Goal: Task Accomplishment & Management: Manage account settings

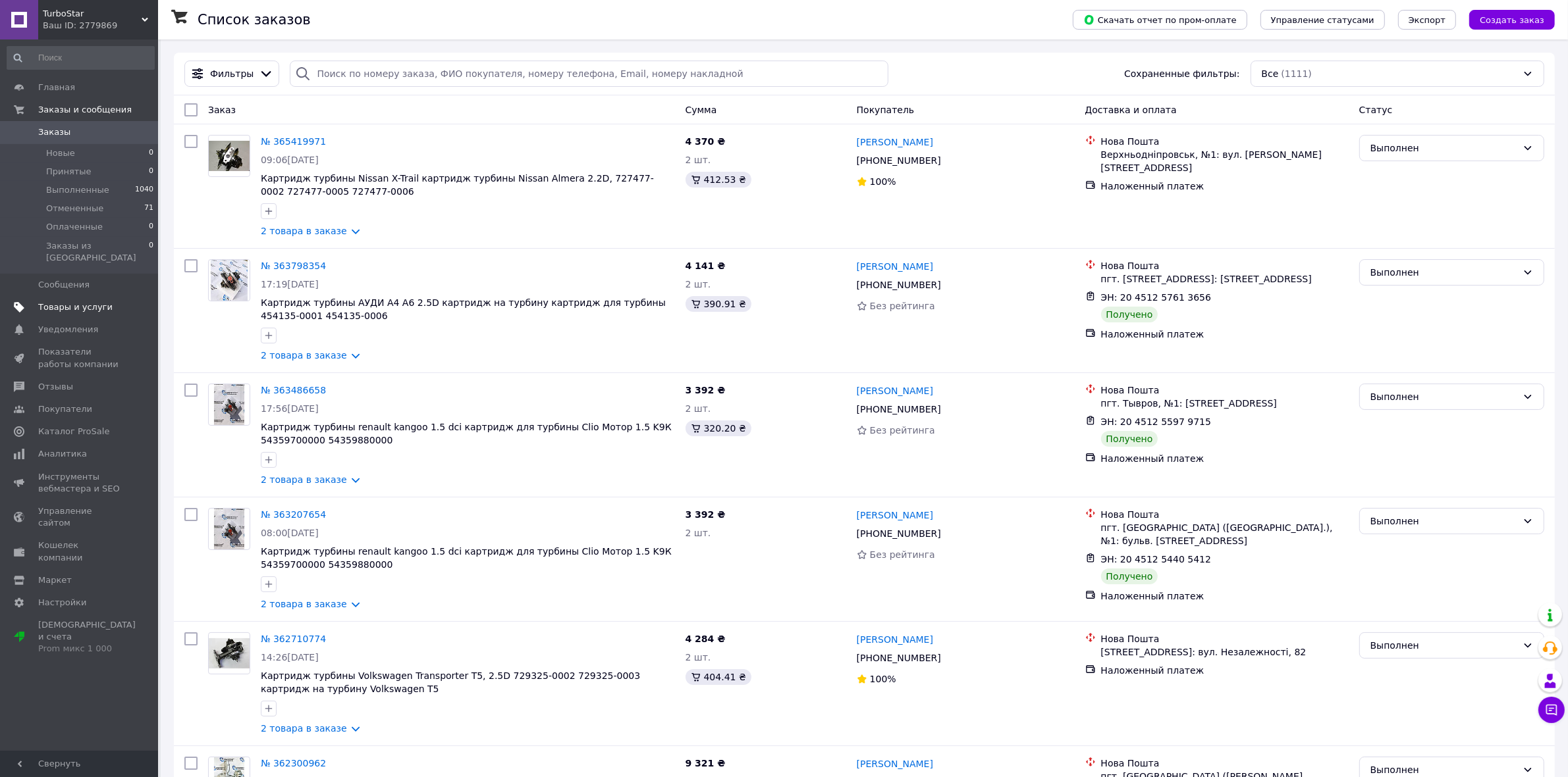
click at [81, 303] on link "Товары и услуги" at bounding box center [81, 307] width 161 height 22
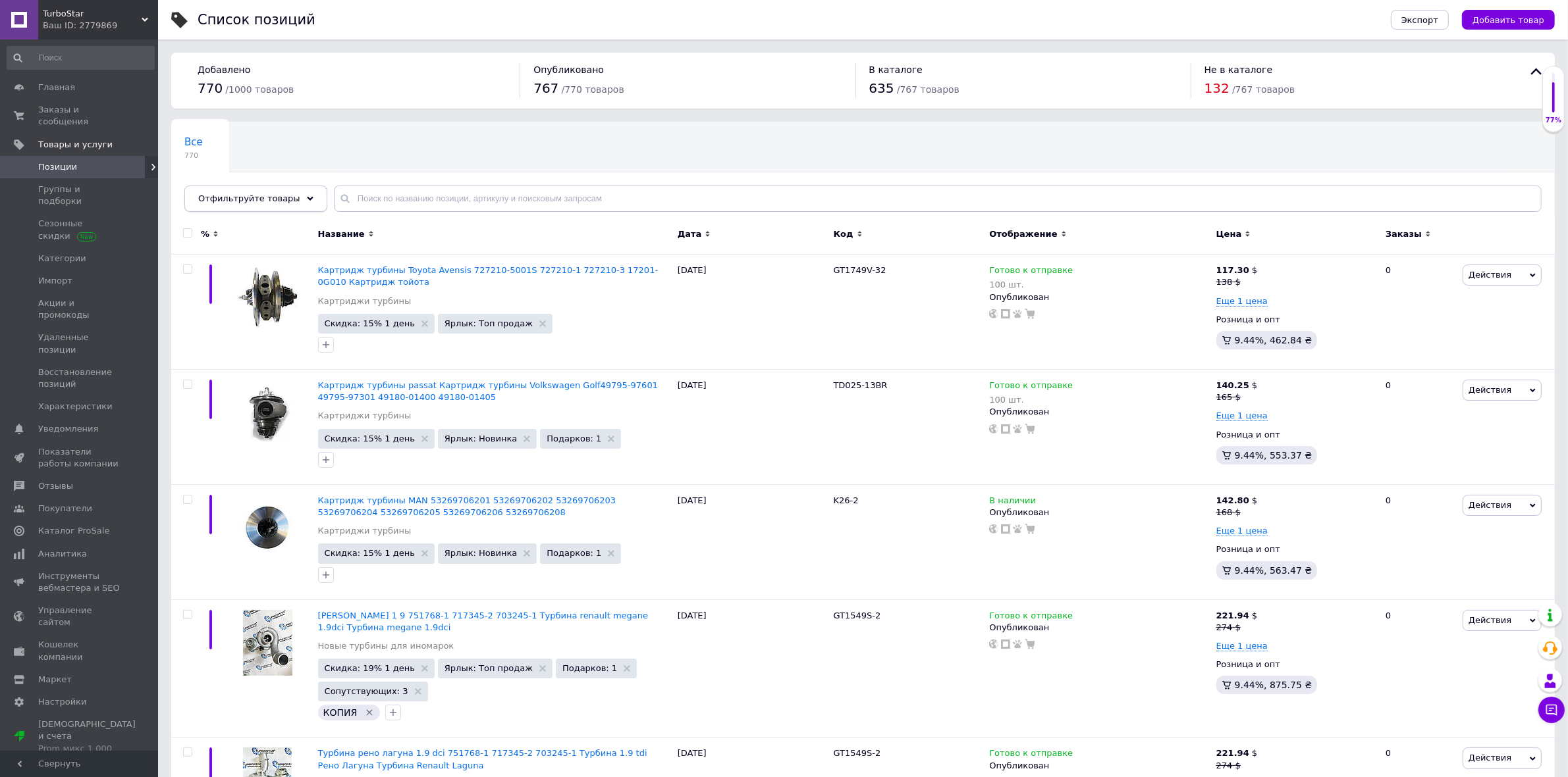
click at [292, 202] on div "Отфильтруйте товары" at bounding box center [256, 198] width 143 height 26
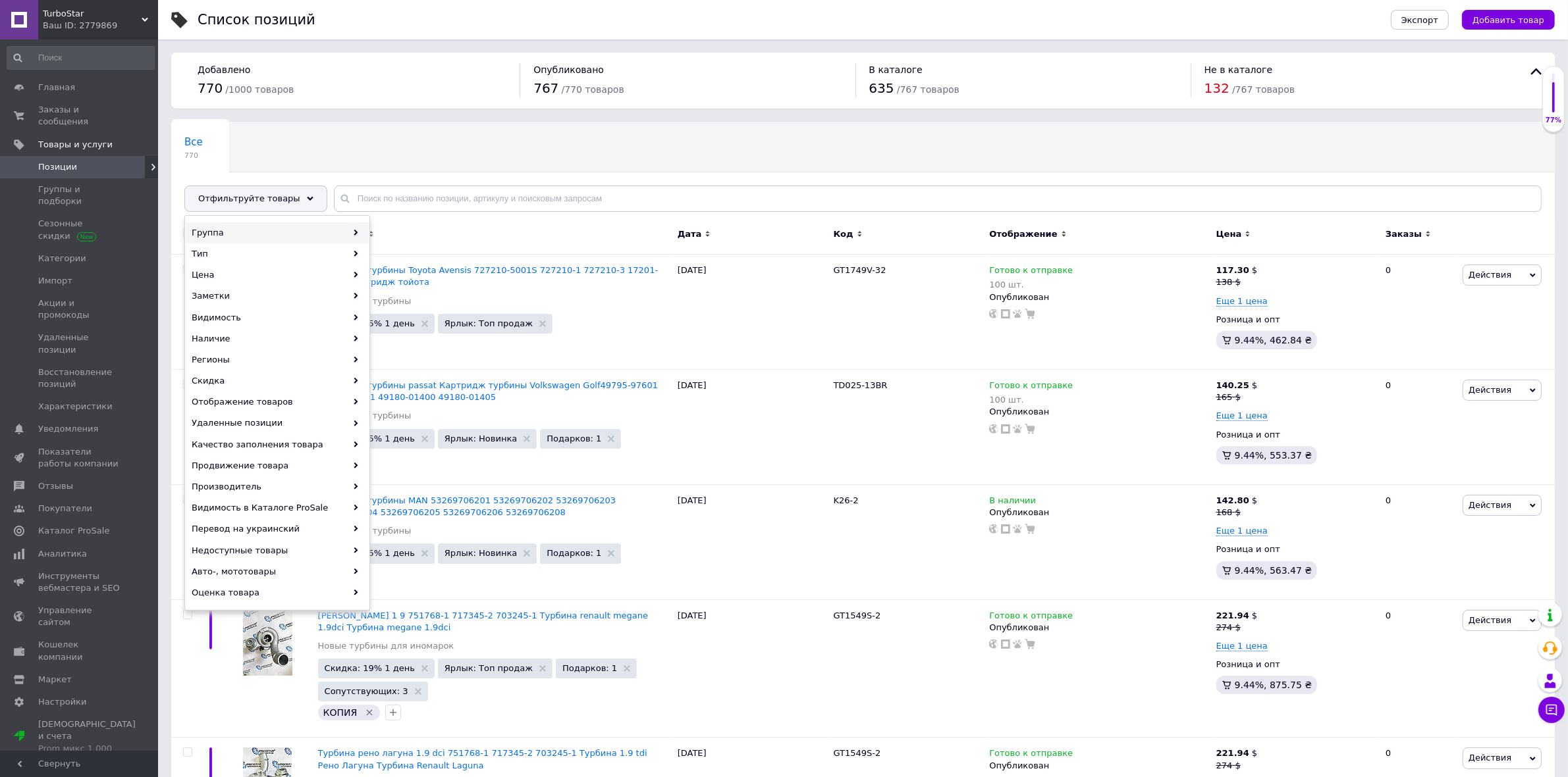
click at [306, 235] on div "Группа" at bounding box center [277, 234] width 183 height 21
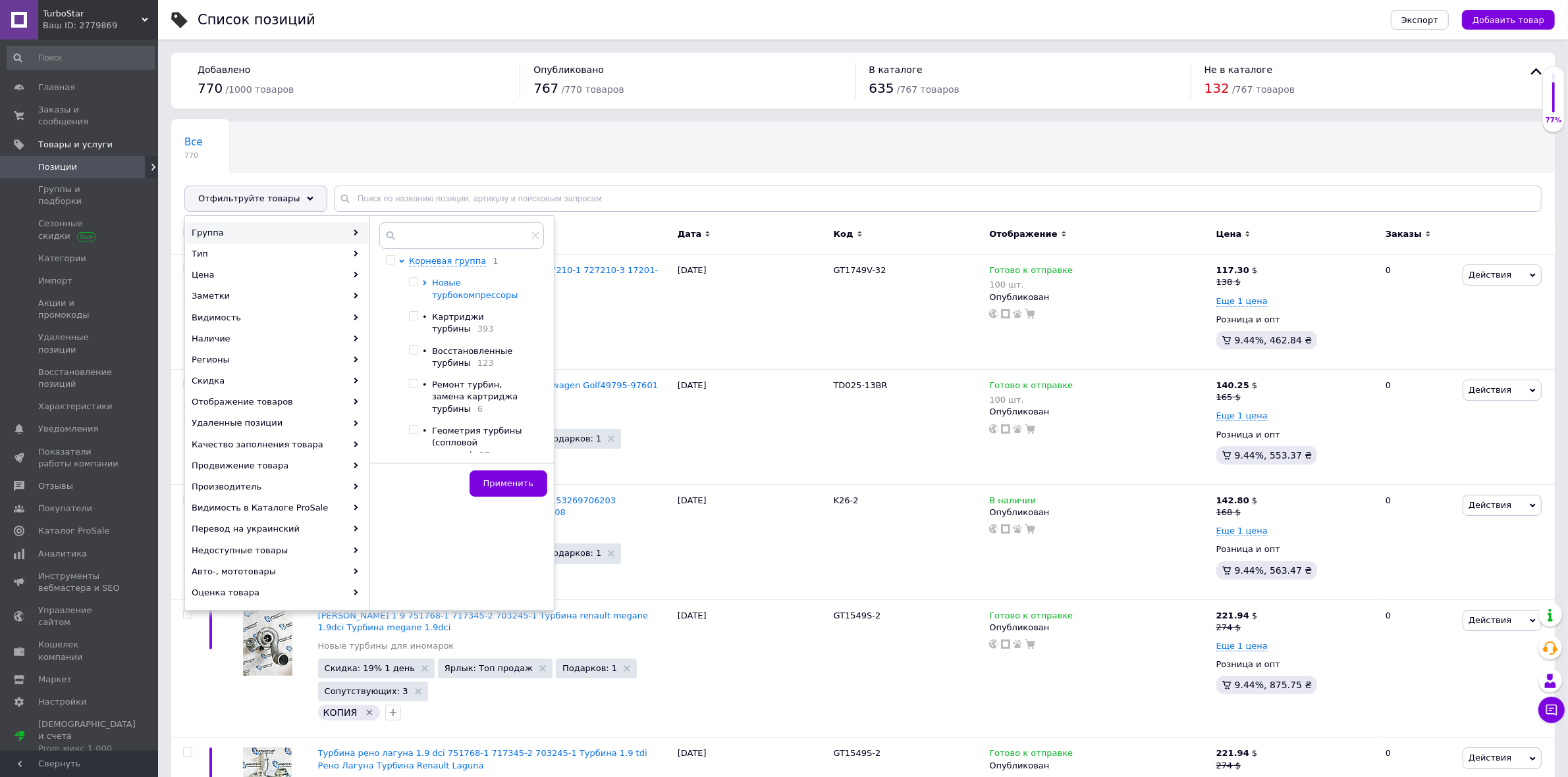
click at [422, 284] on icon at bounding box center [424, 283] width 5 height 5
click at [439, 318] on input "checkbox" at bounding box center [436, 317] width 9 height 9
checkbox input "true"
click at [510, 479] on span "Применить" at bounding box center [509, 483] width 50 height 10
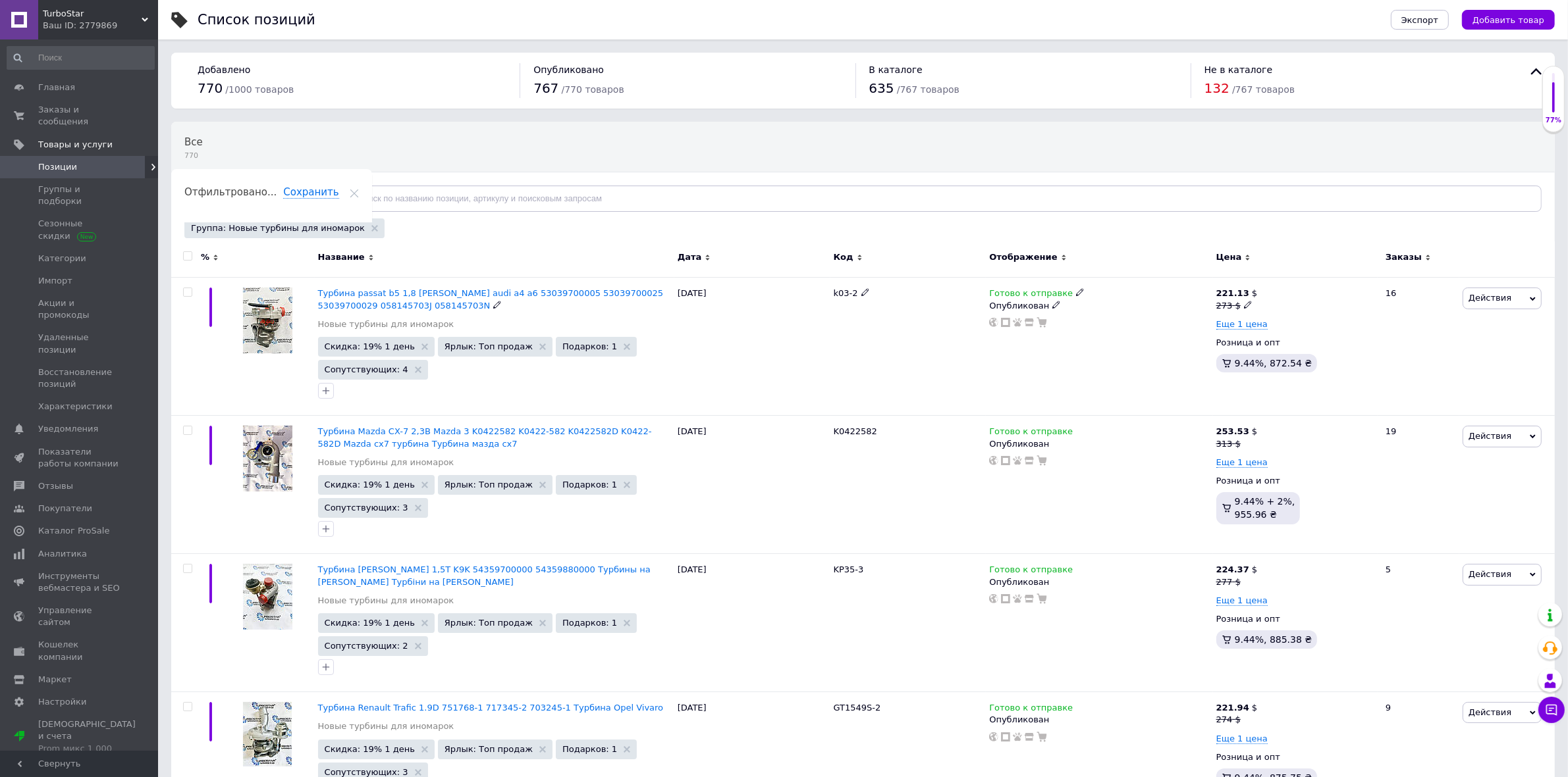
click at [355, 295] on span "Турбина passat b5 1,8 [PERSON_NAME] audi a4 a6 53039700005 53039700025 53039700…" at bounding box center [491, 299] width 346 height 21
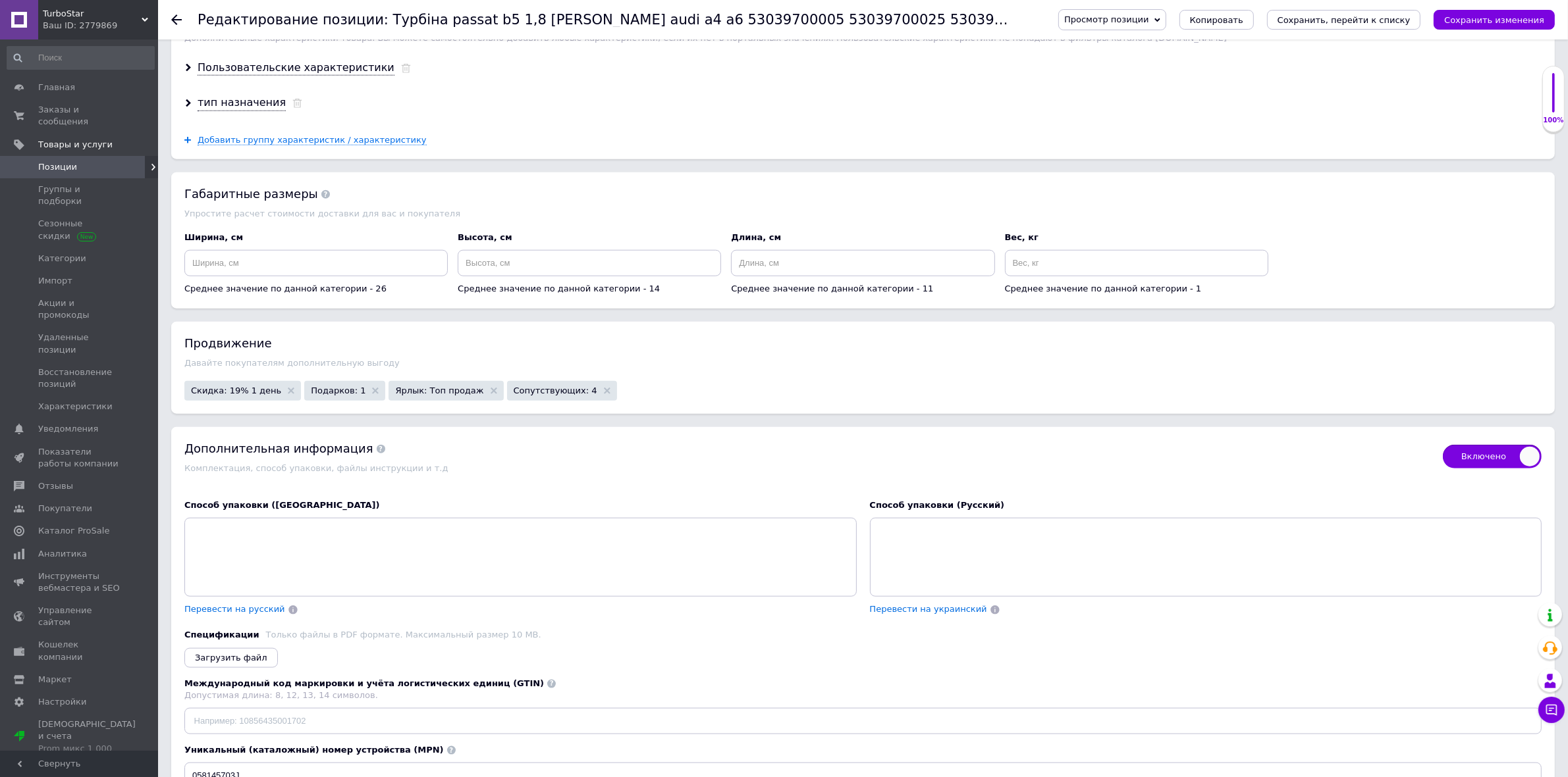
scroll to position [1728, 0]
click at [254, 394] on span "Скидка: 19% 1 день" at bounding box center [236, 389] width 90 height 9
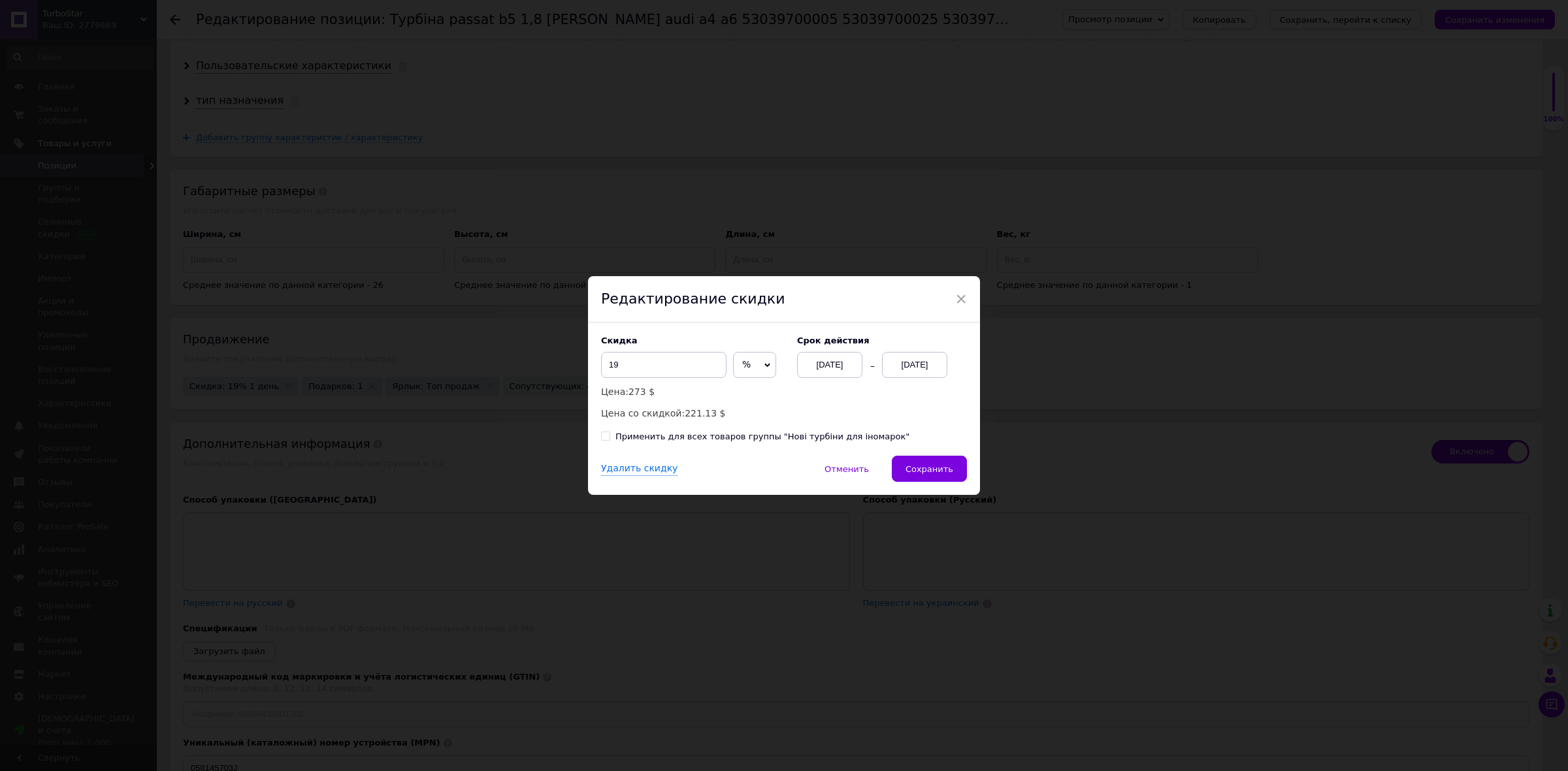
click at [935, 372] on div "[DATE]" at bounding box center [915, 364] width 66 height 26
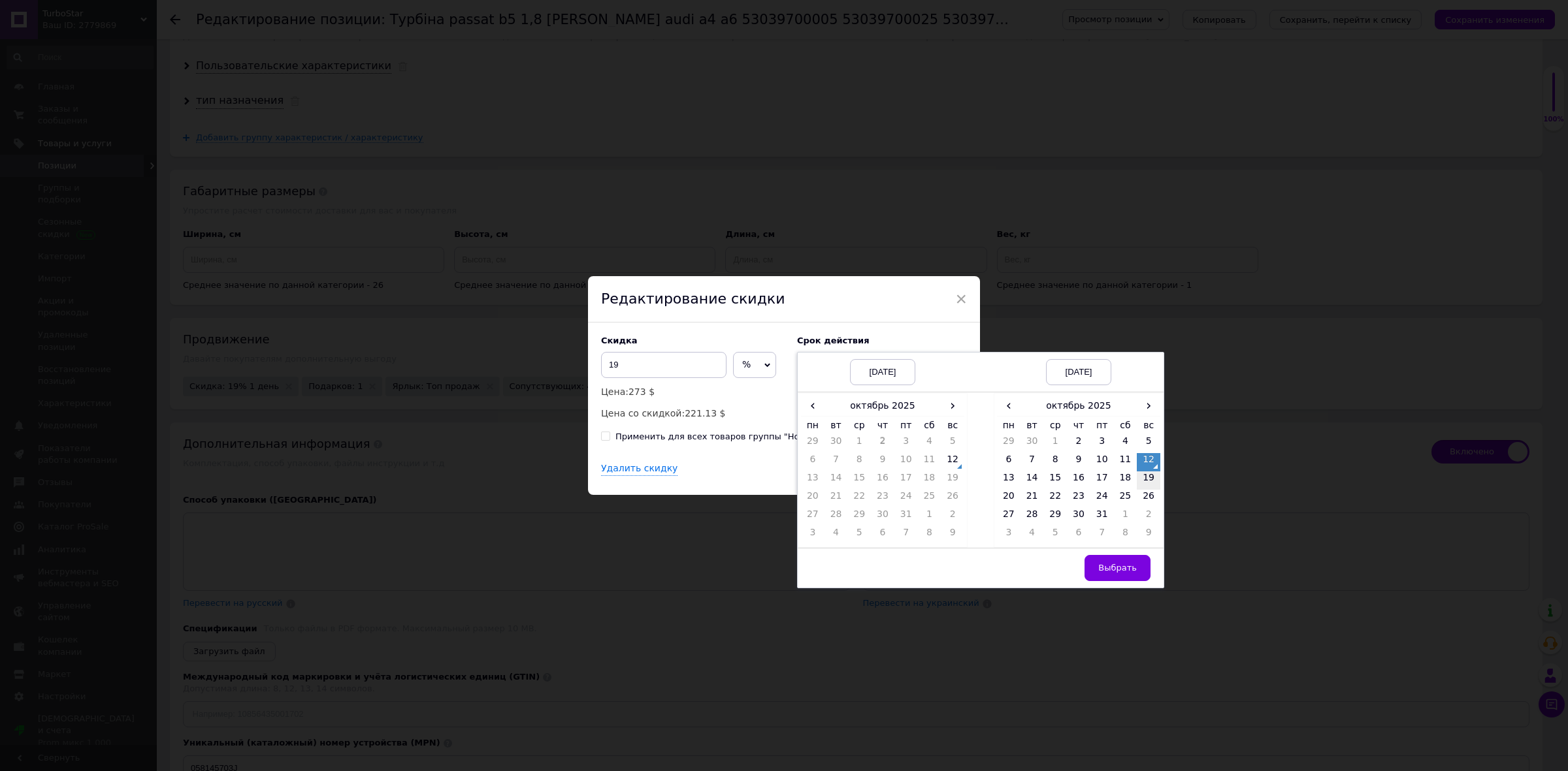
click at [1143, 484] on td "19" at bounding box center [1149, 481] width 23 height 19
click at [1125, 573] on span "Выбрать" at bounding box center [1117, 568] width 38 height 10
checkbox input "true"
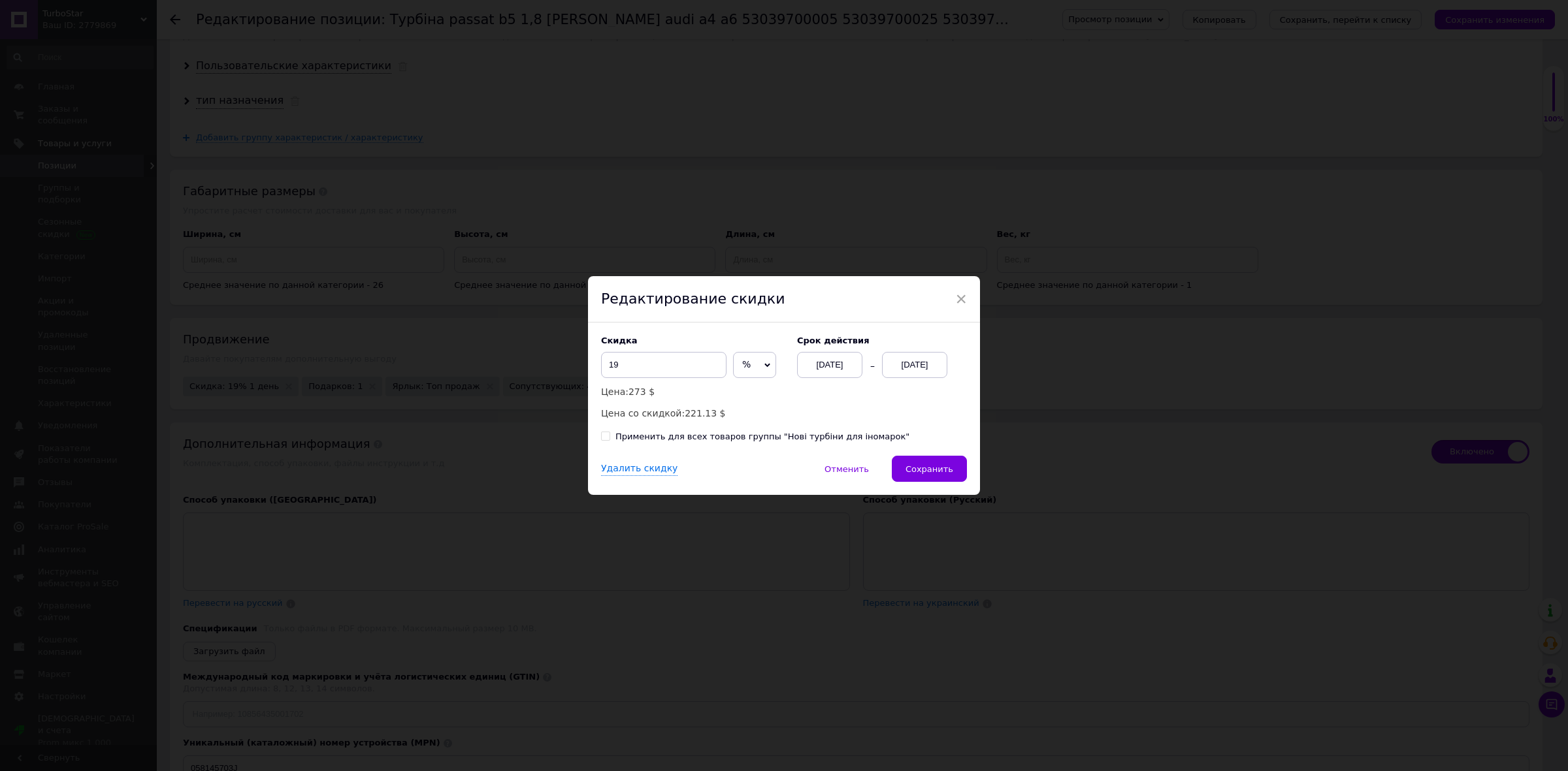
click at [603, 436] on input "Применить для всех товаров группы "Нові турбіни для іномарок"" at bounding box center [606, 436] width 9 height 9
checkbox input "true"
click at [949, 478] on button "Сохранить" at bounding box center [929, 468] width 76 height 26
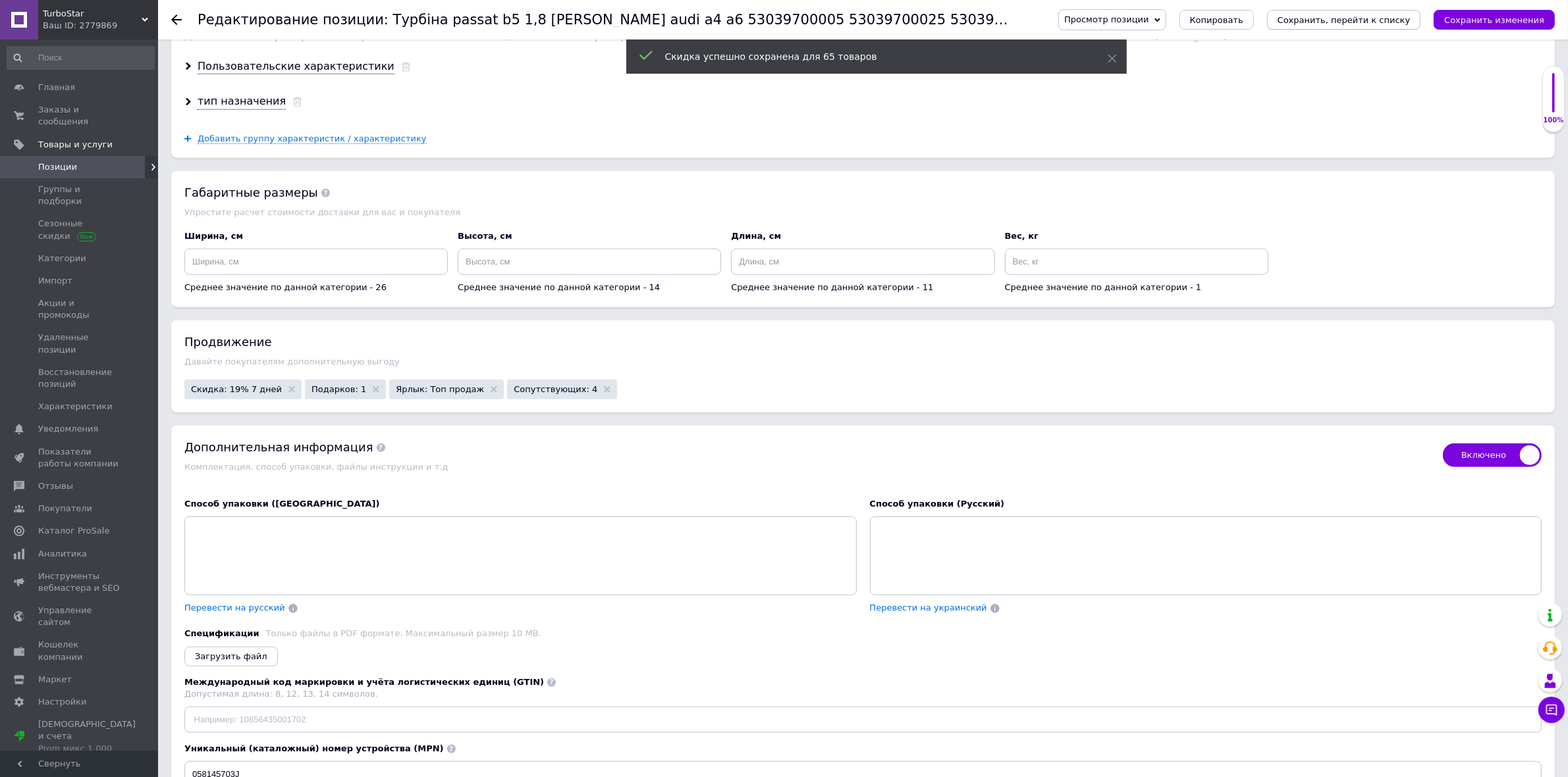
click at [1375, 18] on icon "Сохранить, перейти к списку" at bounding box center [1344, 20] width 133 height 10
checkbox input "true"
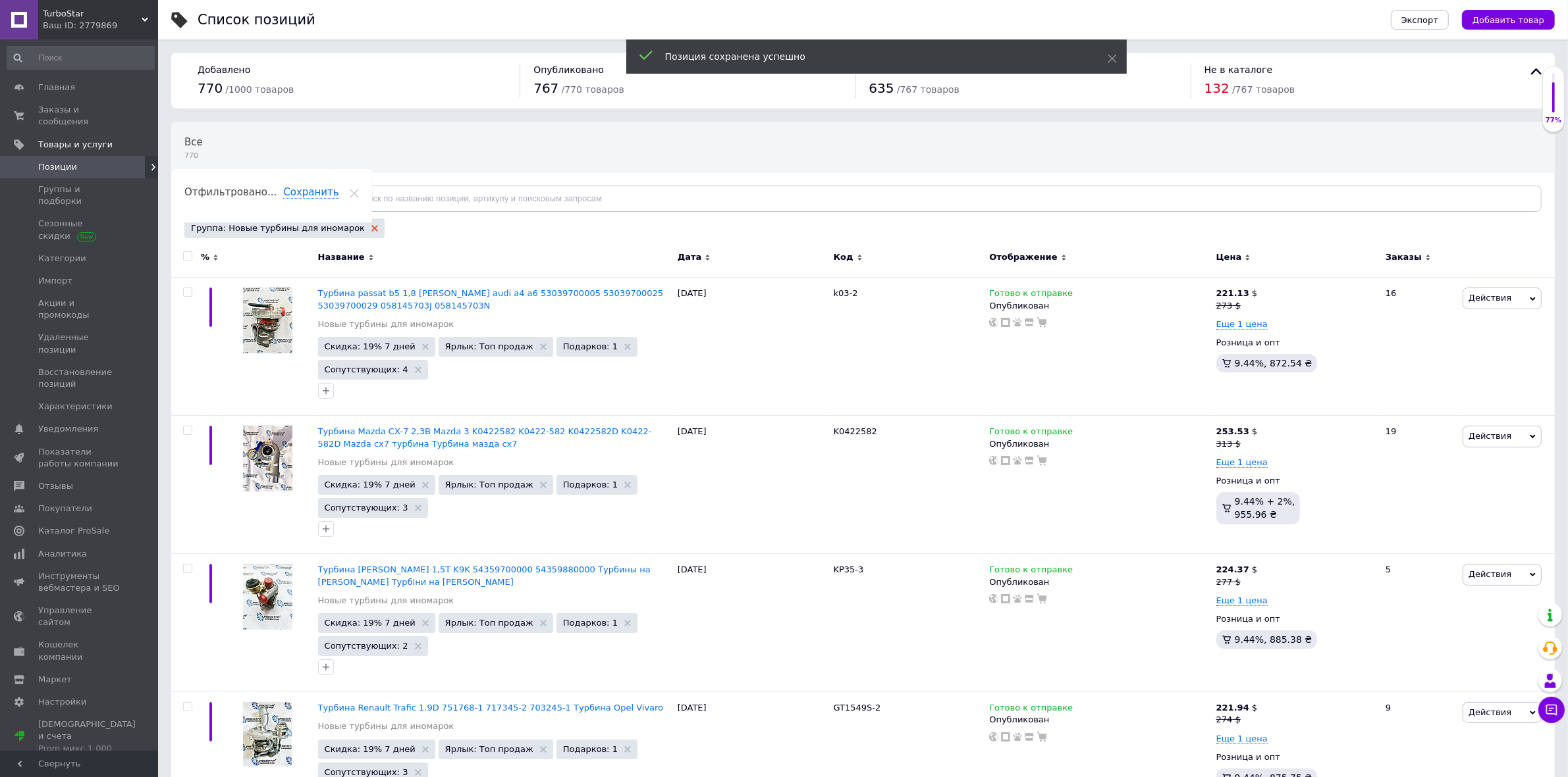
click at [372, 230] on icon at bounding box center [374, 227] width 6 height 6
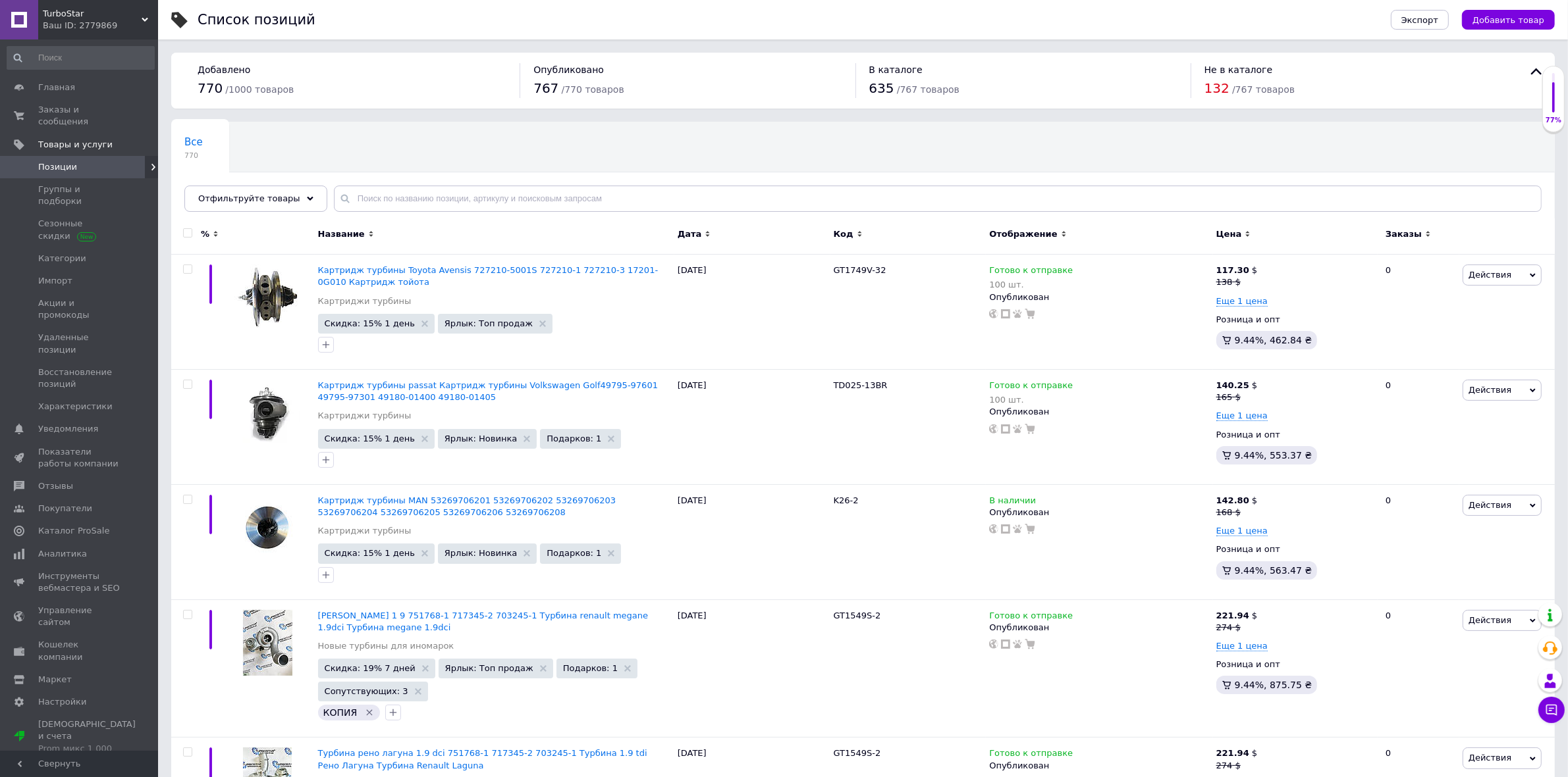
click at [307, 199] on icon at bounding box center [310, 198] width 6 height 6
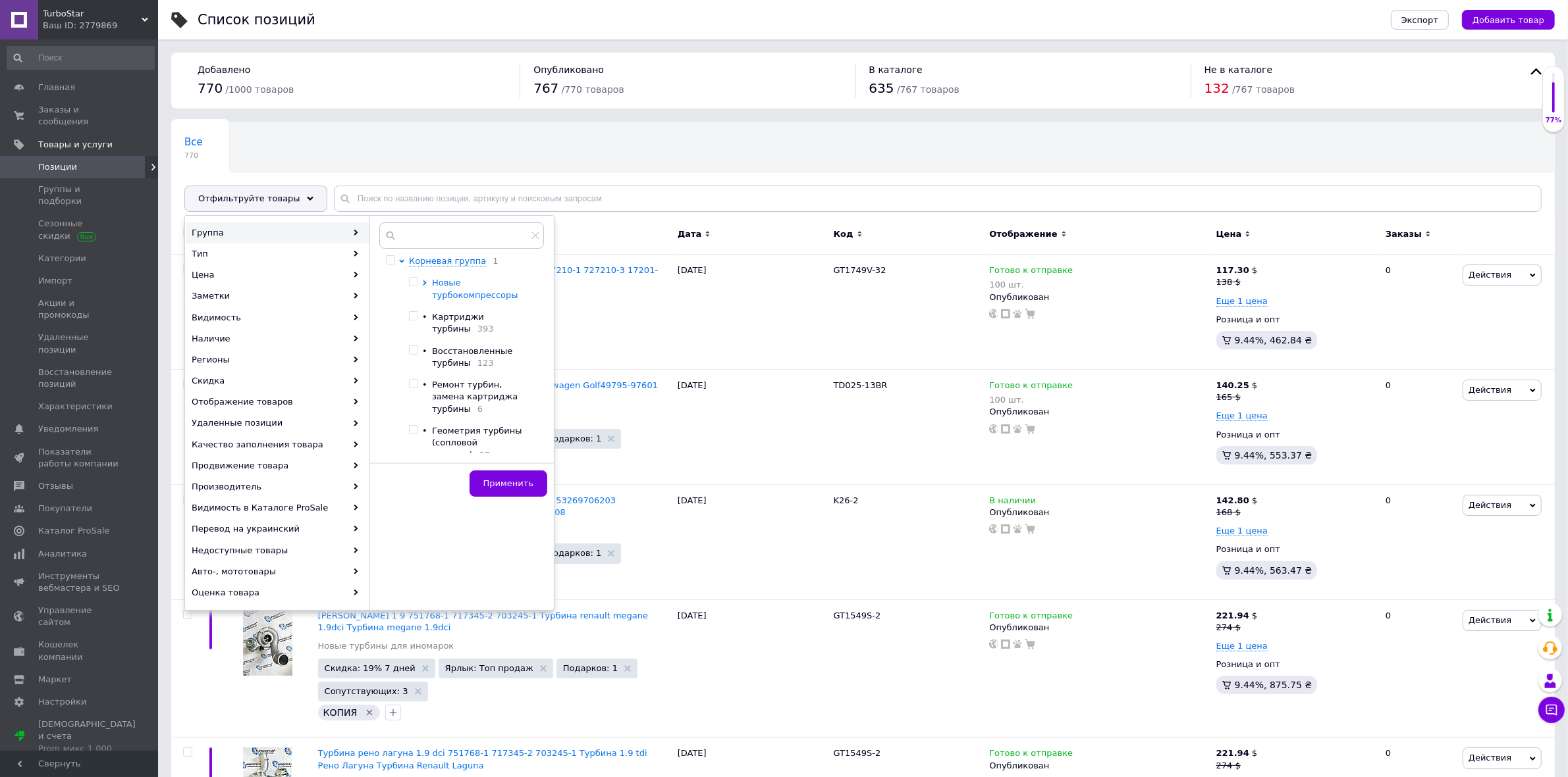
click at [425, 285] on icon at bounding box center [424, 283] width 4 height 5
click at [439, 354] on input "checkbox" at bounding box center [436, 351] width 9 height 9
checkbox input "true"
click at [514, 479] on span "Применить" at bounding box center [509, 483] width 50 height 10
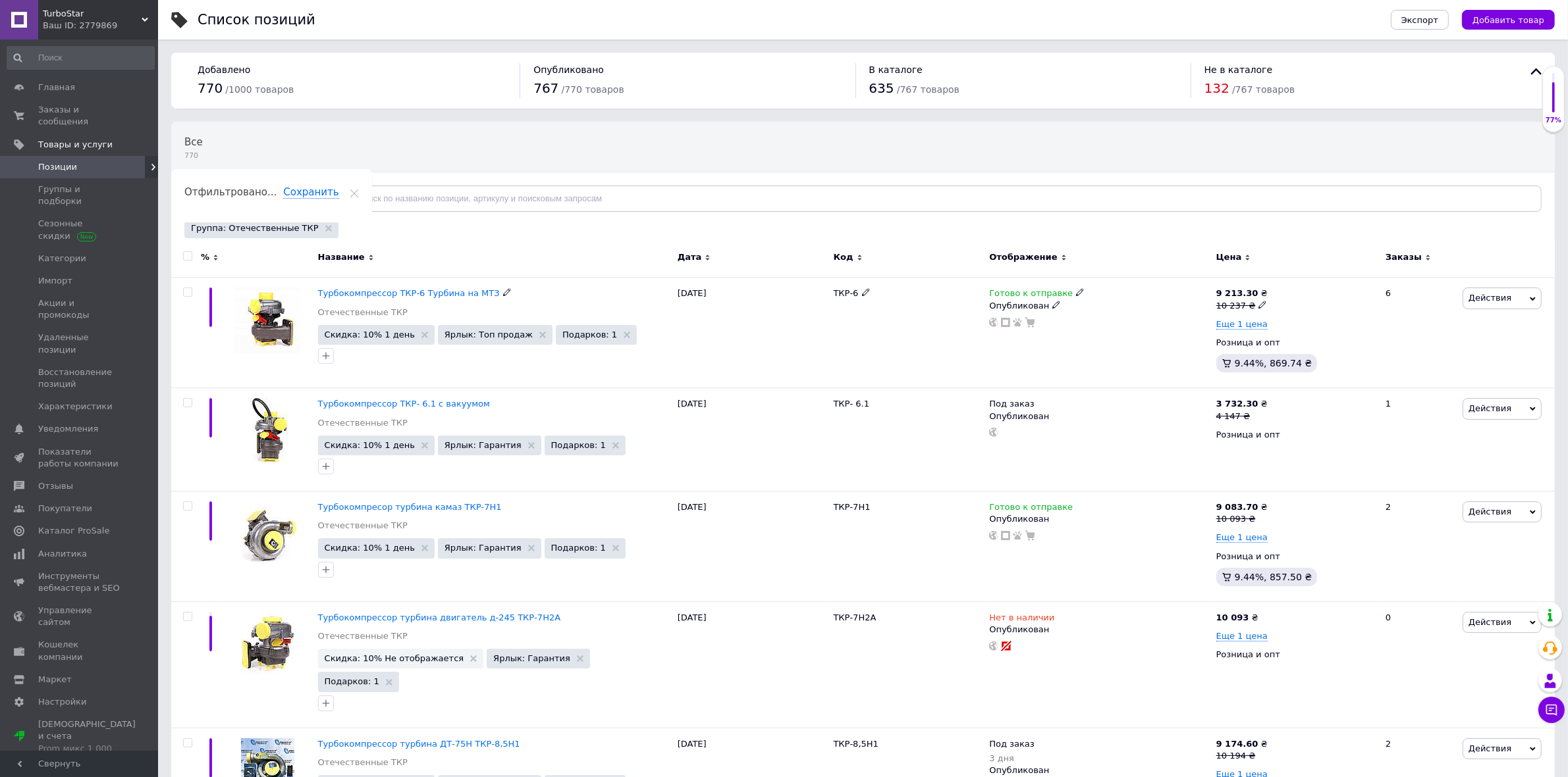
click at [355, 295] on span "Турбокомпрессор ТКР-6 Турбина на МТЗ" at bounding box center [408, 293] width 182 height 10
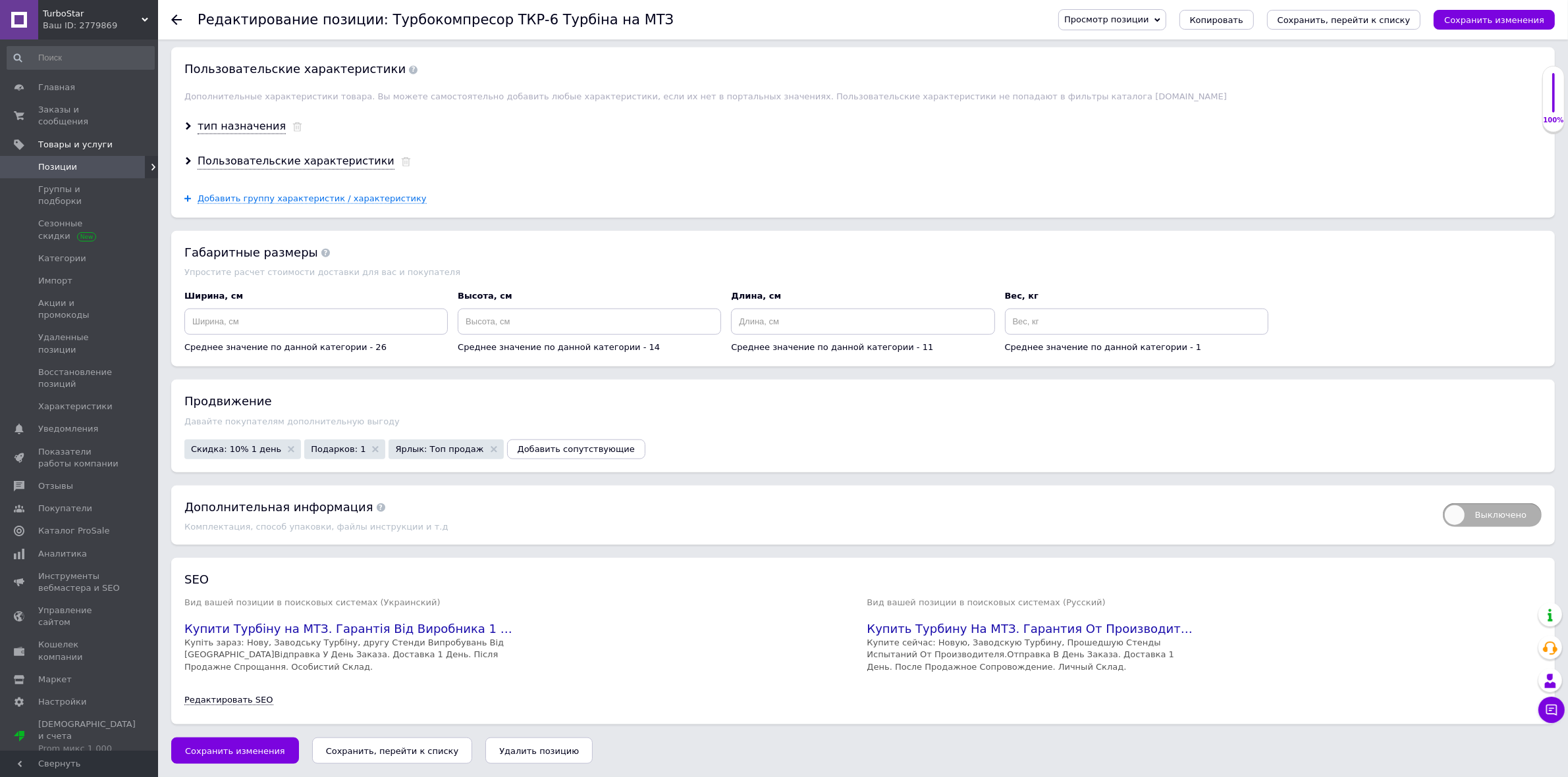
scroll to position [1728, 0]
click at [244, 451] on span "Скидка: 10% 1 день" at bounding box center [236, 449] width 90 height 9
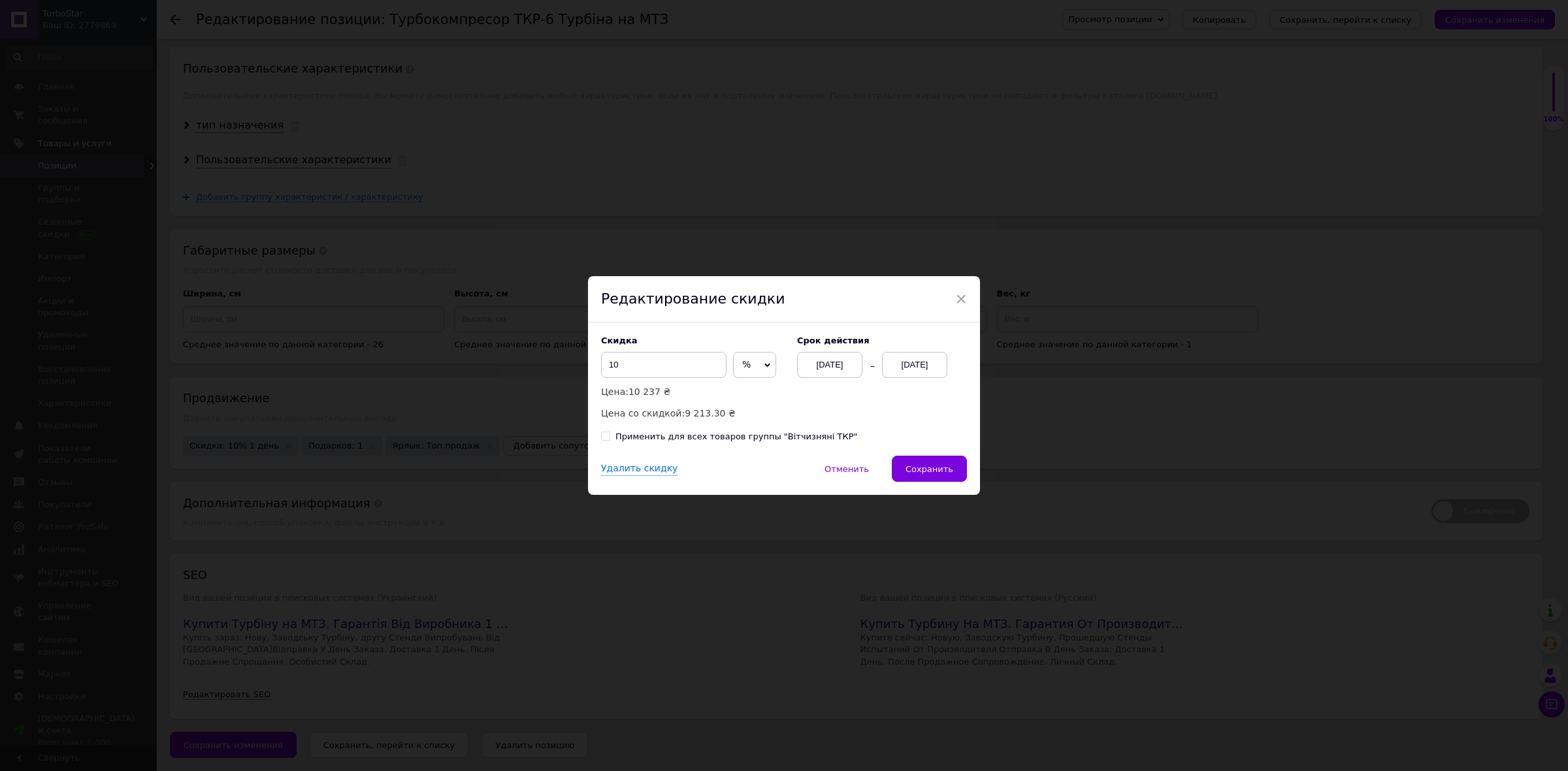
click at [928, 370] on div "[DATE]" at bounding box center [915, 364] width 66 height 26
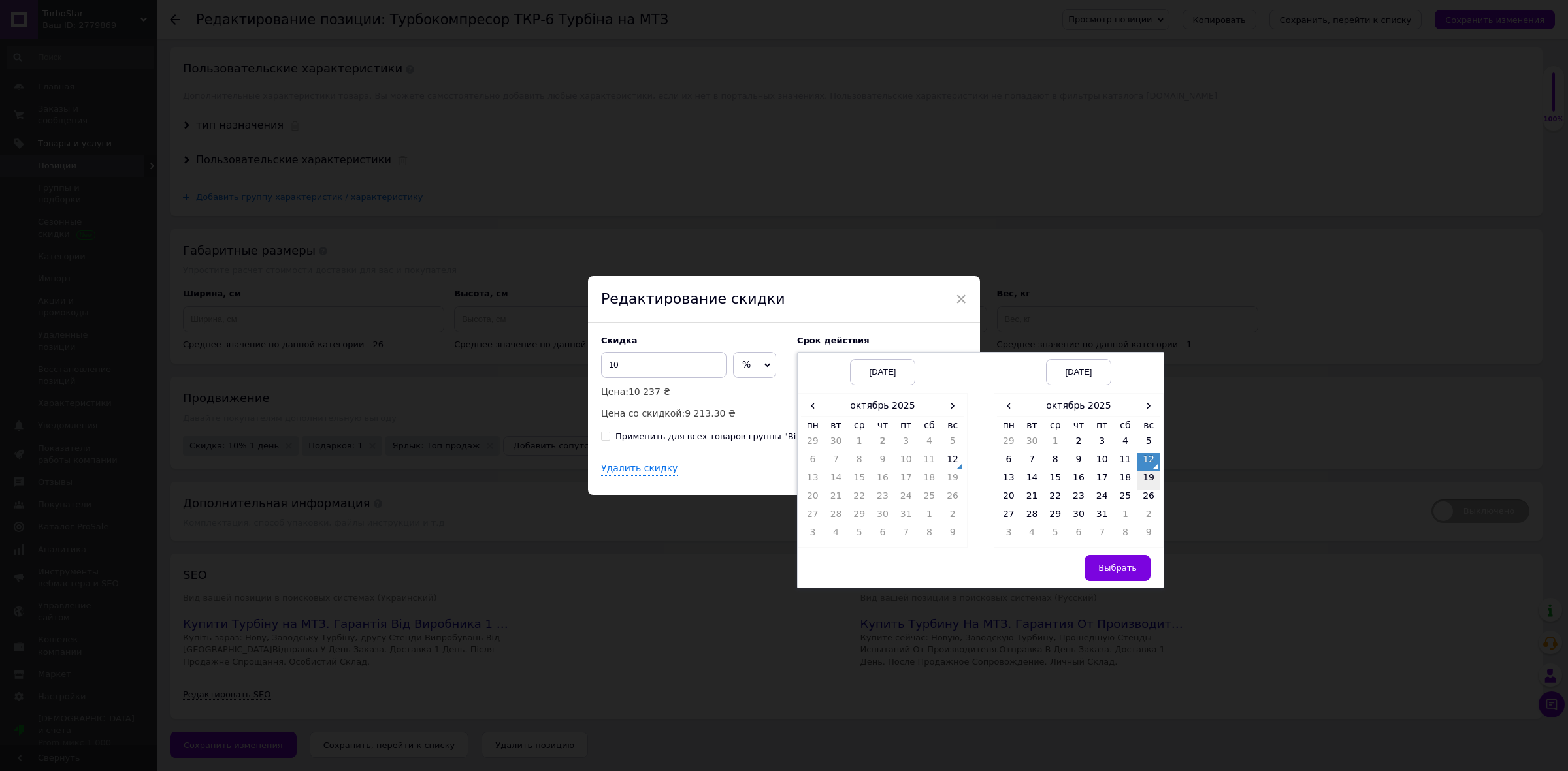
click at [1147, 474] on td "19" at bounding box center [1149, 481] width 23 height 19
click at [1121, 569] on span "Выбрать" at bounding box center [1117, 568] width 38 height 10
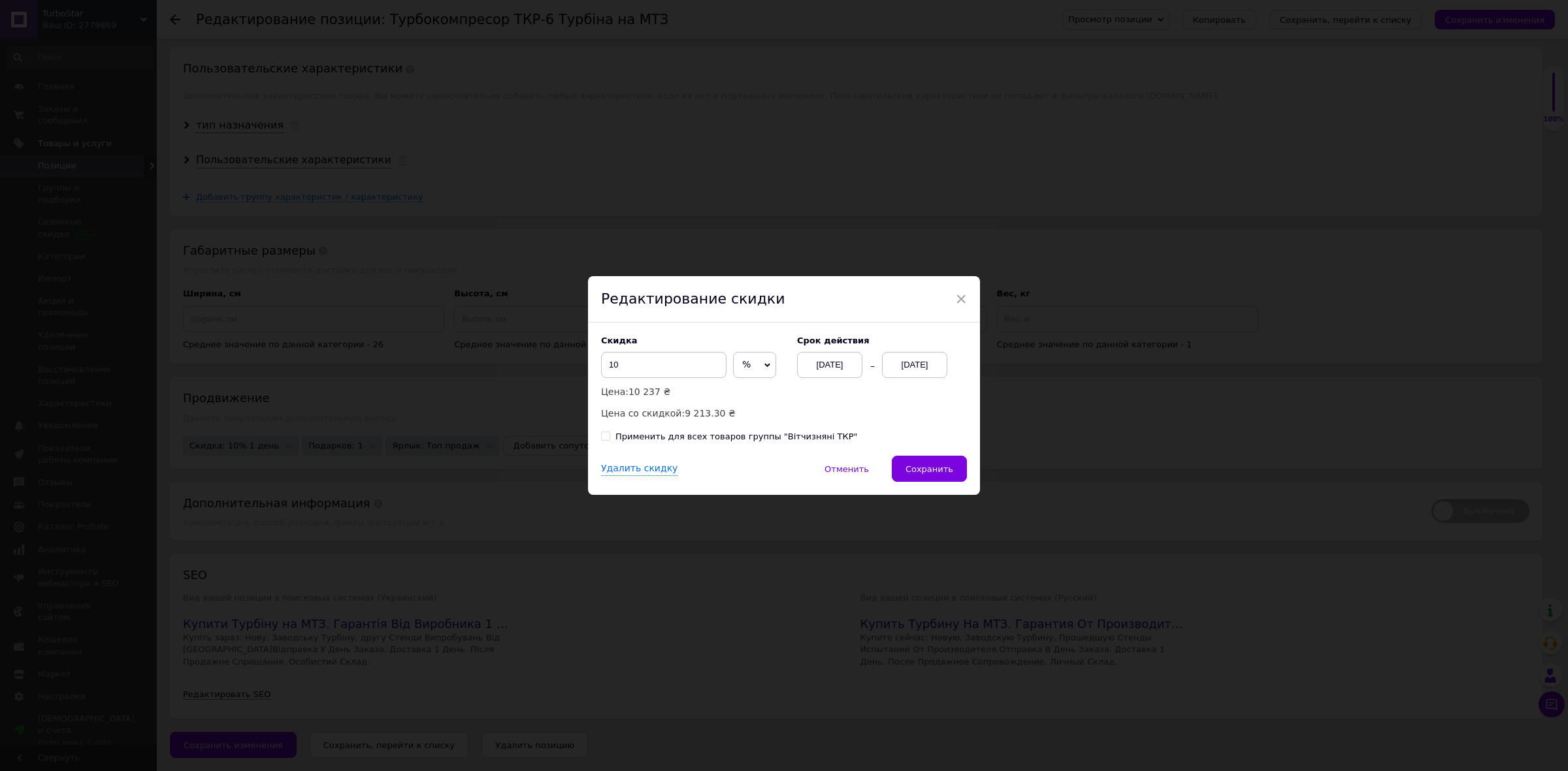
click at [664, 435] on div "Применить для всех товаров группы "Вітчизняні ТКР"" at bounding box center [736, 436] width 242 height 12
click at [609, 435] on input "Применить для всех товаров группы "Вітчизняні ТКР"" at bounding box center [606, 436] width 9 height 9
checkbox input "true"
click at [917, 469] on span "Сохранить" at bounding box center [929, 469] width 48 height 10
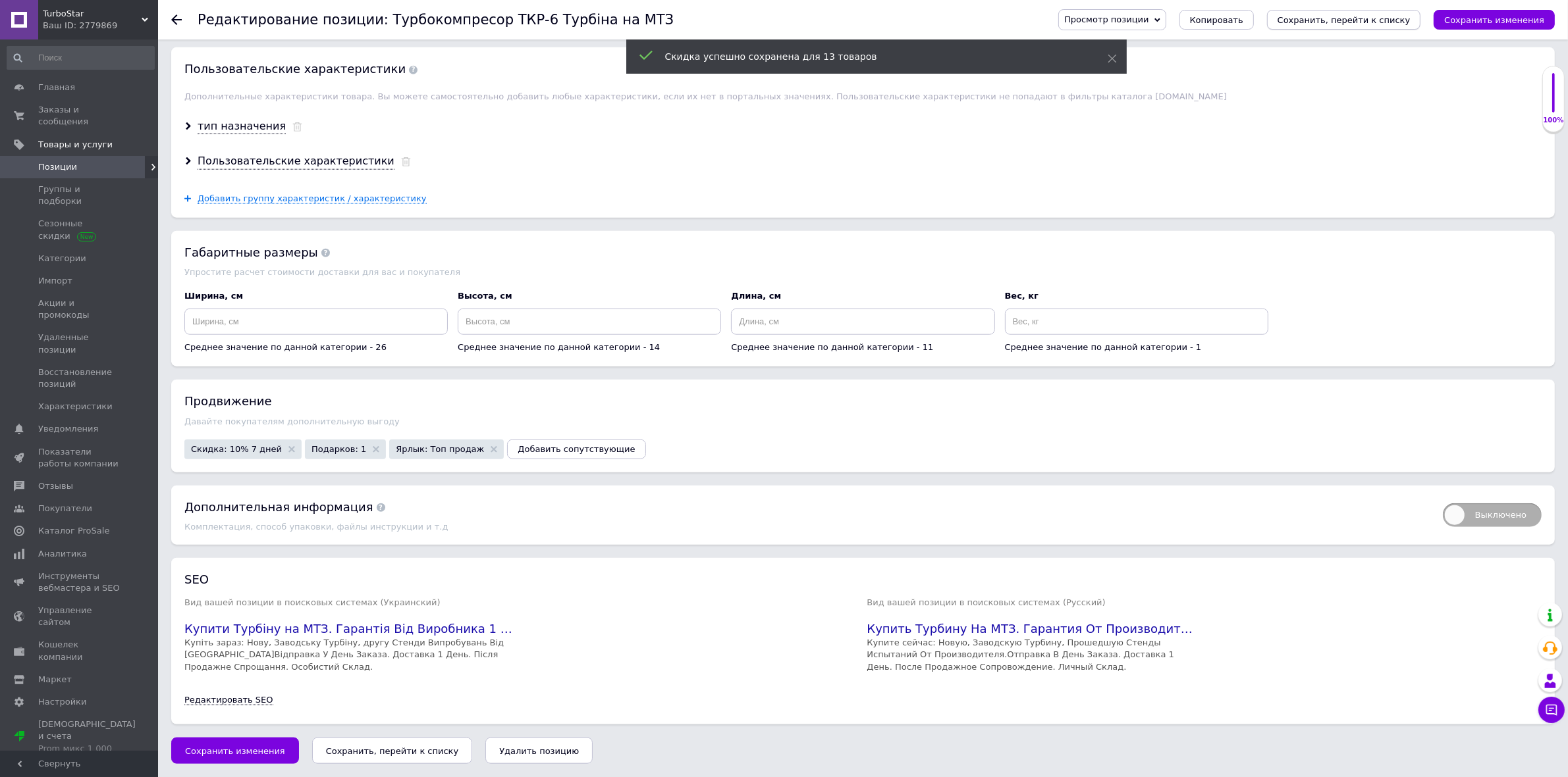
click at [1365, 23] on icon "Сохранить, перейти к списку" at bounding box center [1344, 20] width 133 height 10
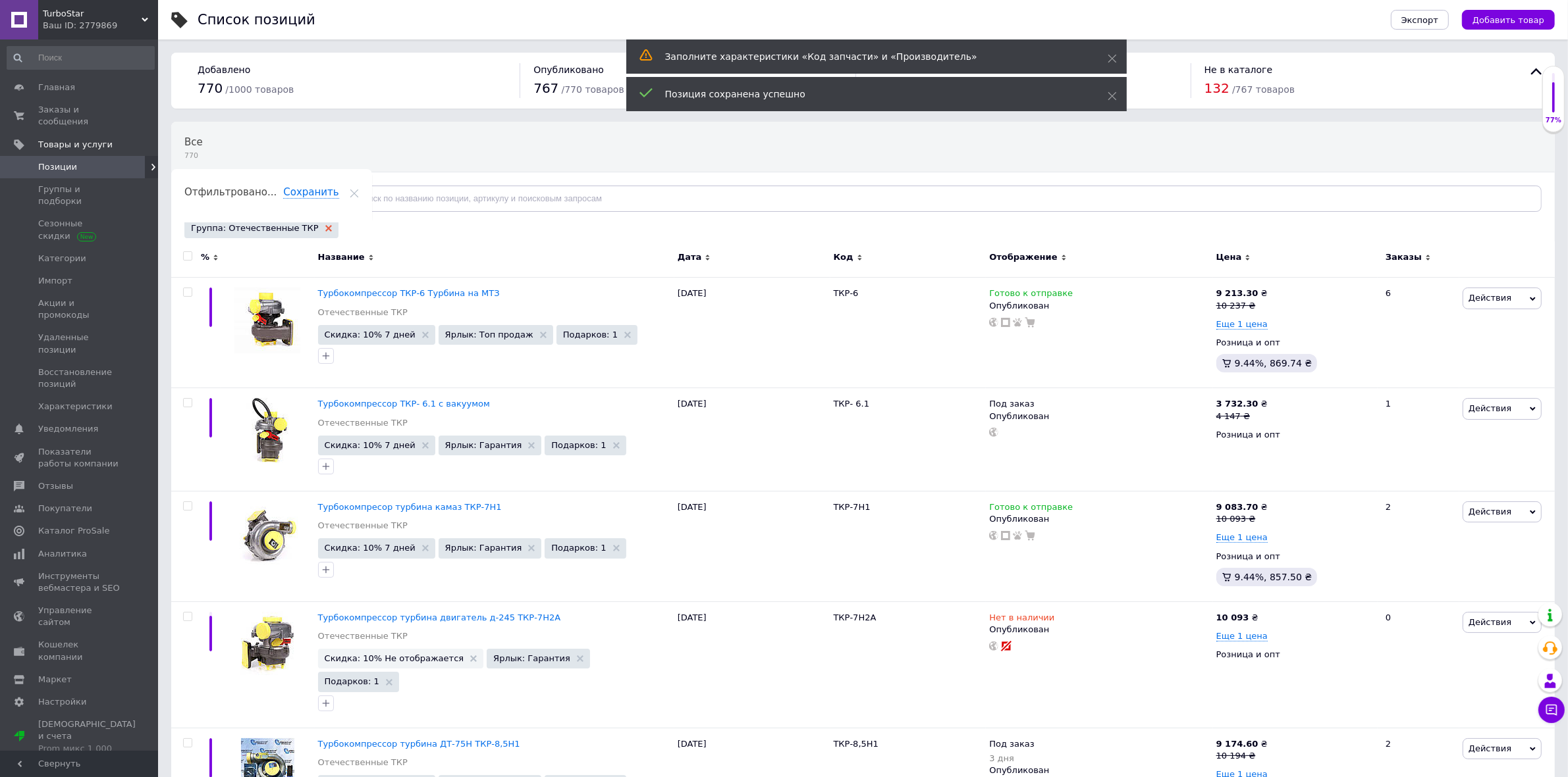
click at [325, 229] on use at bounding box center [328, 227] width 6 height 6
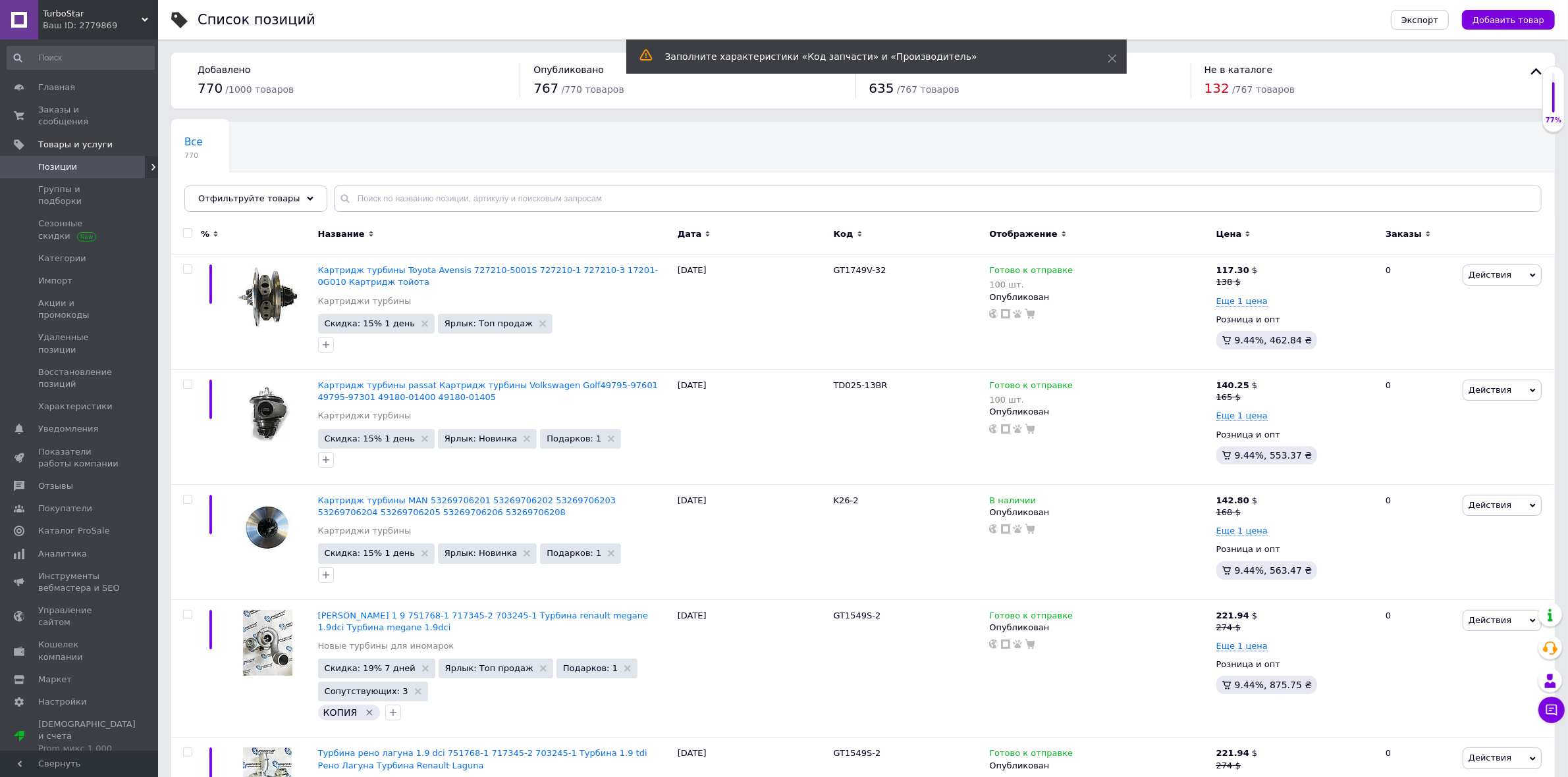
click at [294, 202] on div "Отфильтруйте товары" at bounding box center [256, 198] width 143 height 26
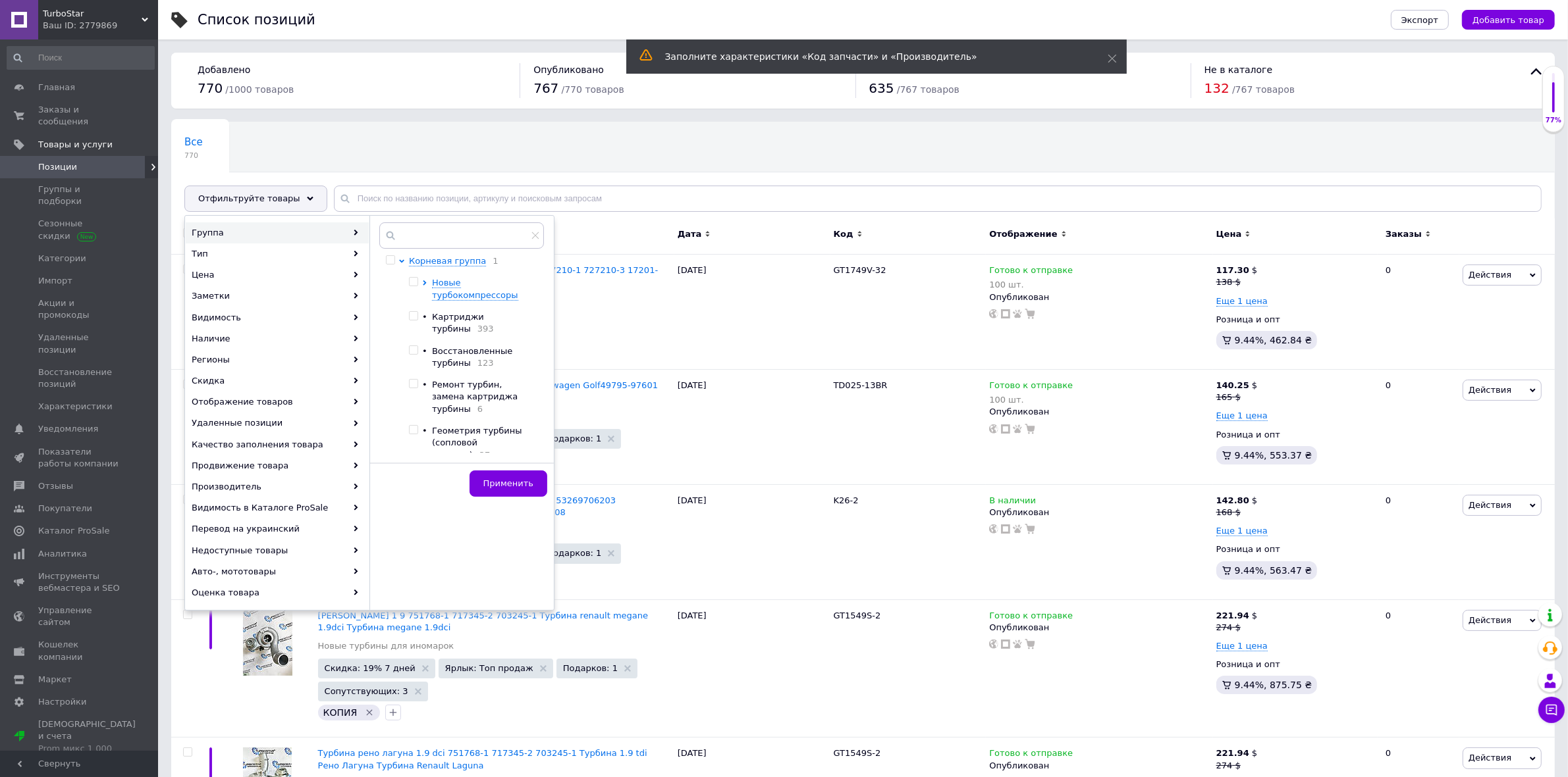
click at [415, 316] on input "checkbox" at bounding box center [414, 317] width 9 height 9
checkbox input "true"
click at [501, 482] on span "Применить" at bounding box center [509, 483] width 50 height 10
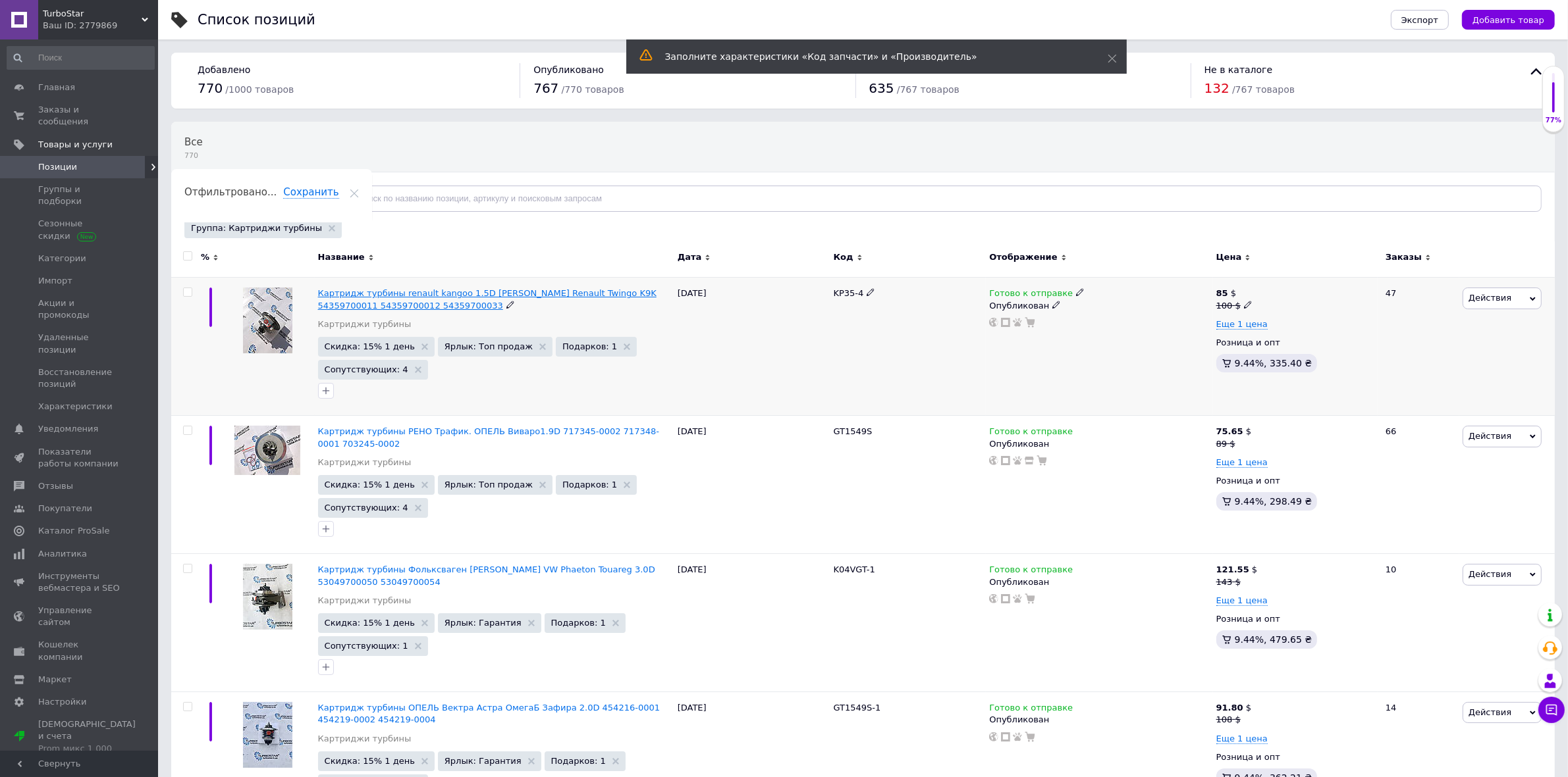
click at [347, 297] on span "Картридж турбины renault kangoo 1.5D [PERSON_NAME] Renault Twingo K9K 543597000…" at bounding box center [487, 299] width 338 height 21
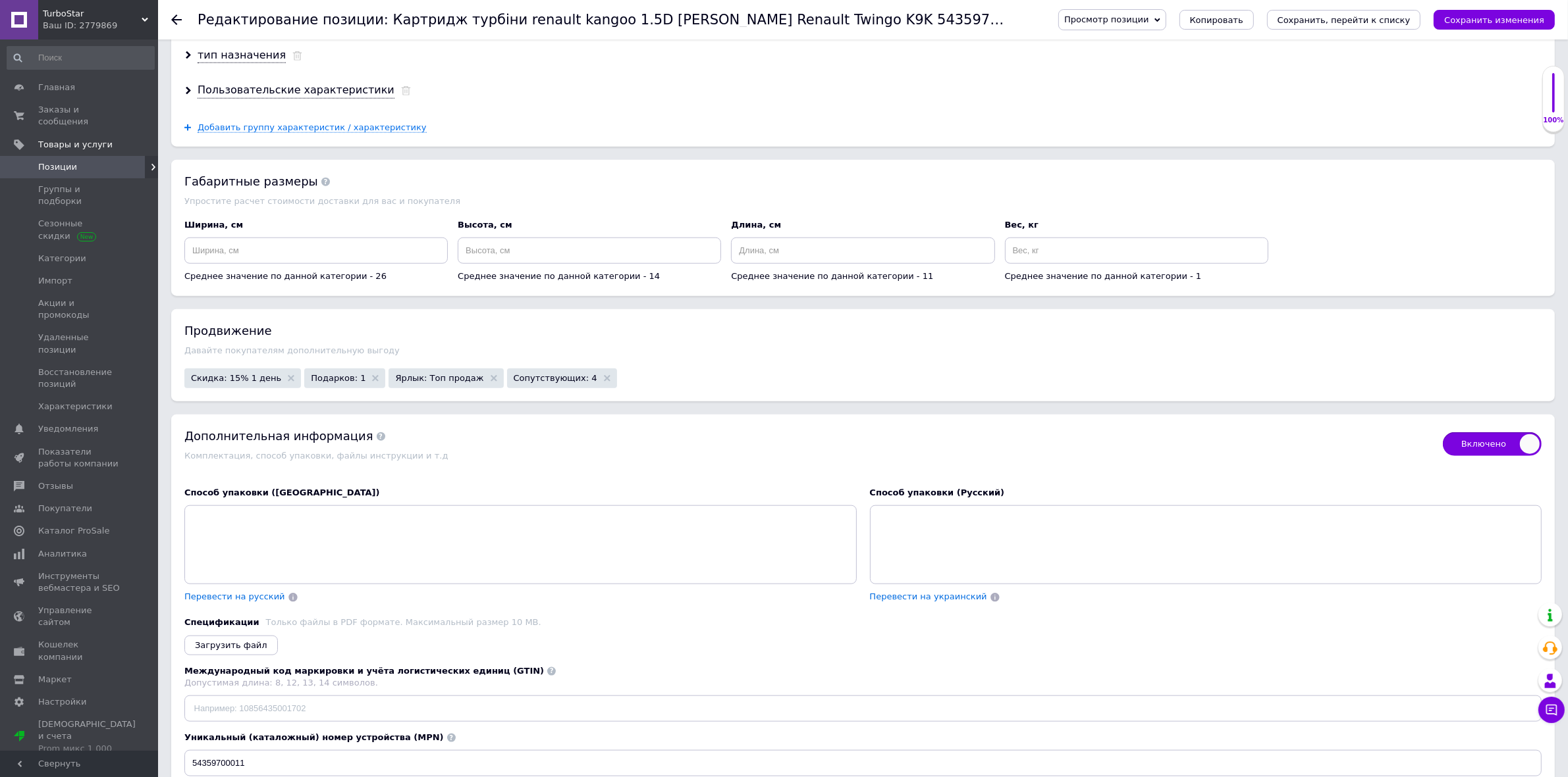
scroll to position [1643, 0]
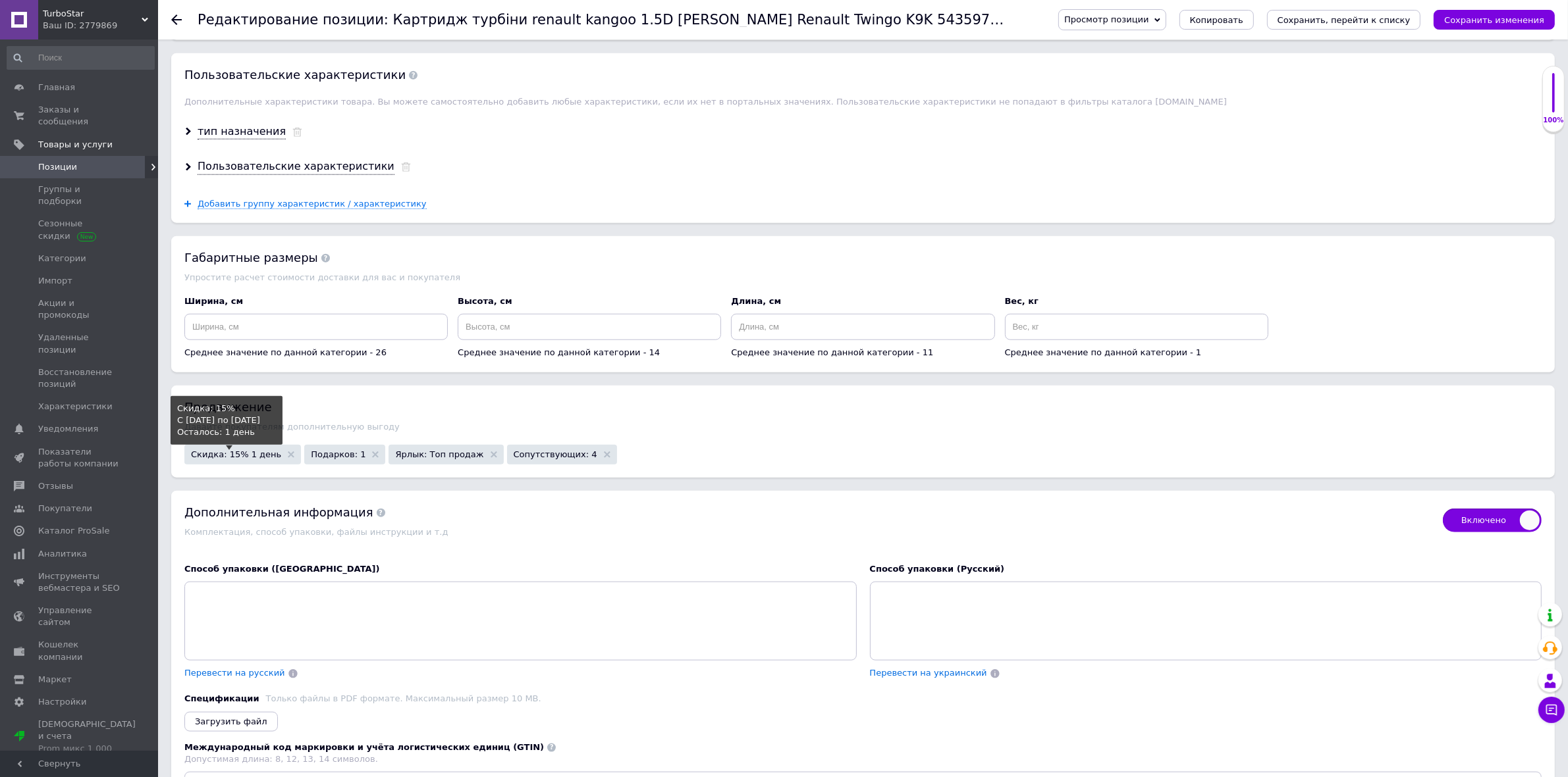
click at [245, 459] on span "Скидка: 15% 1 день" at bounding box center [236, 455] width 90 height 9
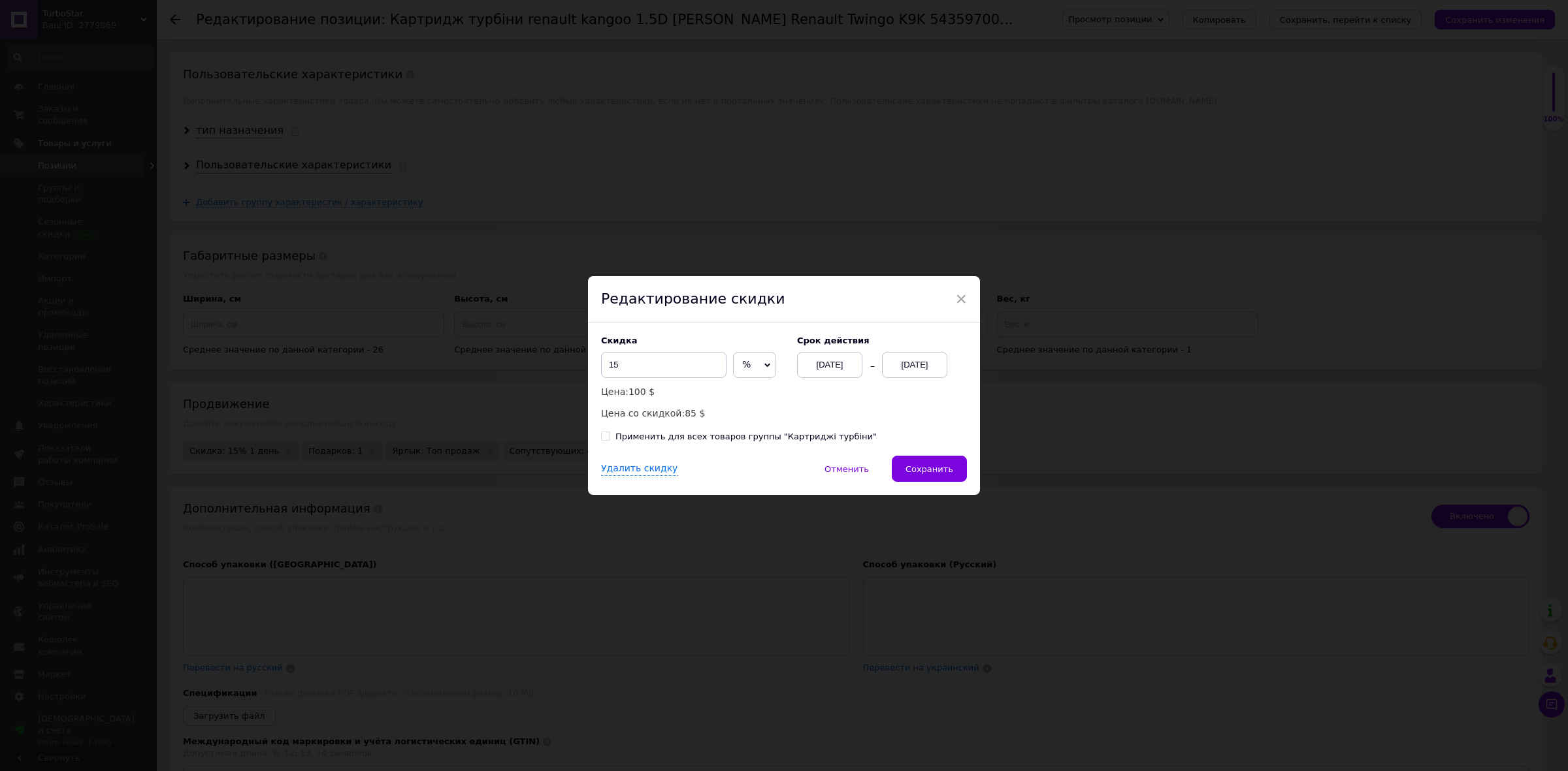
click at [903, 368] on div "[DATE]" at bounding box center [915, 364] width 66 height 26
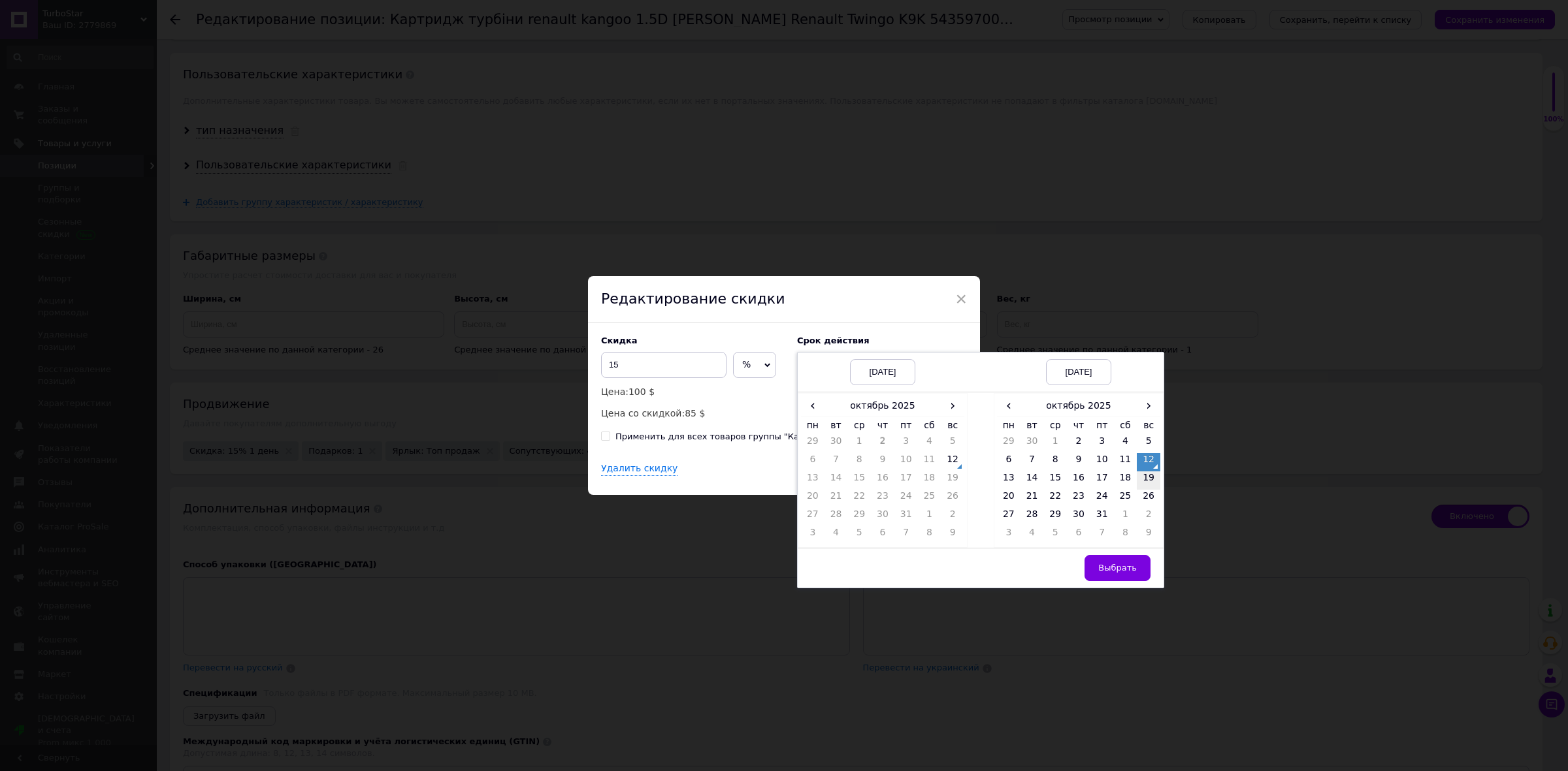
click at [1145, 484] on td "19" at bounding box center [1149, 481] width 23 height 19
click at [1127, 571] on span "Выбрать" at bounding box center [1117, 568] width 38 height 10
checkbox input "true"
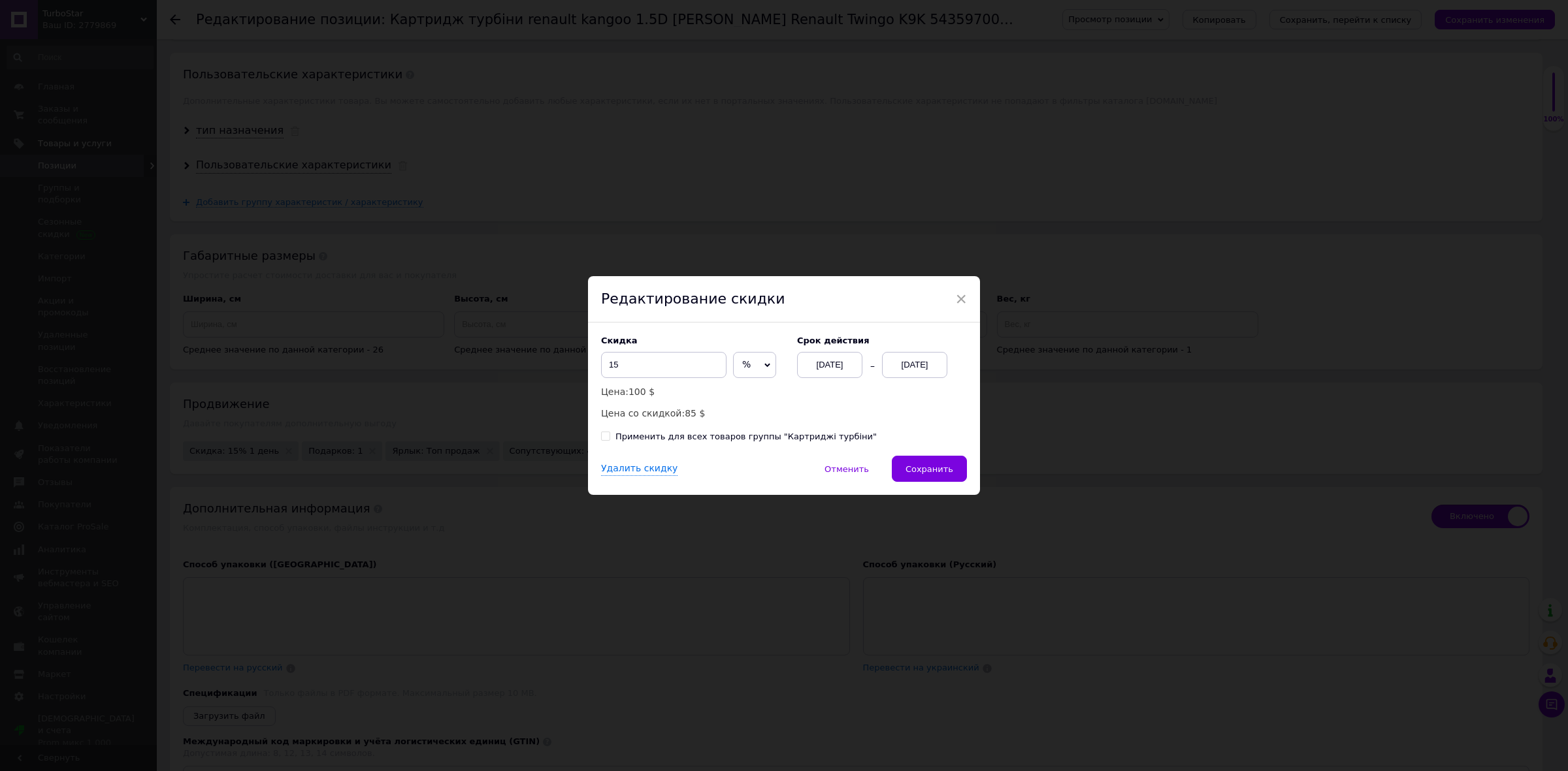
click at [603, 433] on input "Применить для всех товаров группы "Картриджі турбіни"" at bounding box center [606, 436] width 9 height 9
checkbox input "true"
click at [927, 468] on span "Сохранить" at bounding box center [929, 469] width 48 height 10
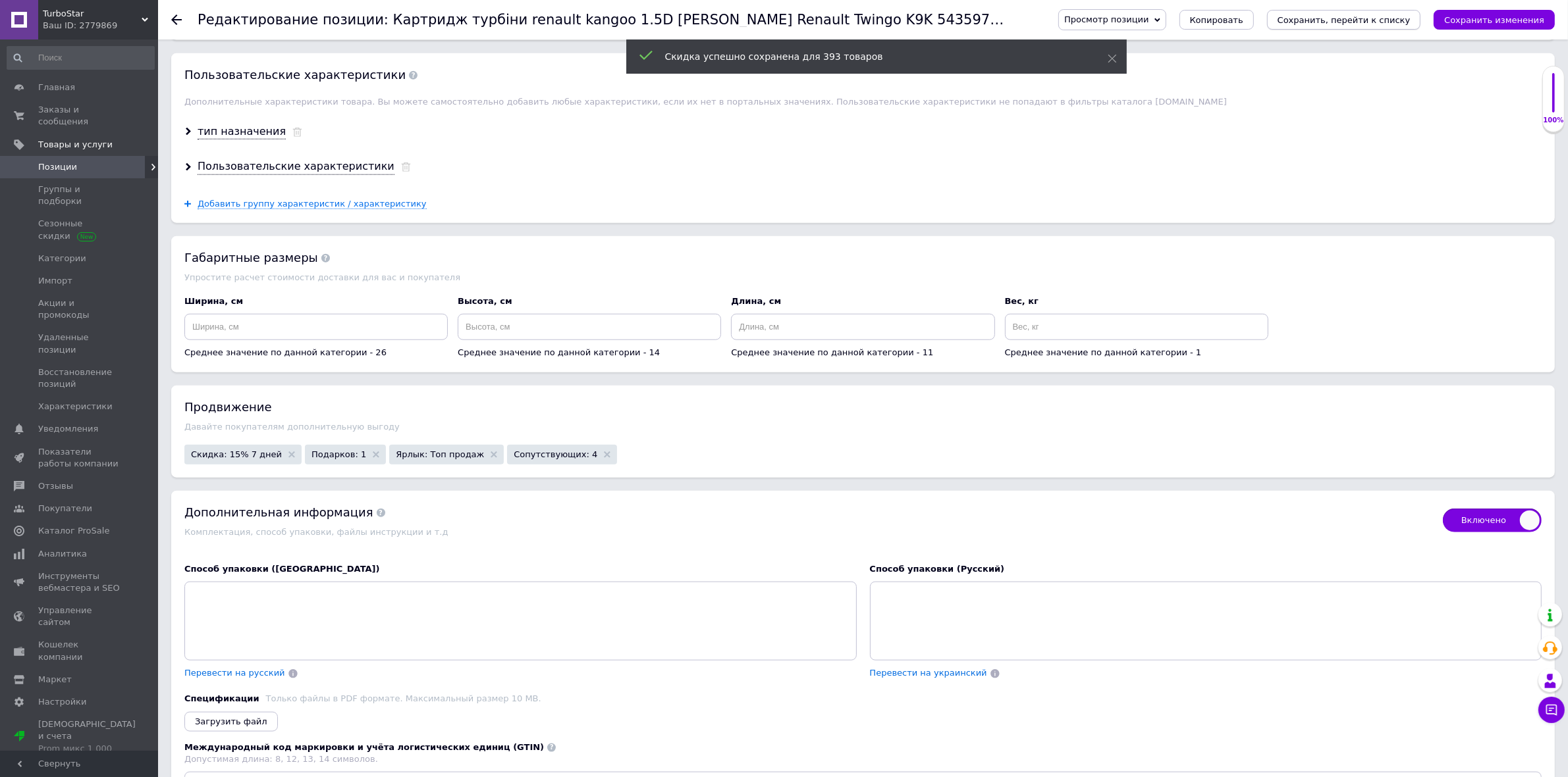
click at [1360, 20] on icon "Сохранить, перейти к списку" at bounding box center [1344, 20] width 133 height 10
checkbox input "true"
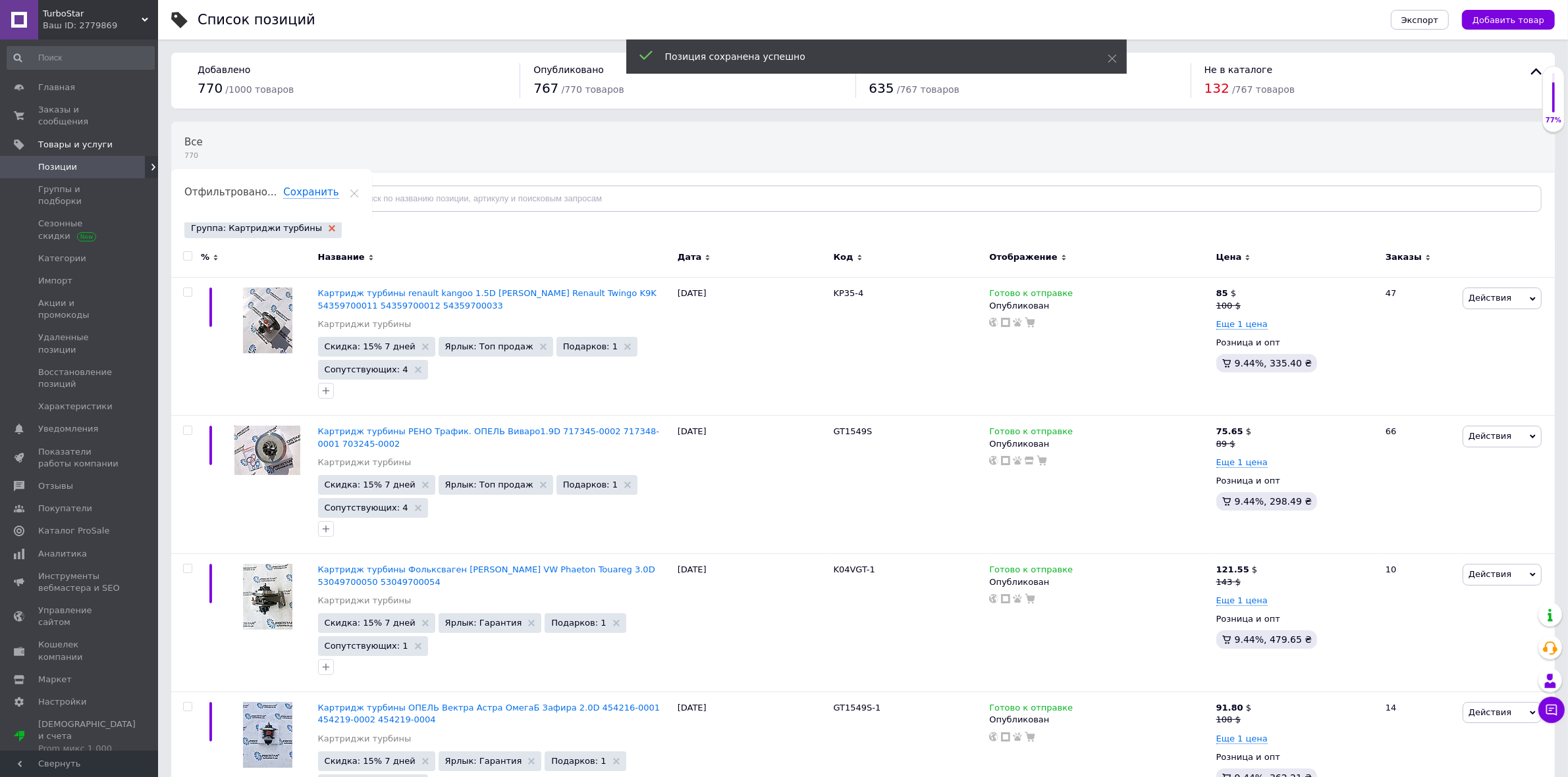
click at [329, 227] on use at bounding box center [331, 227] width 6 height 6
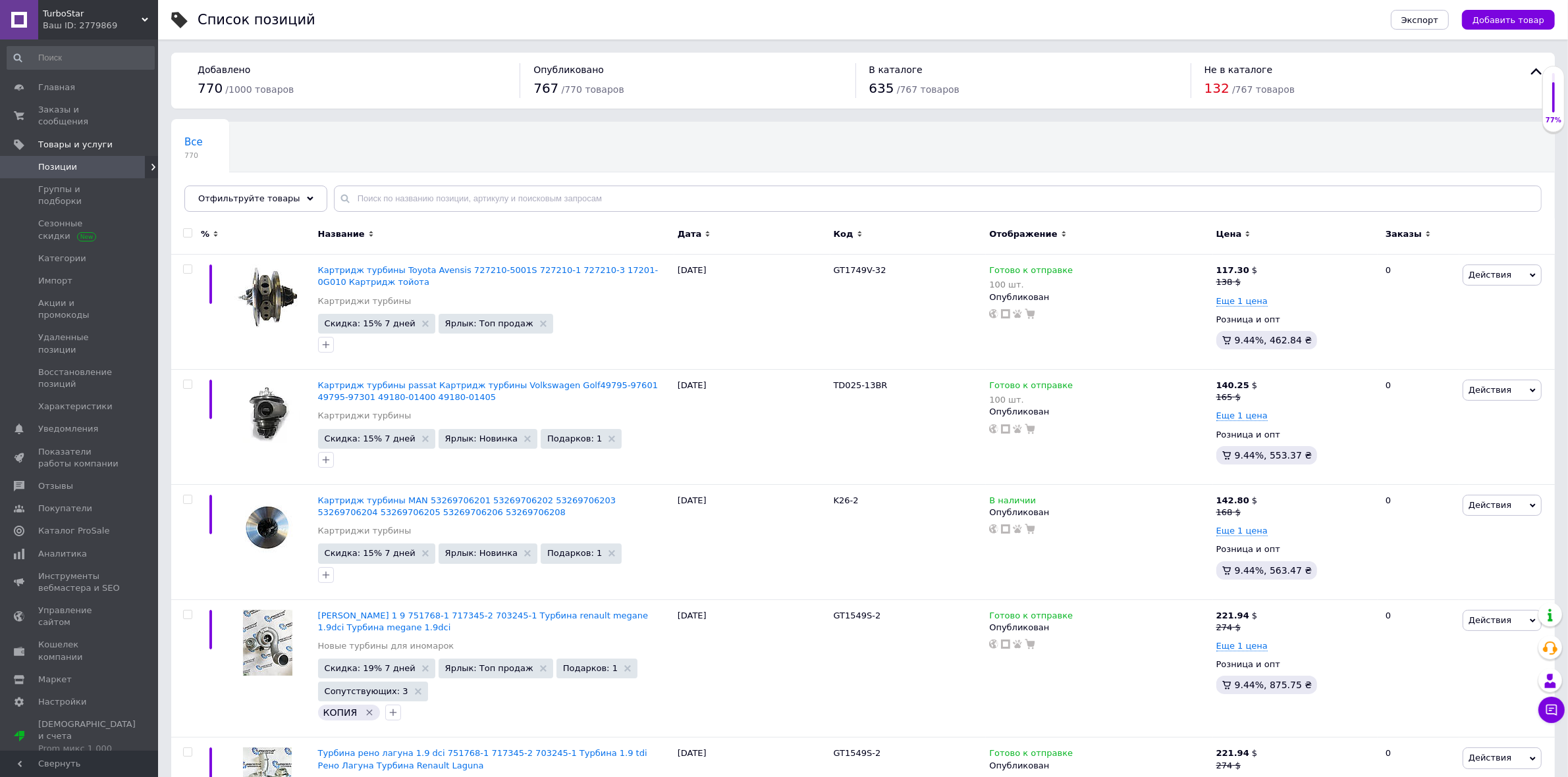
click at [288, 198] on div "Отфильтруйте товары" at bounding box center [256, 198] width 143 height 26
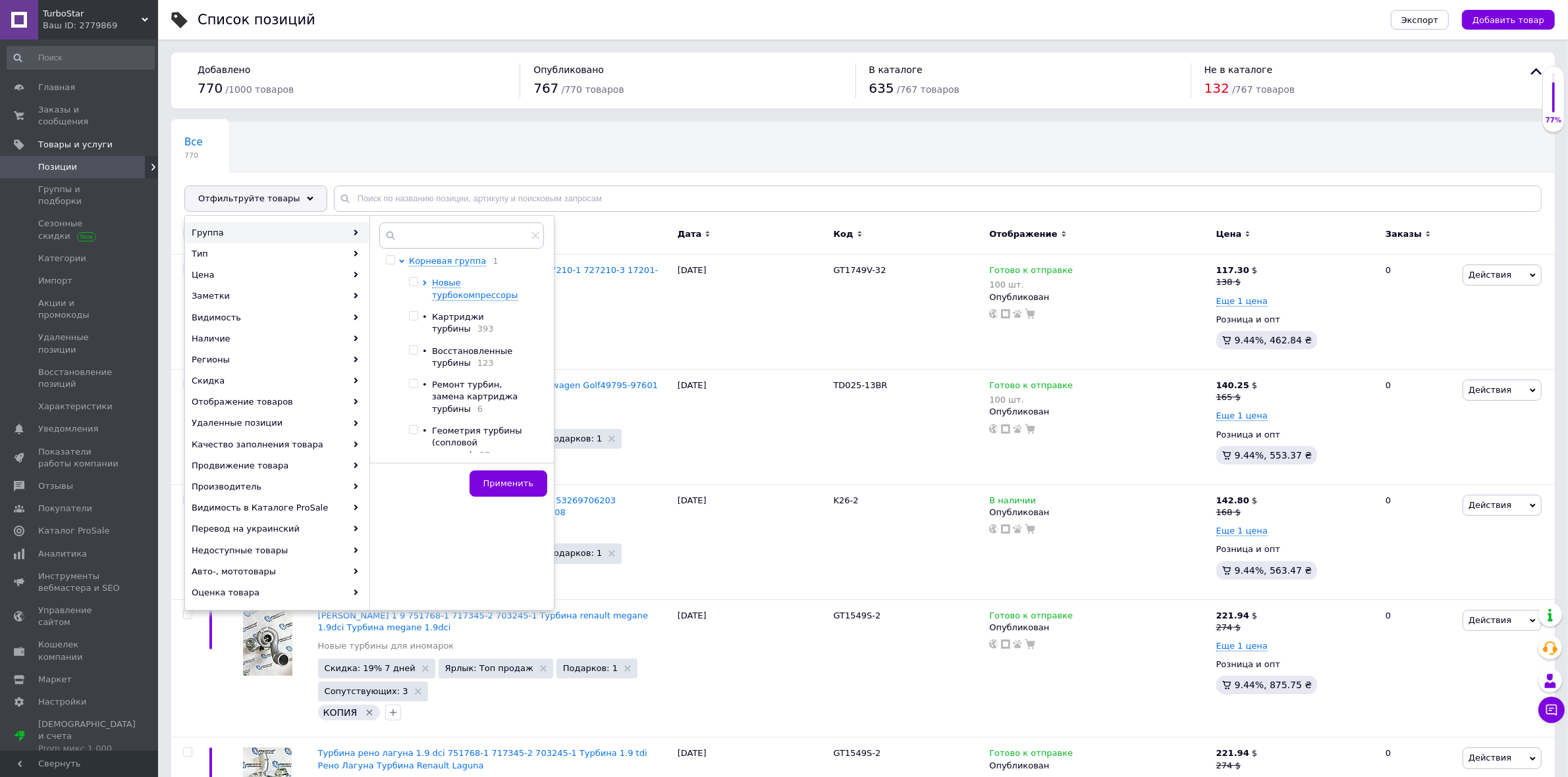
click at [416, 346] on input "checkbox" at bounding box center [414, 351] width 9 height 9
checkbox input "true"
click at [516, 476] on button "Применить" at bounding box center [508, 483] width 78 height 26
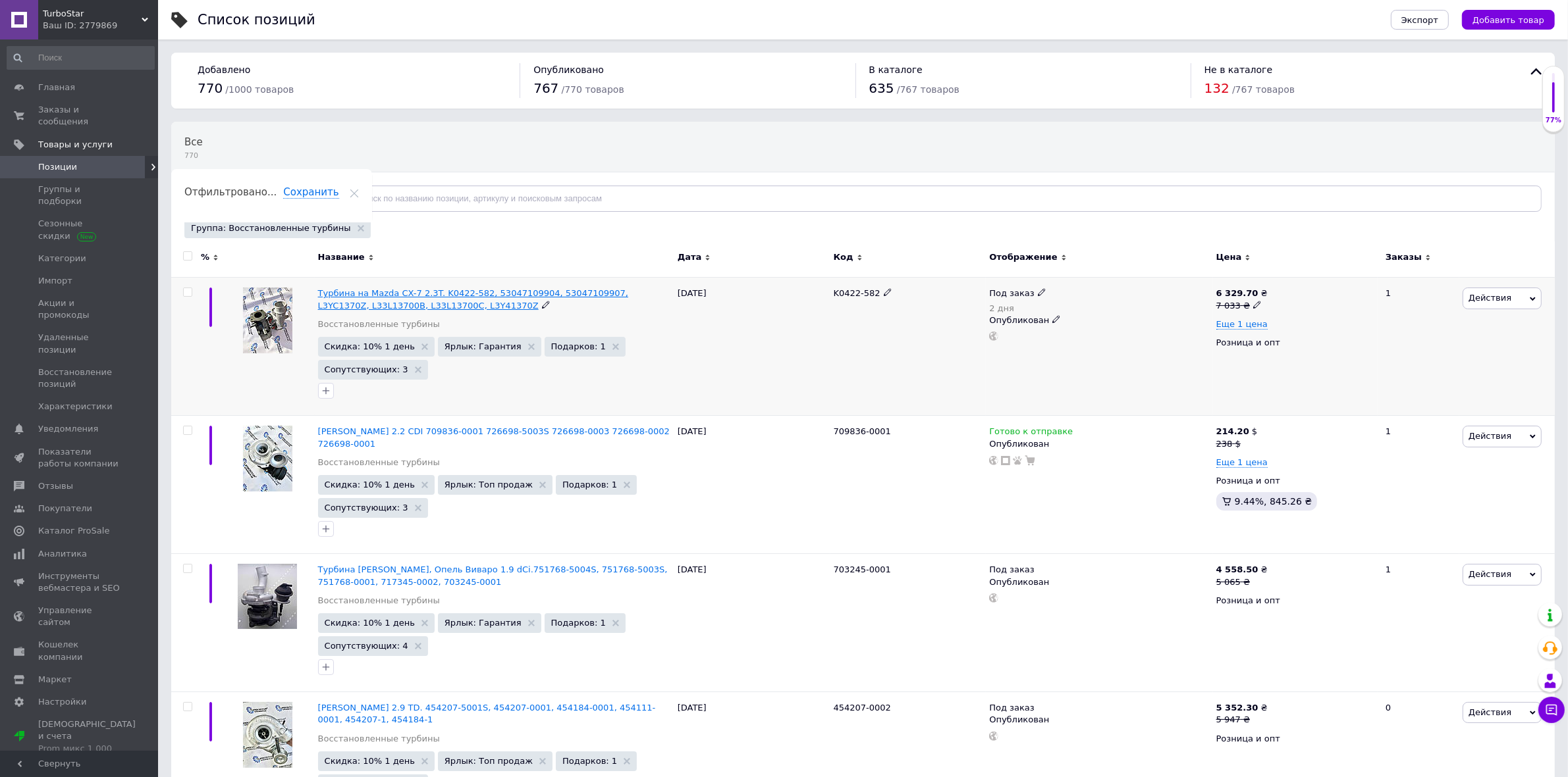
click at [359, 297] on span "Турбина на Mazda CX-7 2.3T. K0422-582, 53047109904, 53047109907, L3YC1370Z, L33…" at bounding box center [473, 299] width 310 height 21
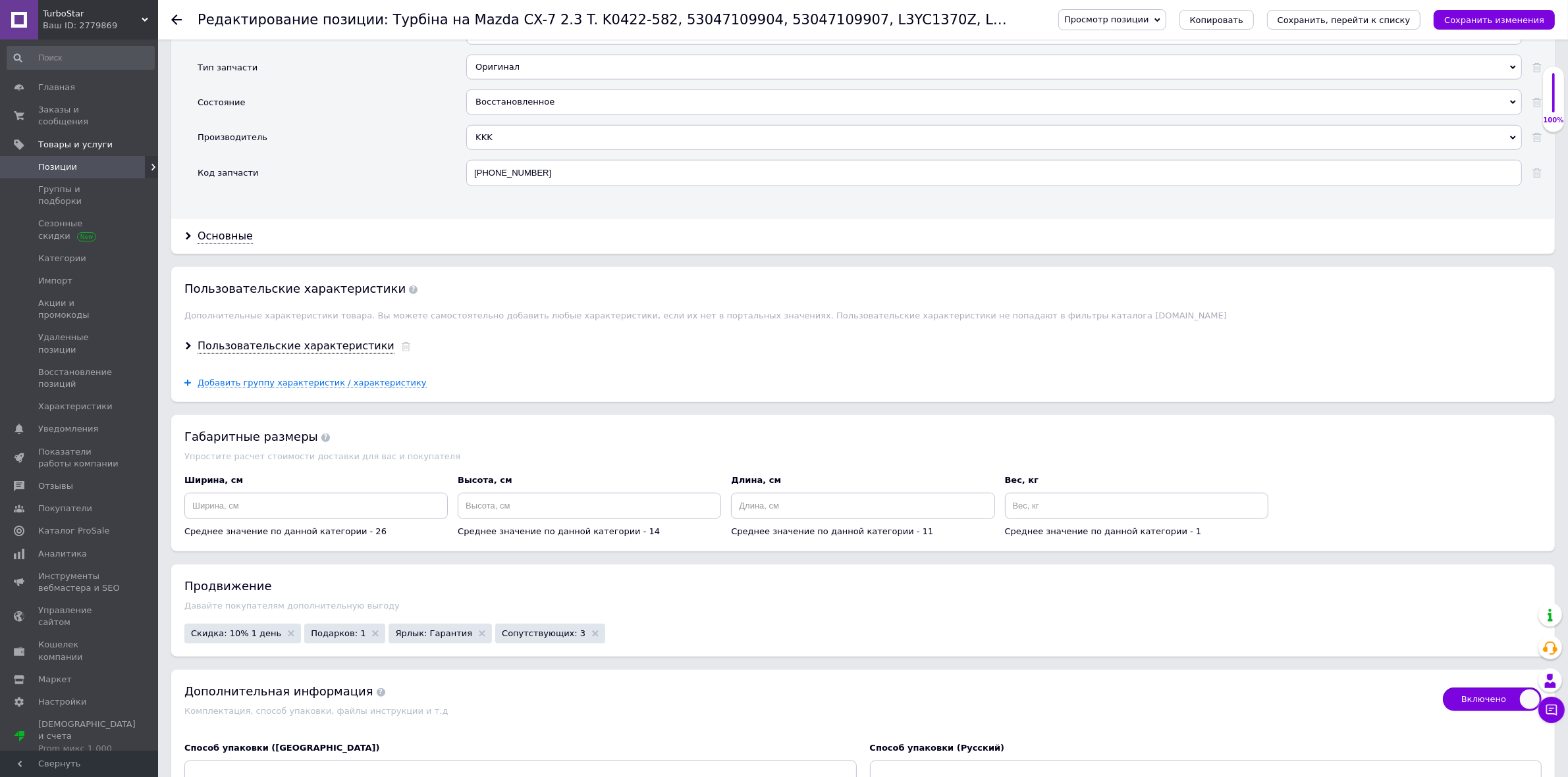
scroll to position [1728, 0]
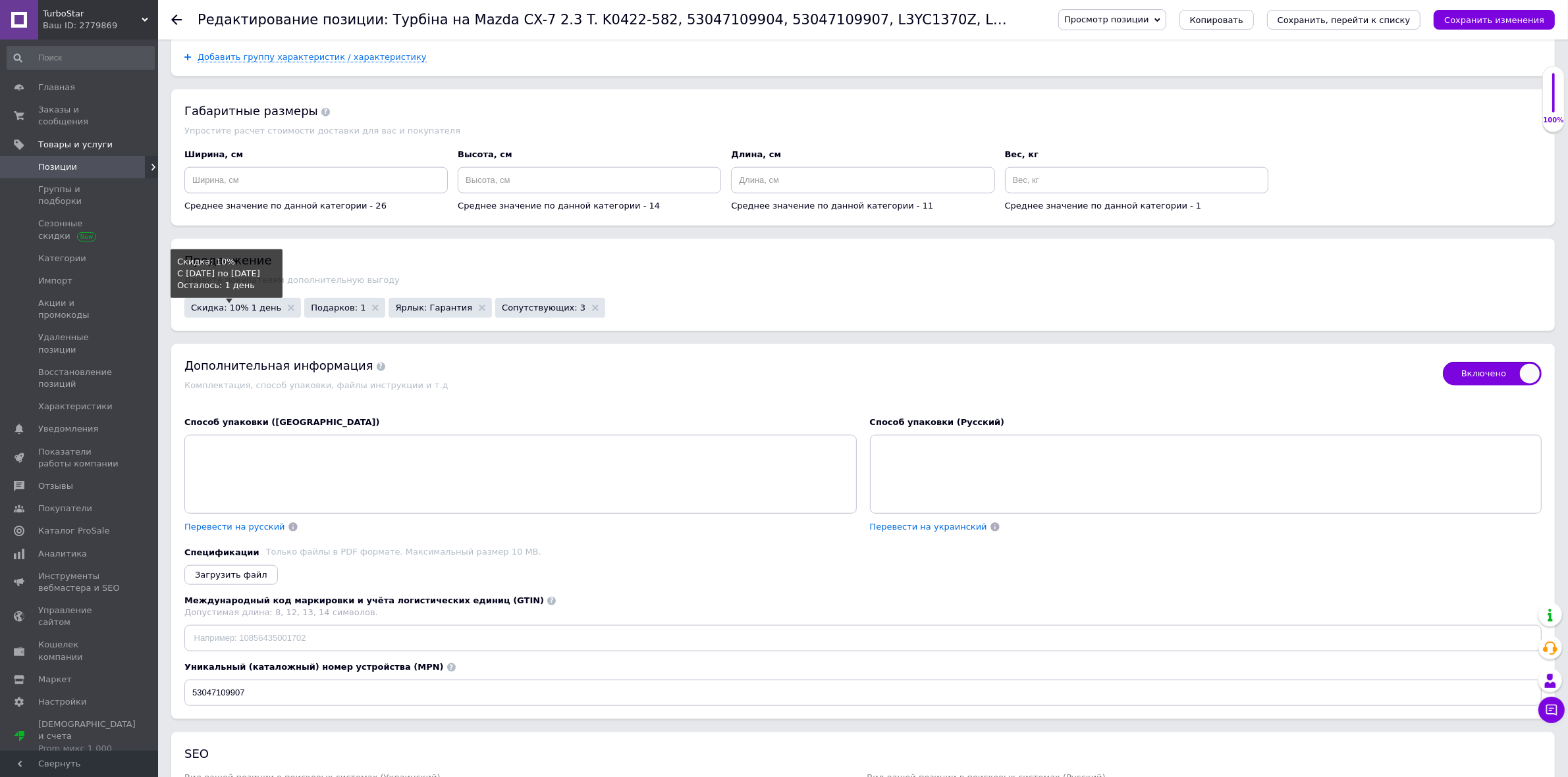
click at [234, 312] on span "Скидка: 10% 1 день" at bounding box center [236, 308] width 90 height 9
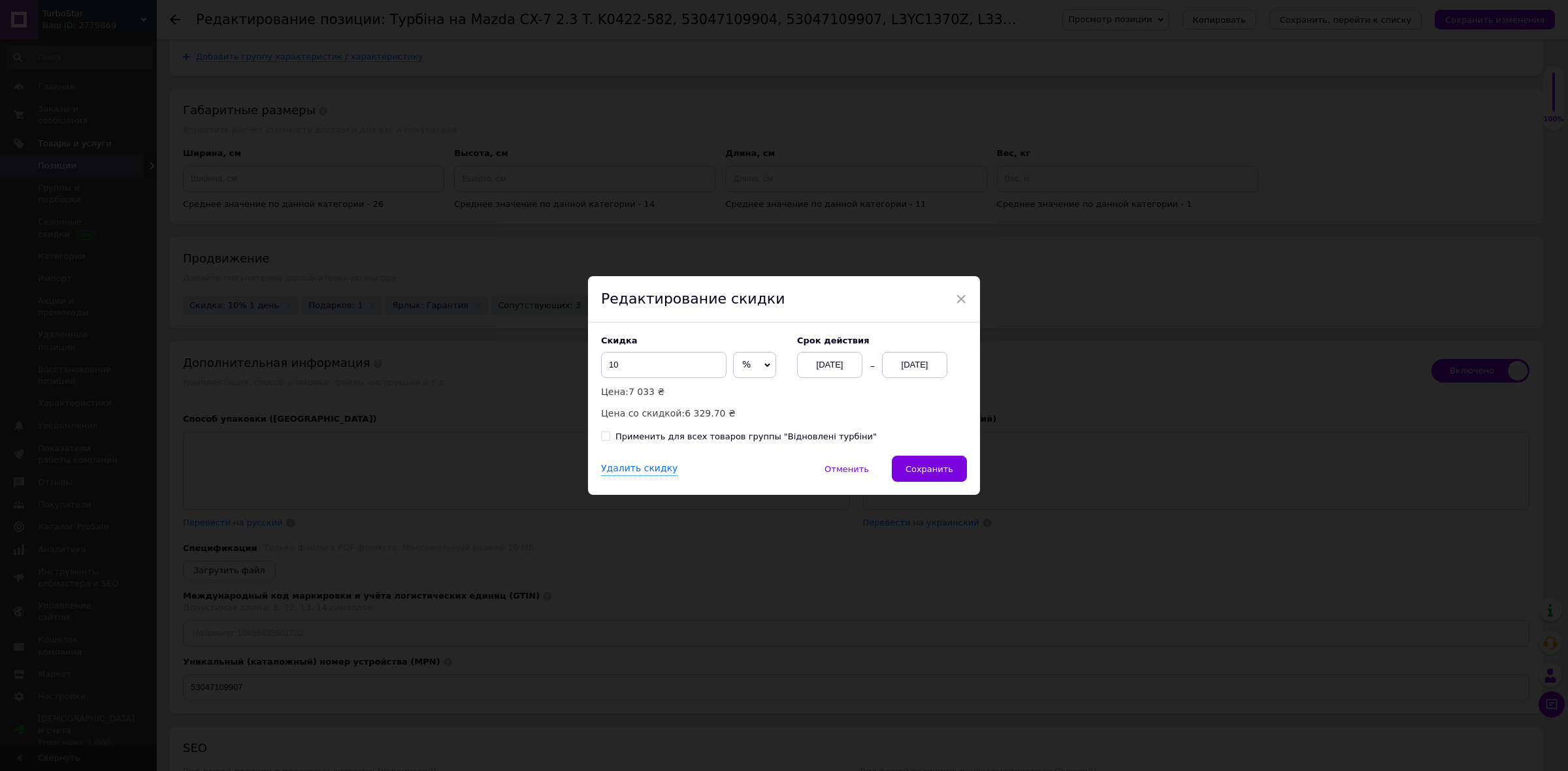
click at [917, 379] on div "Скидка 10 % ₴ Цена: 7 033 ₴ Цена со [DEMOGRAPHIC_DATA]: 6 329.70 ₴ Cрок действи…" at bounding box center [784, 378] width 366 height 85
click at [922, 370] on div "[DATE]" at bounding box center [915, 364] width 66 height 26
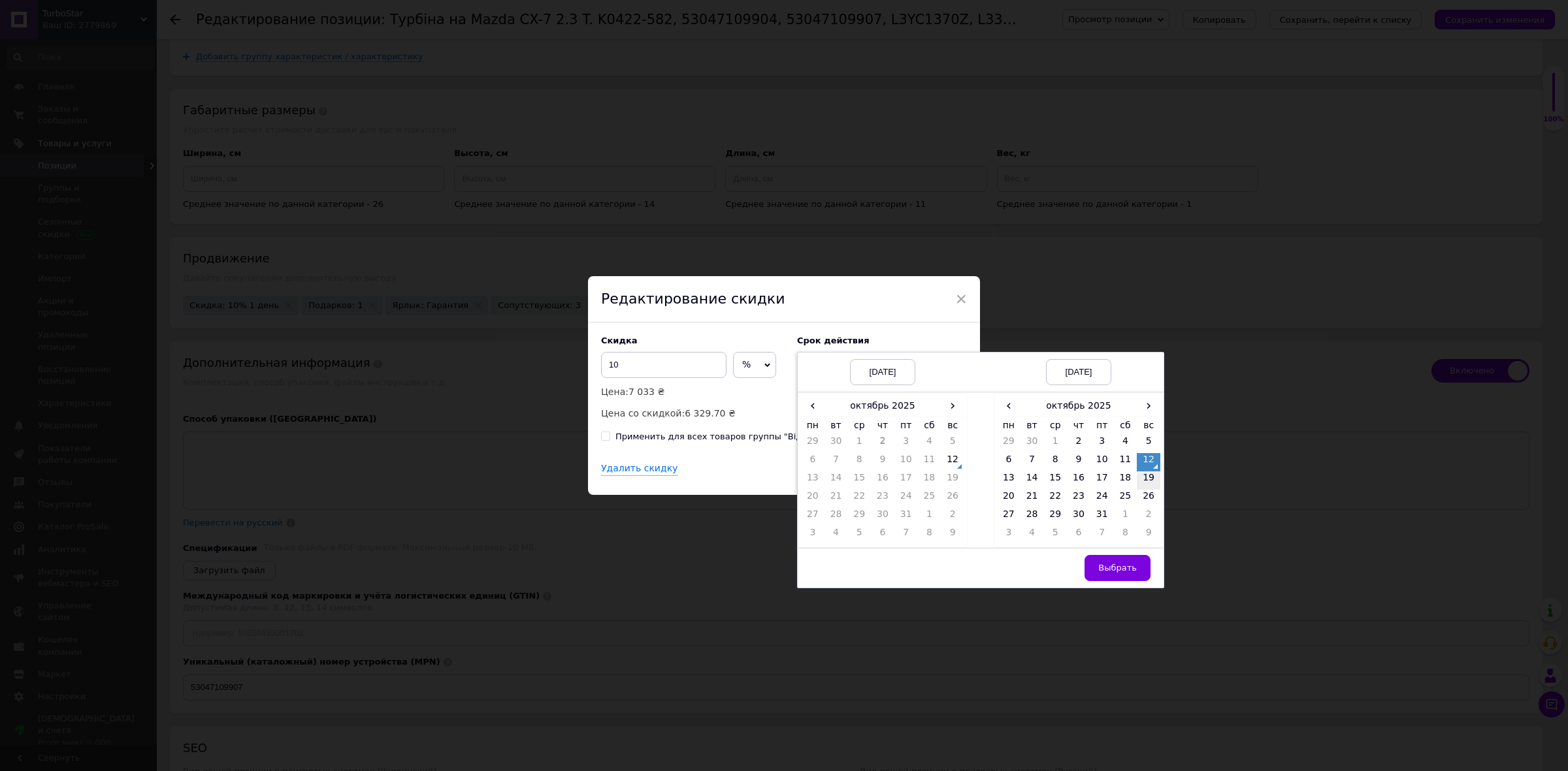
click at [1150, 484] on td "19" at bounding box center [1149, 481] width 23 height 19
drag, startPoint x: 1125, startPoint y: 563, endPoint x: 1046, endPoint y: 523, distance: 88.5
click at [1125, 563] on button "Выбрать" at bounding box center [1118, 568] width 66 height 26
checkbox input "true"
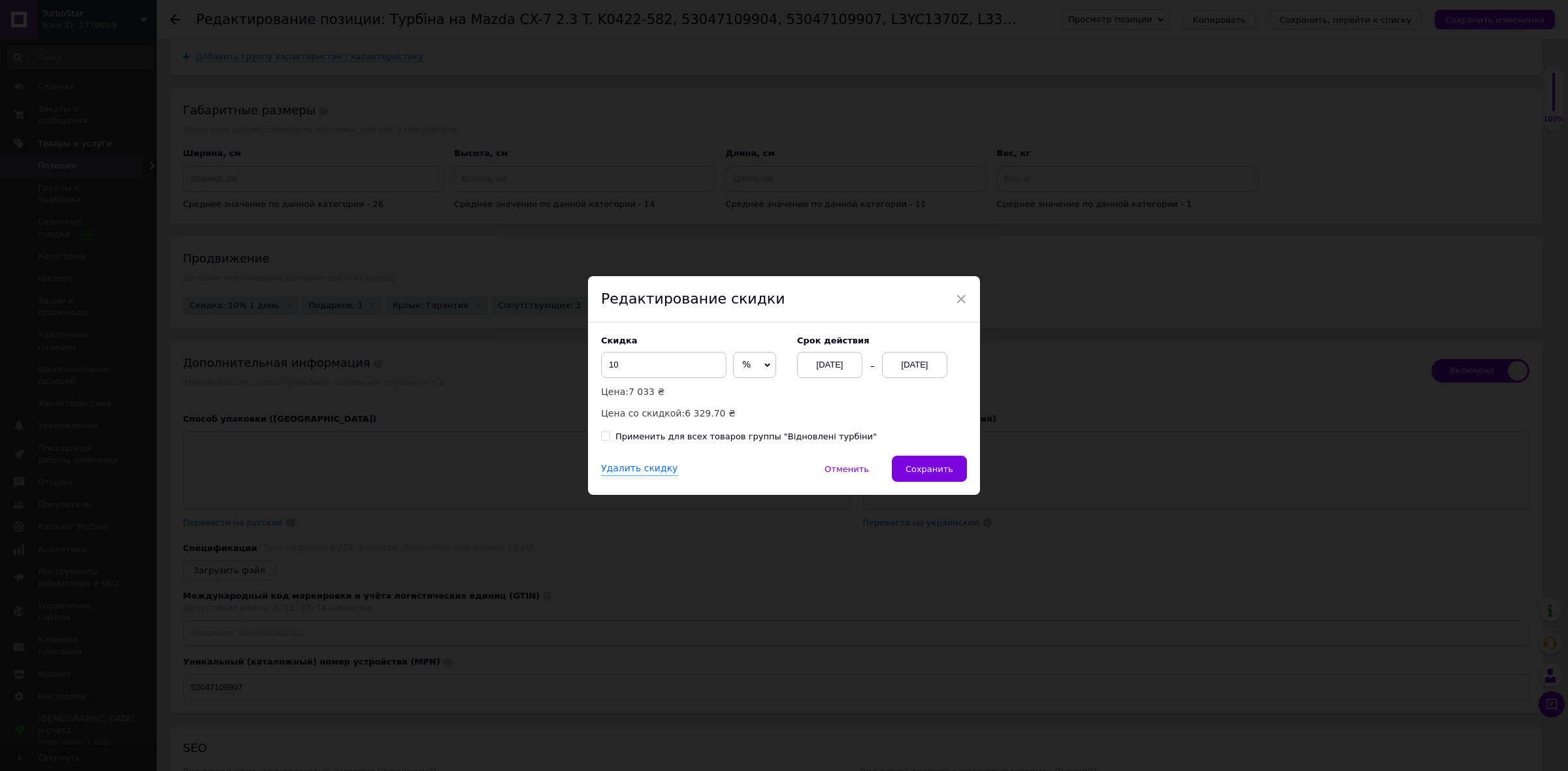
click at [709, 438] on div "Применить для всех товаров группы "Відновлені турбіни"" at bounding box center [746, 436] width 261 height 12
click at [609, 438] on input "Применить для всех товаров группы "Відновлені турбіни"" at bounding box center [606, 436] width 9 height 9
checkbox input "true"
click at [935, 458] on button "Сохранить" at bounding box center [929, 468] width 76 height 26
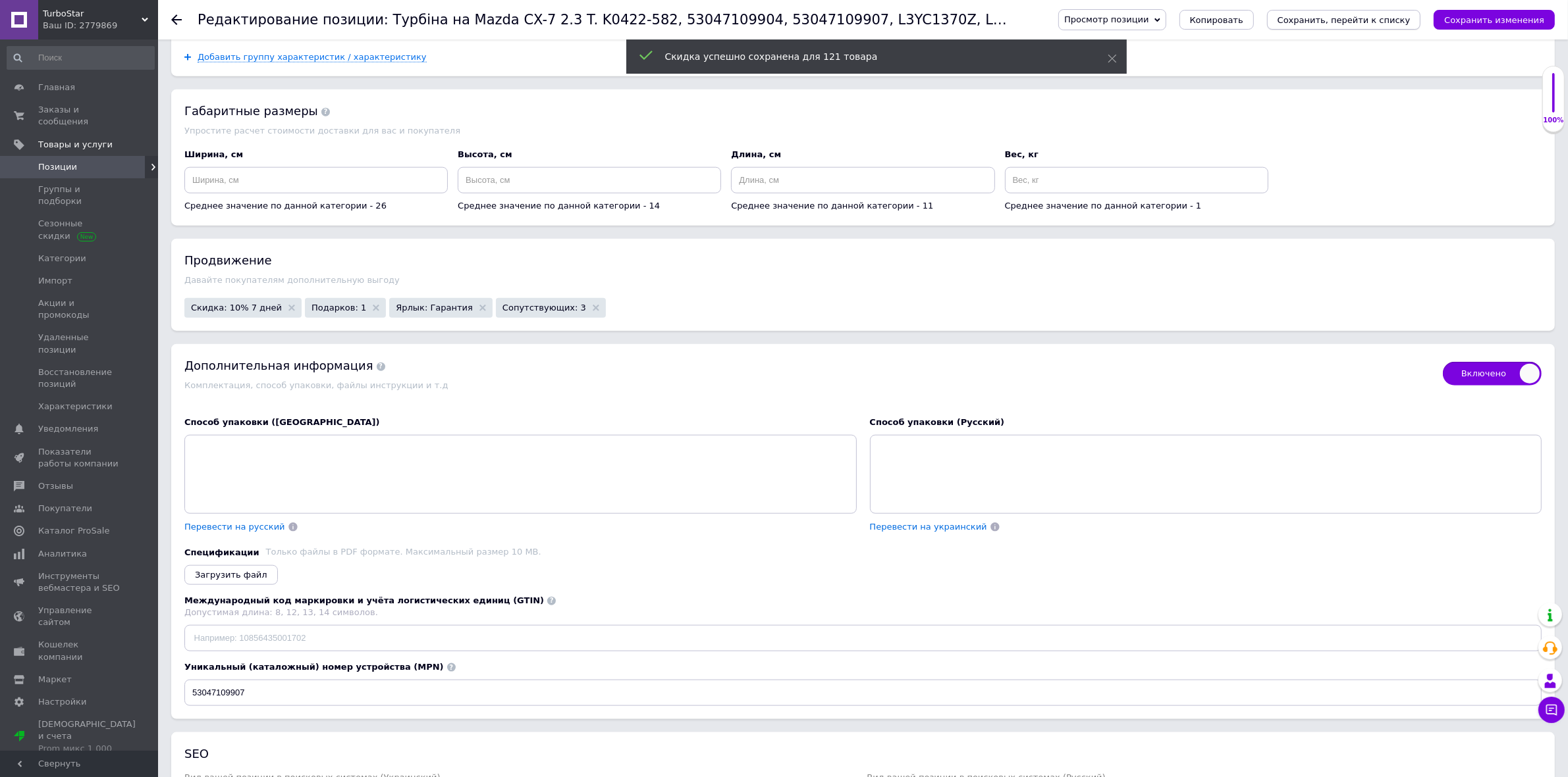
click at [1360, 26] on button "Сохранить, перейти к списку" at bounding box center [1344, 20] width 154 height 20
checkbox input "true"
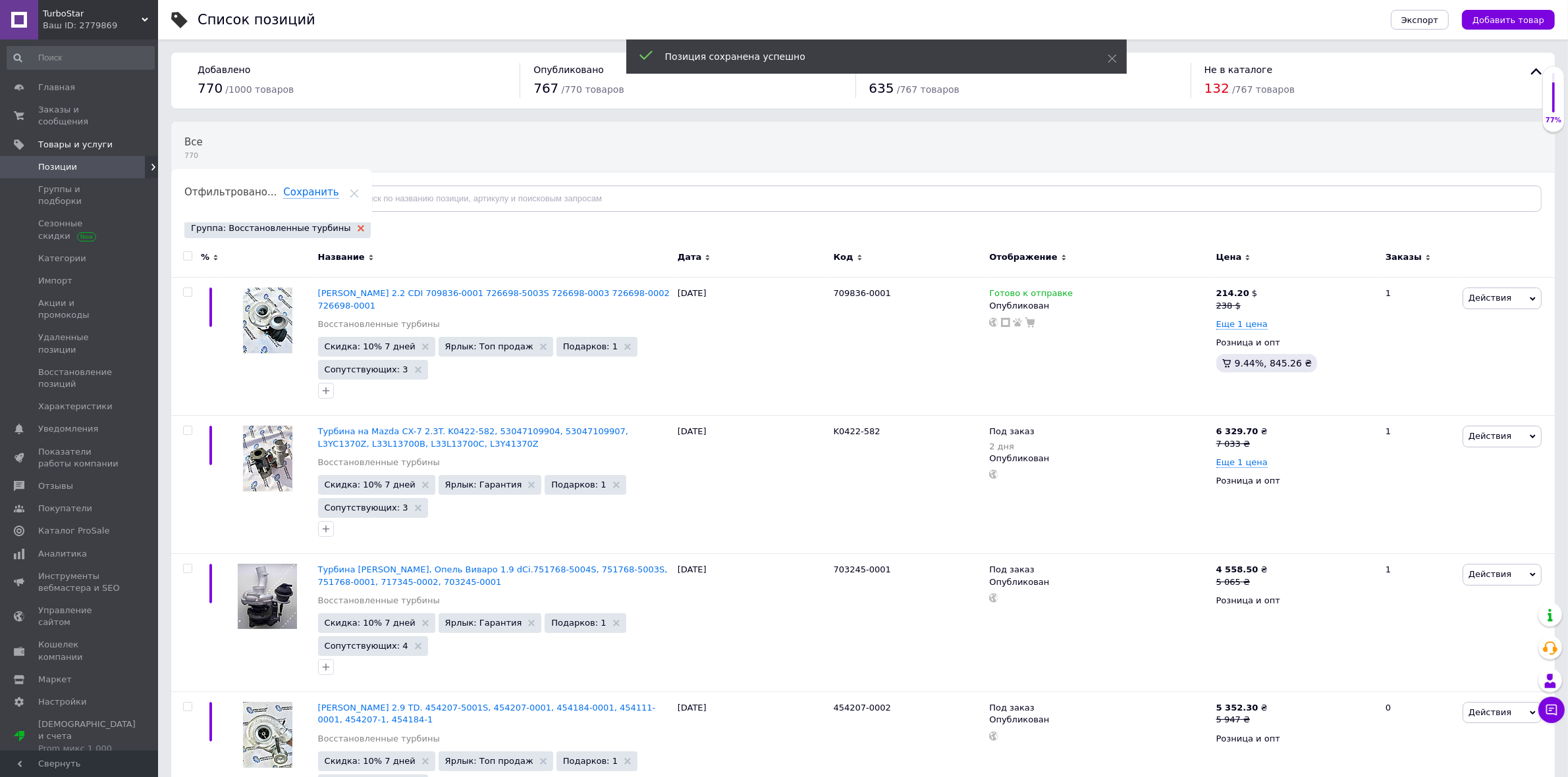
click at [357, 226] on icon at bounding box center [360, 227] width 6 height 6
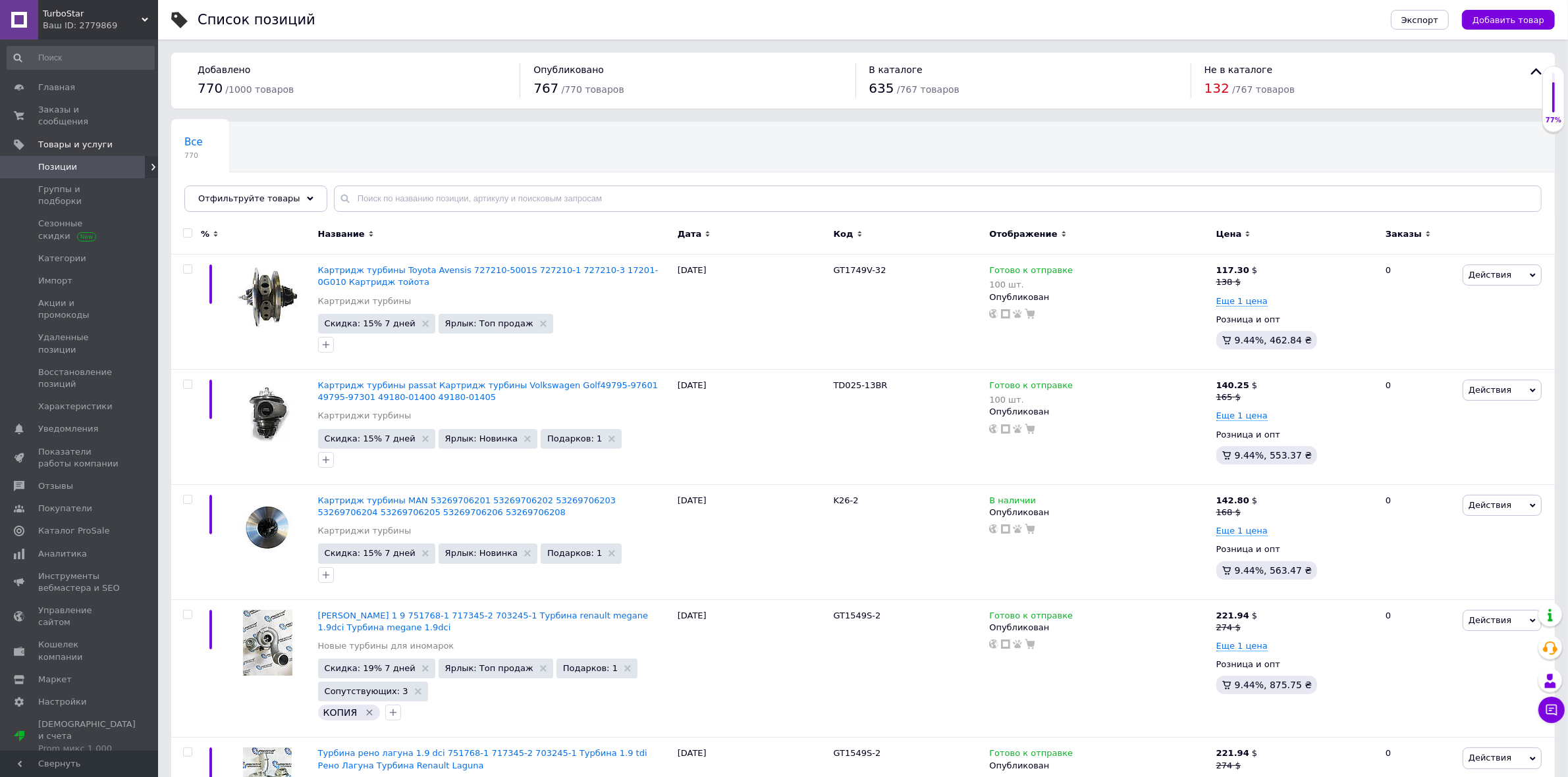
click at [297, 198] on div "Отфильтруйте товары" at bounding box center [256, 198] width 143 height 26
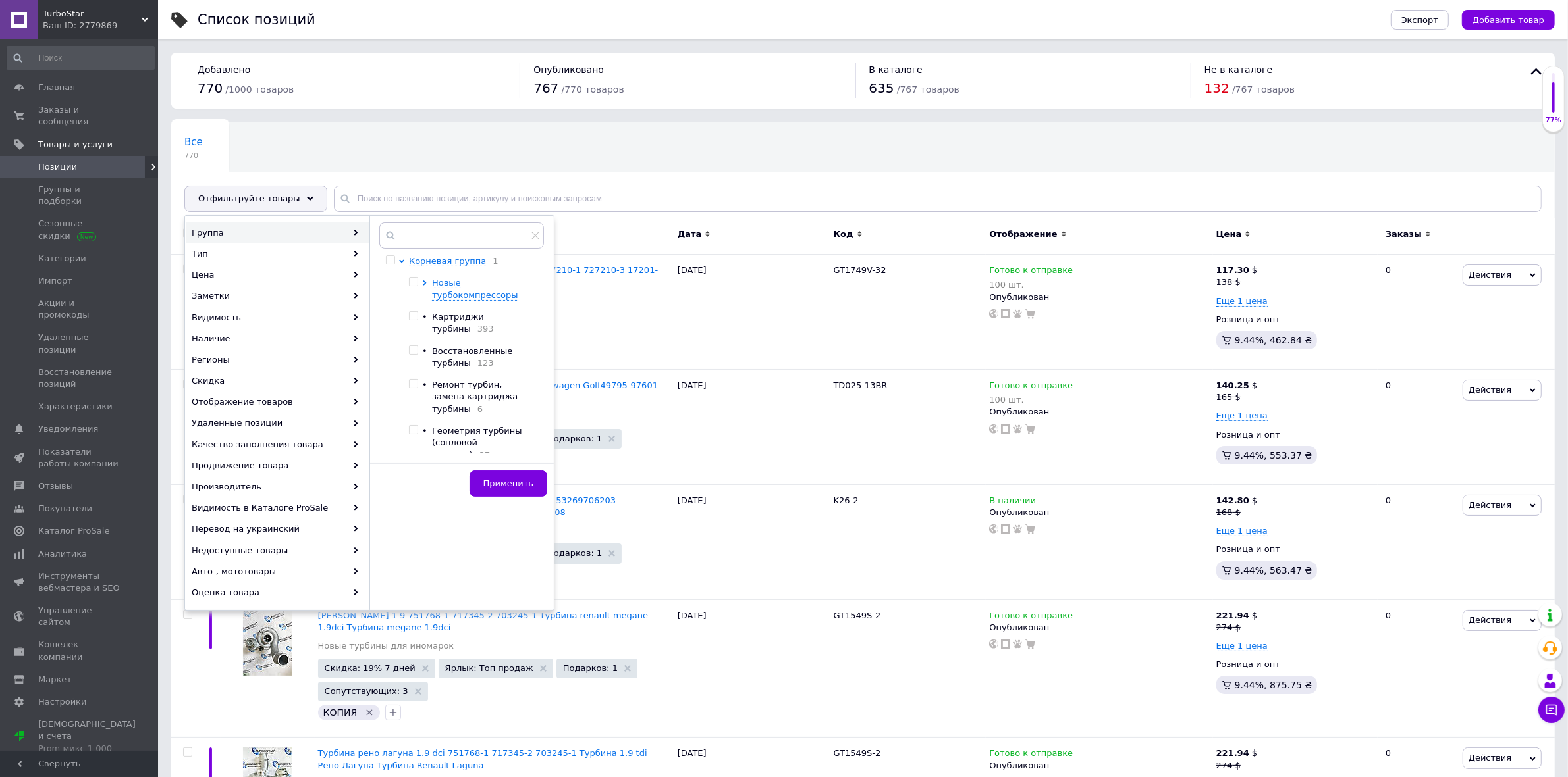
click at [418, 425] on span at bounding box center [414, 430] width 9 height 9
click at [417, 426] on input "checkbox" at bounding box center [414, 431] width 9 height 9
drag, startPoint x: 413, startPoint y: 423, endPoint x: 414, endPoint y: 406, distance: 17.0
click at [413, 425] on div at bounding box center [416, 443] width 13 height 36
click at [414, 426] on input "checkbox" at bounding box center [414, 431] width 9 height 9
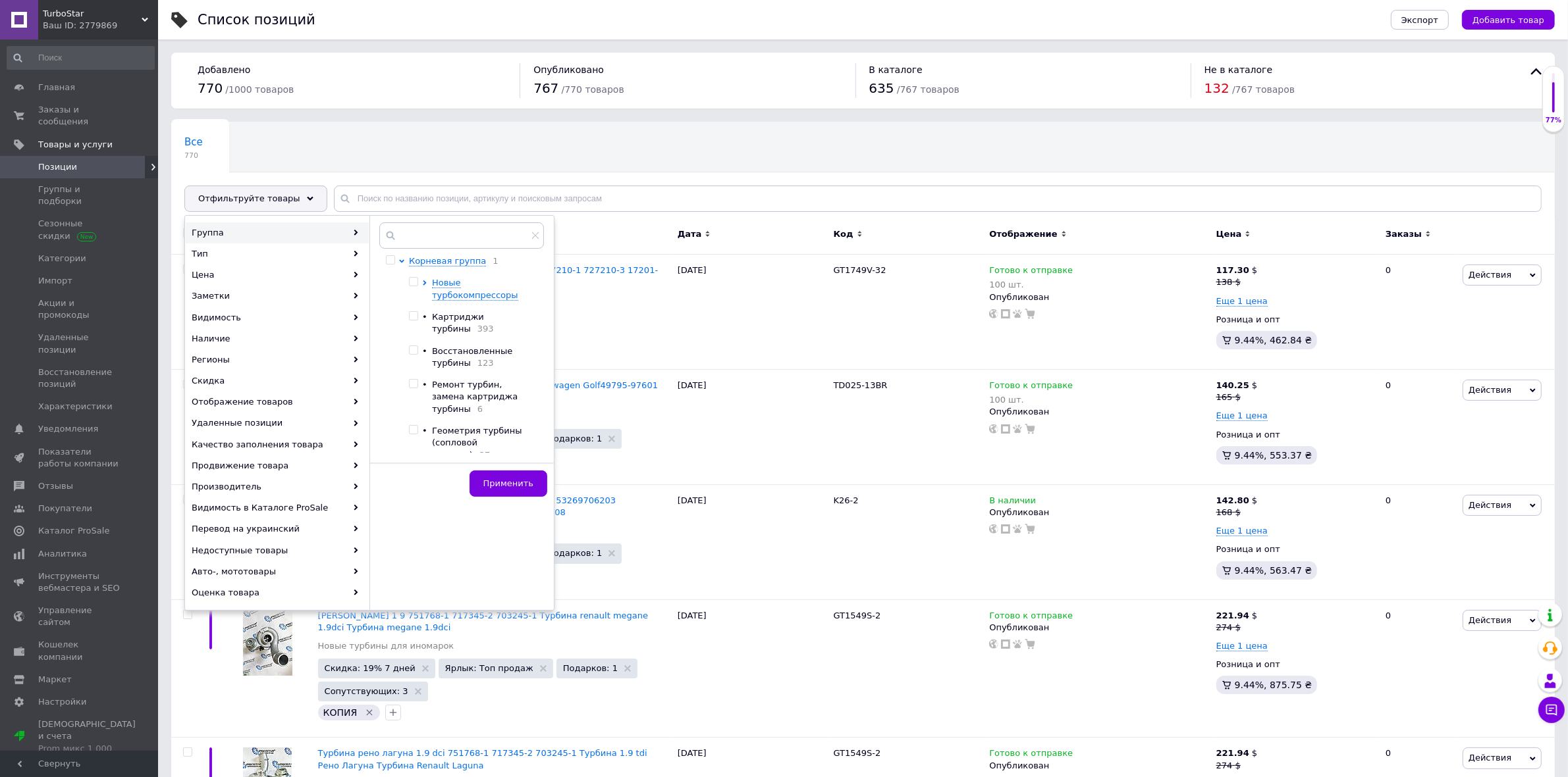
checkbox input "false"
click at [413, 380] on input "checkbox" at bounding box center [414, 384] width 9 height 9
checkbox input "true"
click at [508, 476] on button "Применить" at bounding box center [508, 483] width 78 height 26
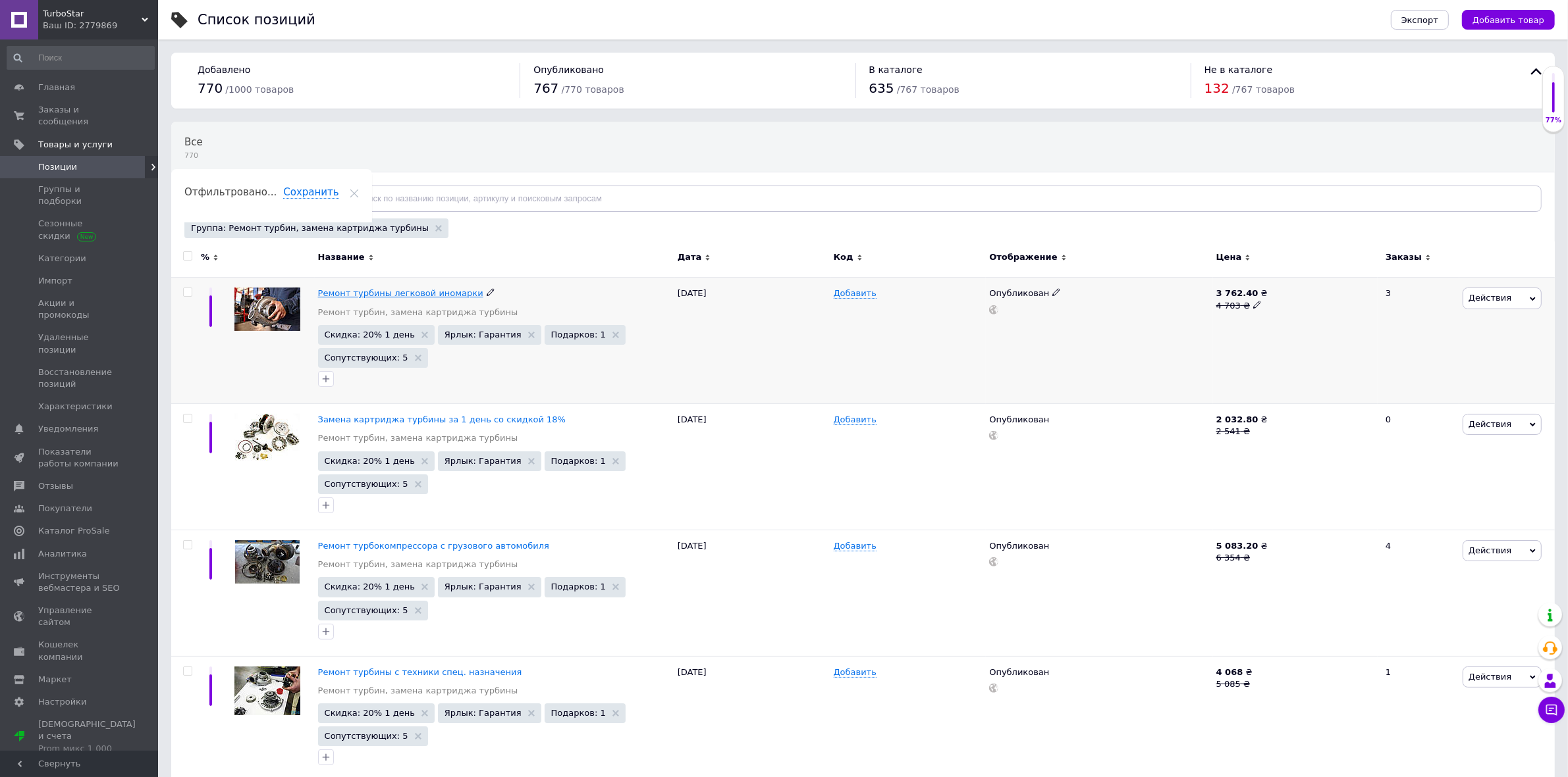
click at [374, 298] on span "Ремонт турбины легковой иномарки" at bounding box center [400, 293] width 166 height 10
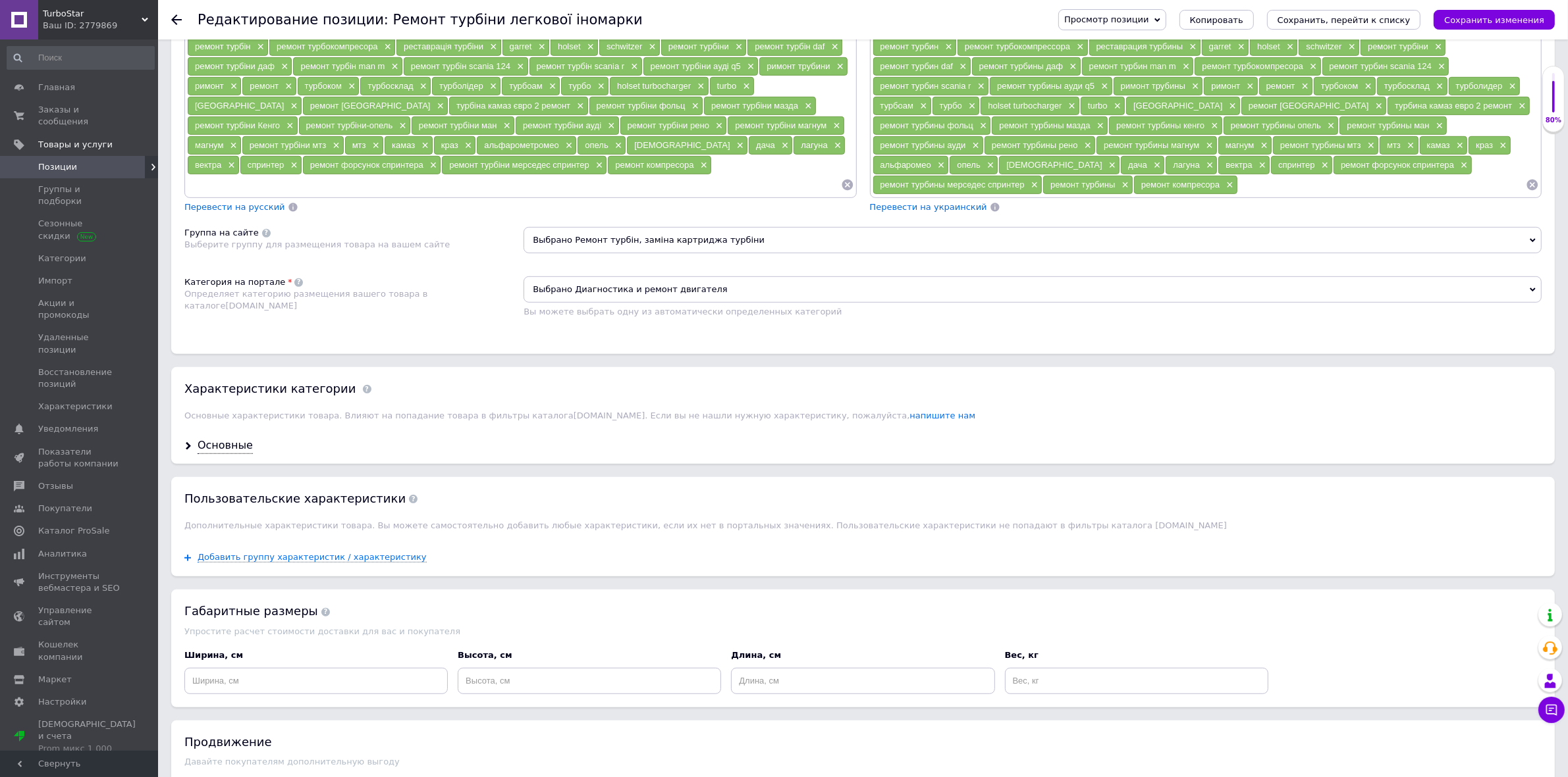
scroll to position [1205, 0]
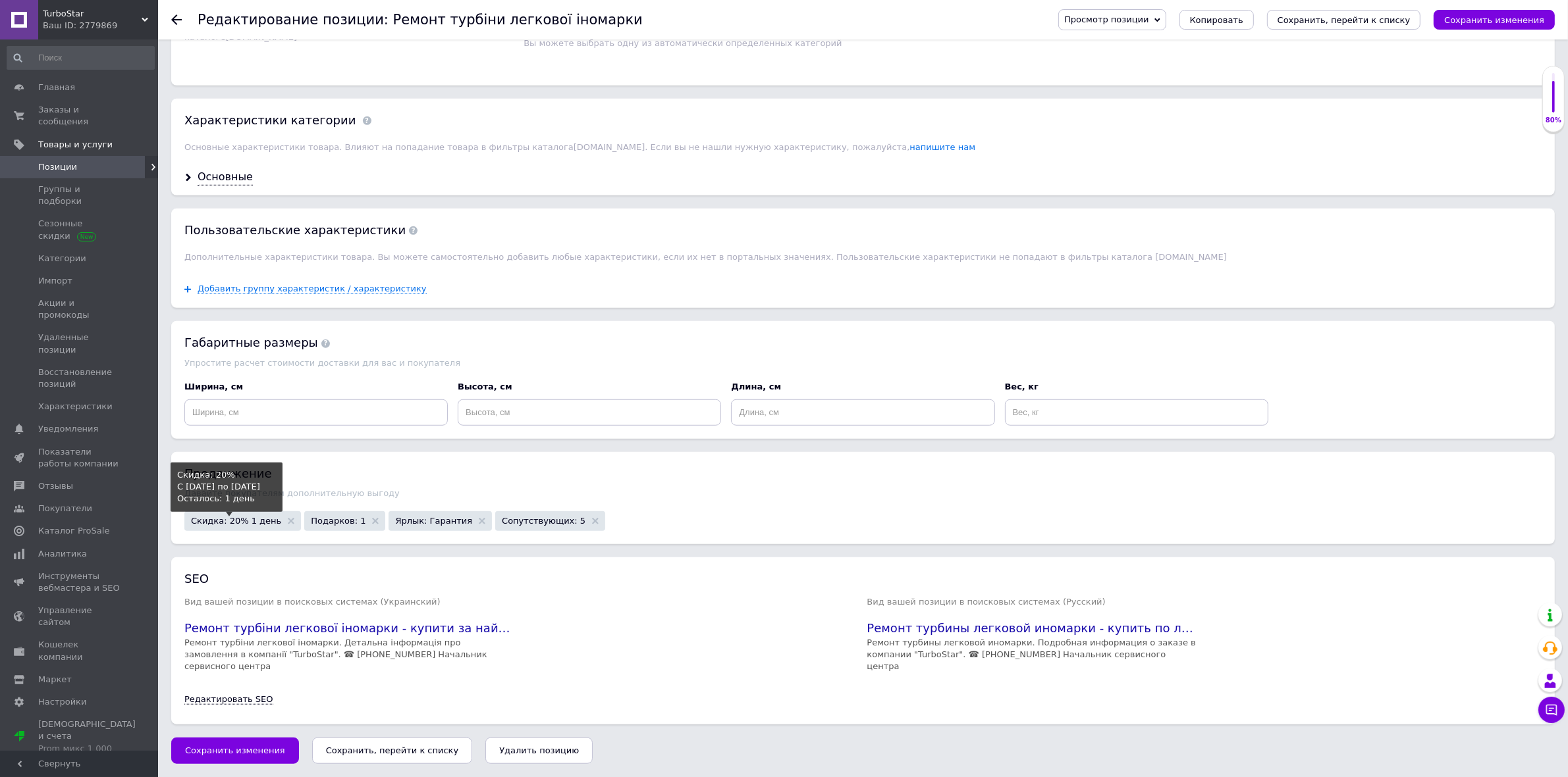
click at [229, 525] on span "Скидка: 20% 1 день" at bounding box center [236, 521] width 90 height 9
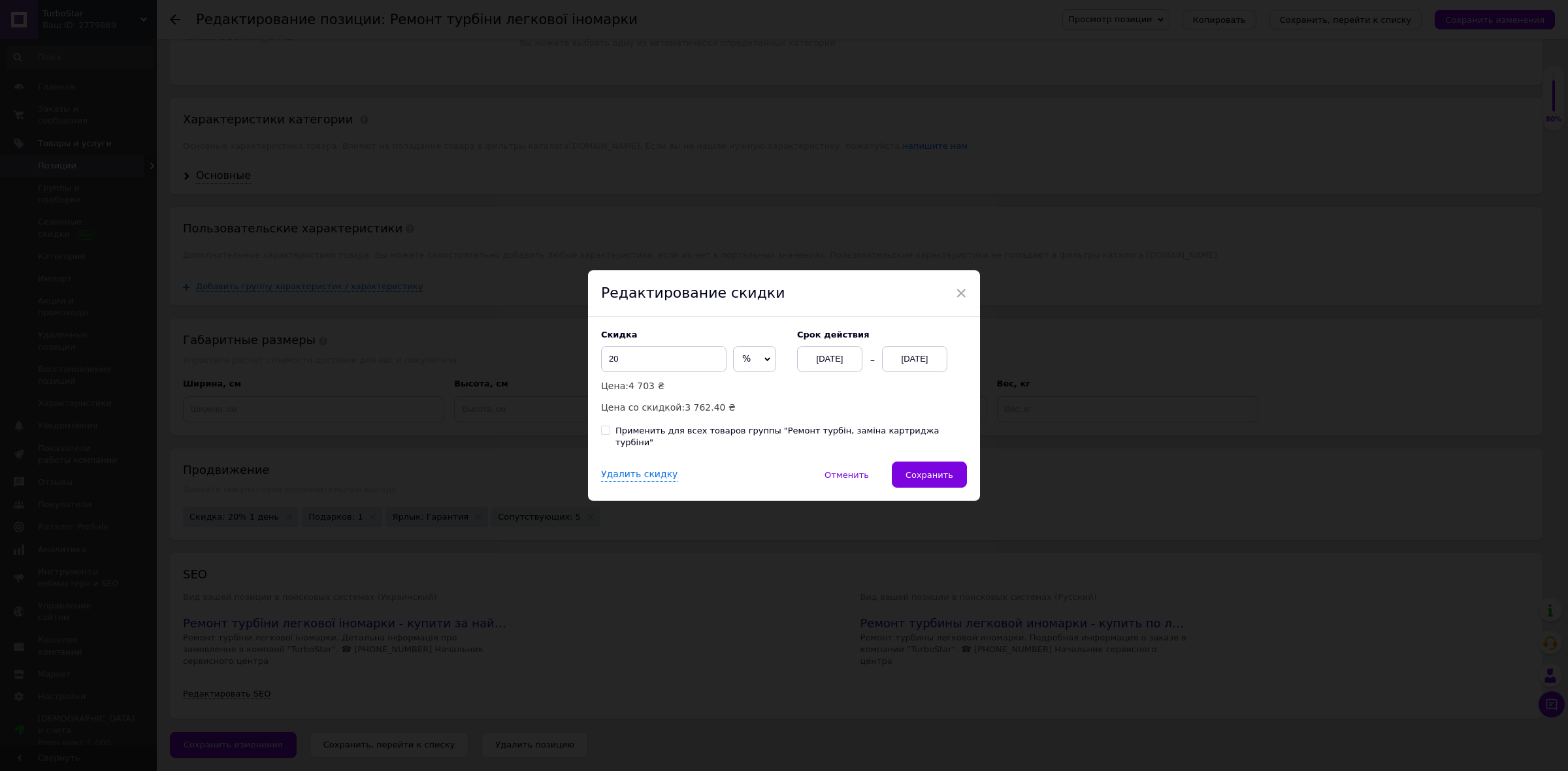
click at [919, 368] on div "[DATE]" at bounding box center [915, 359] width 66 height 26
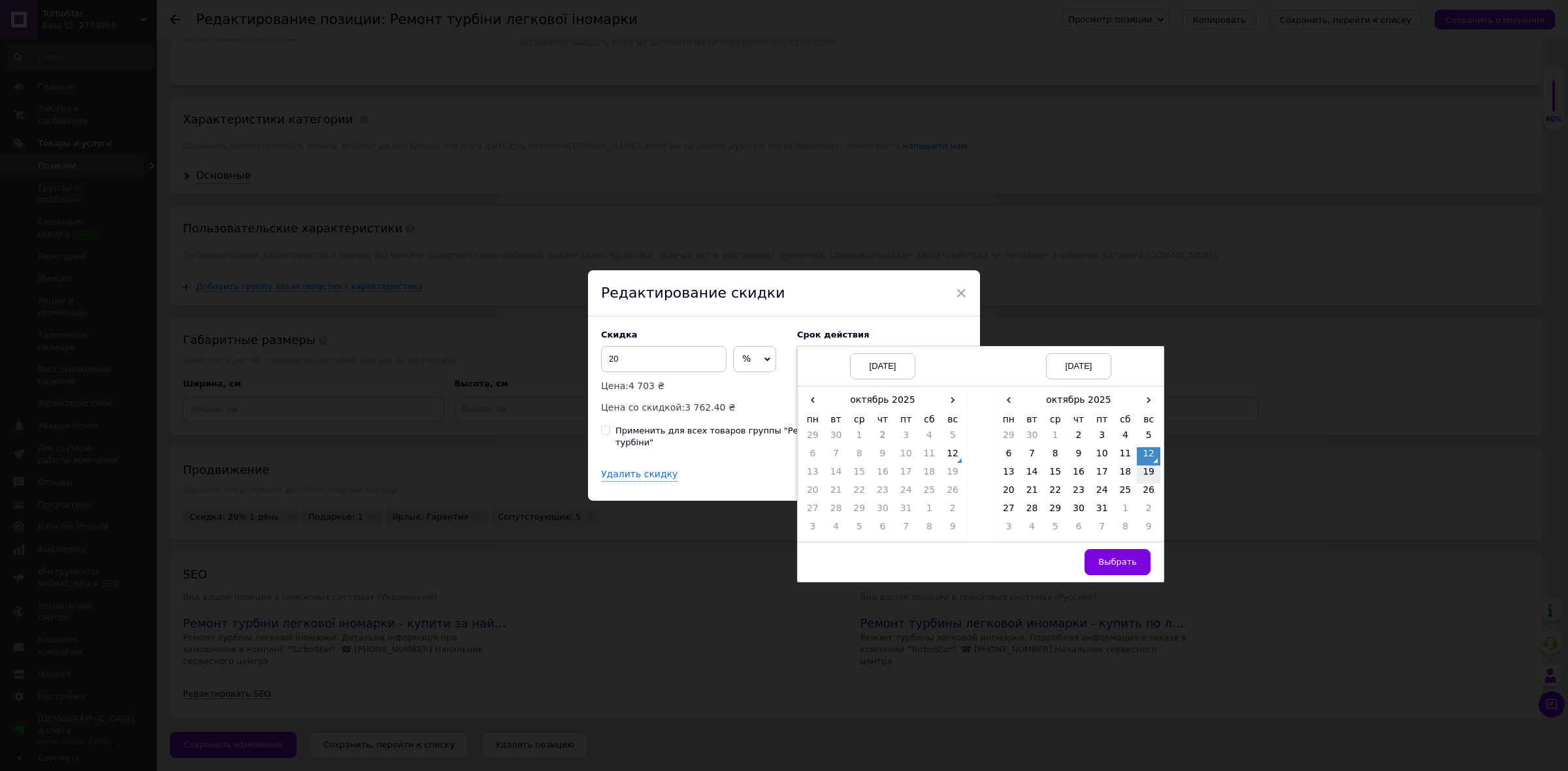
click at [1158, 484] on td "19" at bounding box center [1149, 474] width 23 height 19
click at [1127, 564] on button "Выбрать" at bounding box center [1118, 561] width 66 height 26
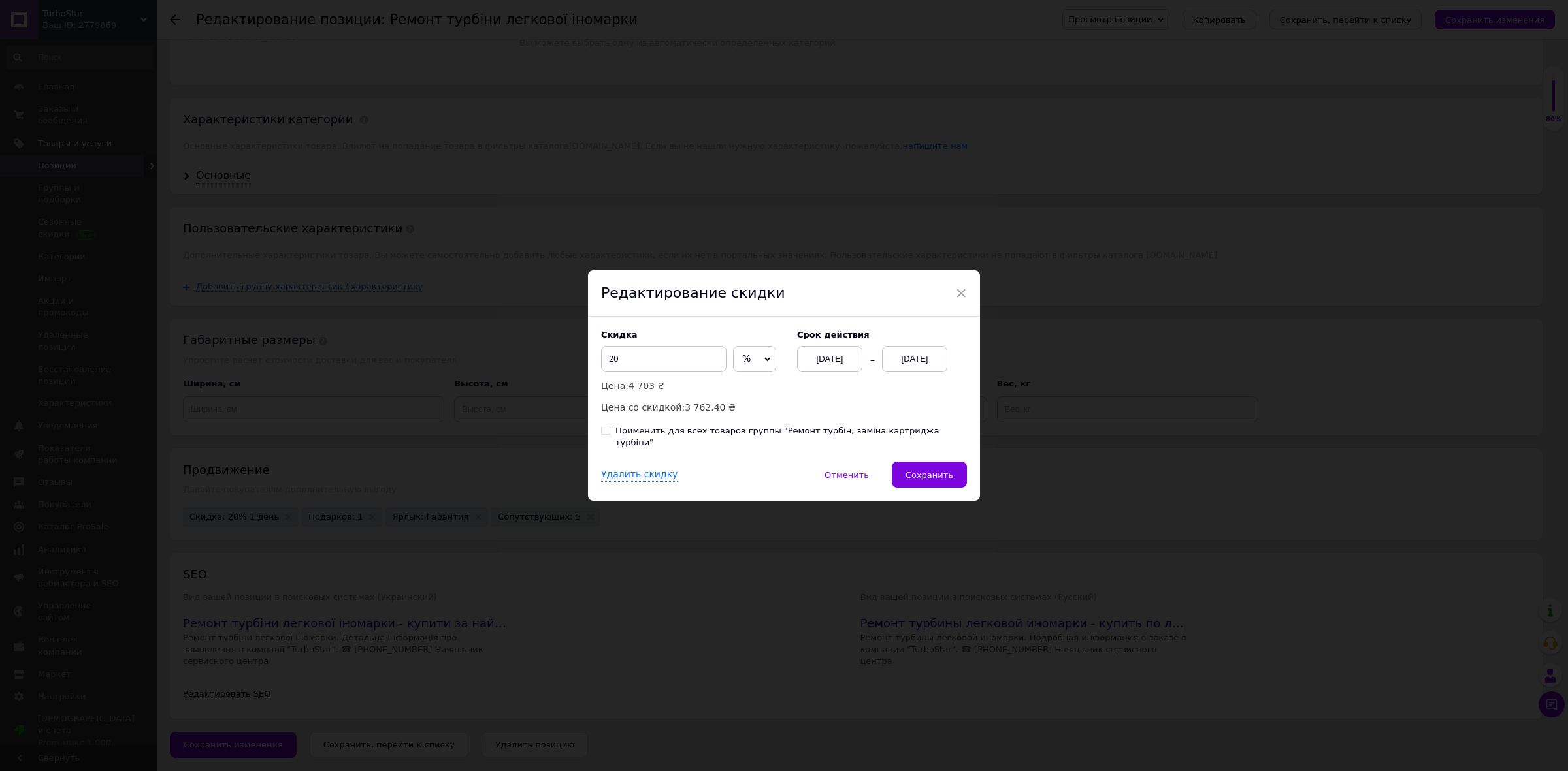
click at [678, 441] on div "Применить для всех товаров группы "Ремонт турбін, заміна картриджа турбіни"" at bounding box center [792, 437] width 352 height 23
click at [609, 434] on input "Применить для всех товаров группы "Ремонт турбін, заміна картриджа турбіни"" at bounding box center [606, 430] width 9 height 9
checkbox input "true"
click at [929, 464] on button "Сохранить" at bounding box center [929, 474] width 76 height 26
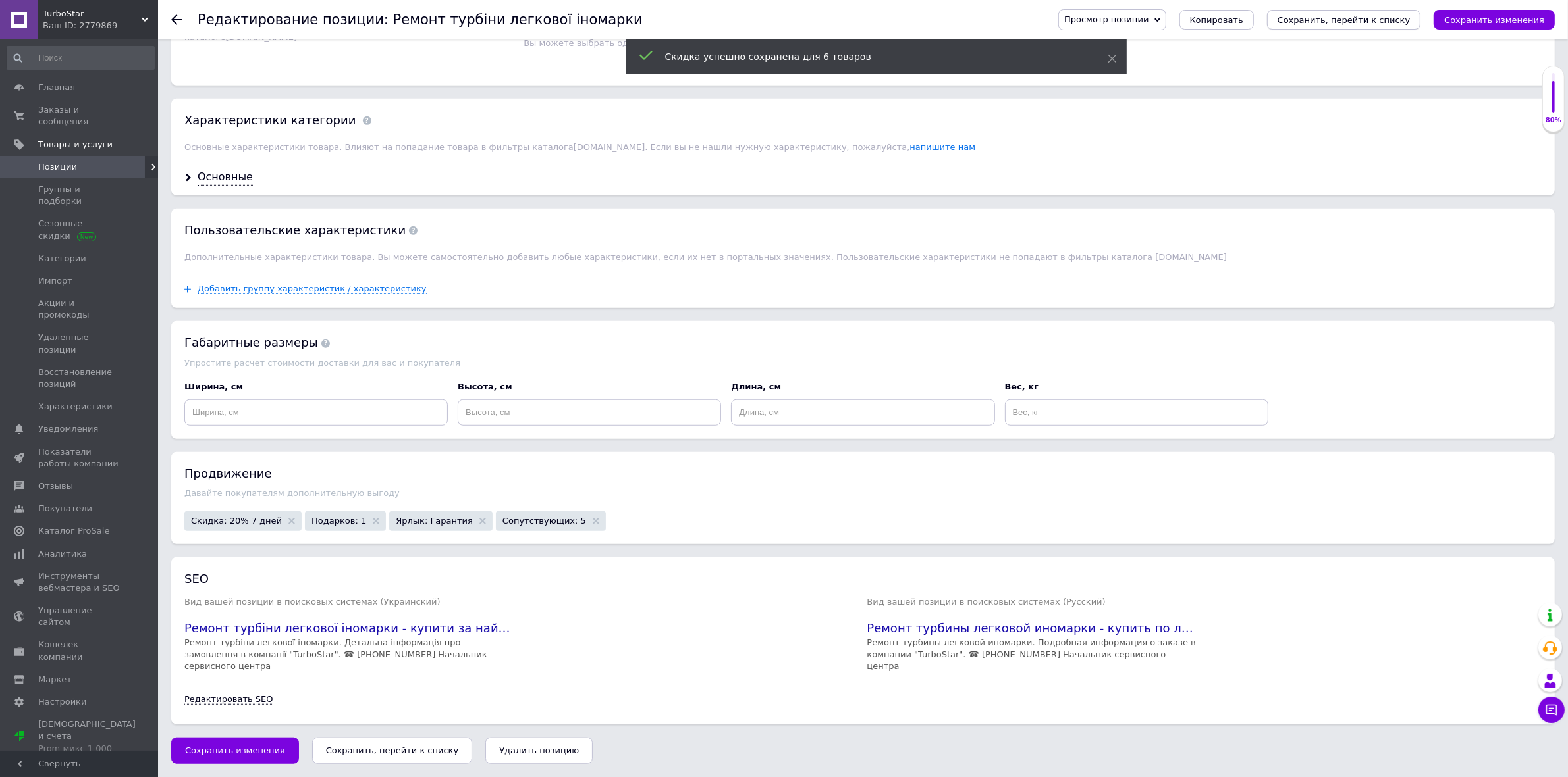
click at [1365, 25] on button "Сохранить, перейти к списку" at bounding box center [1344, 20] width 154 height 20
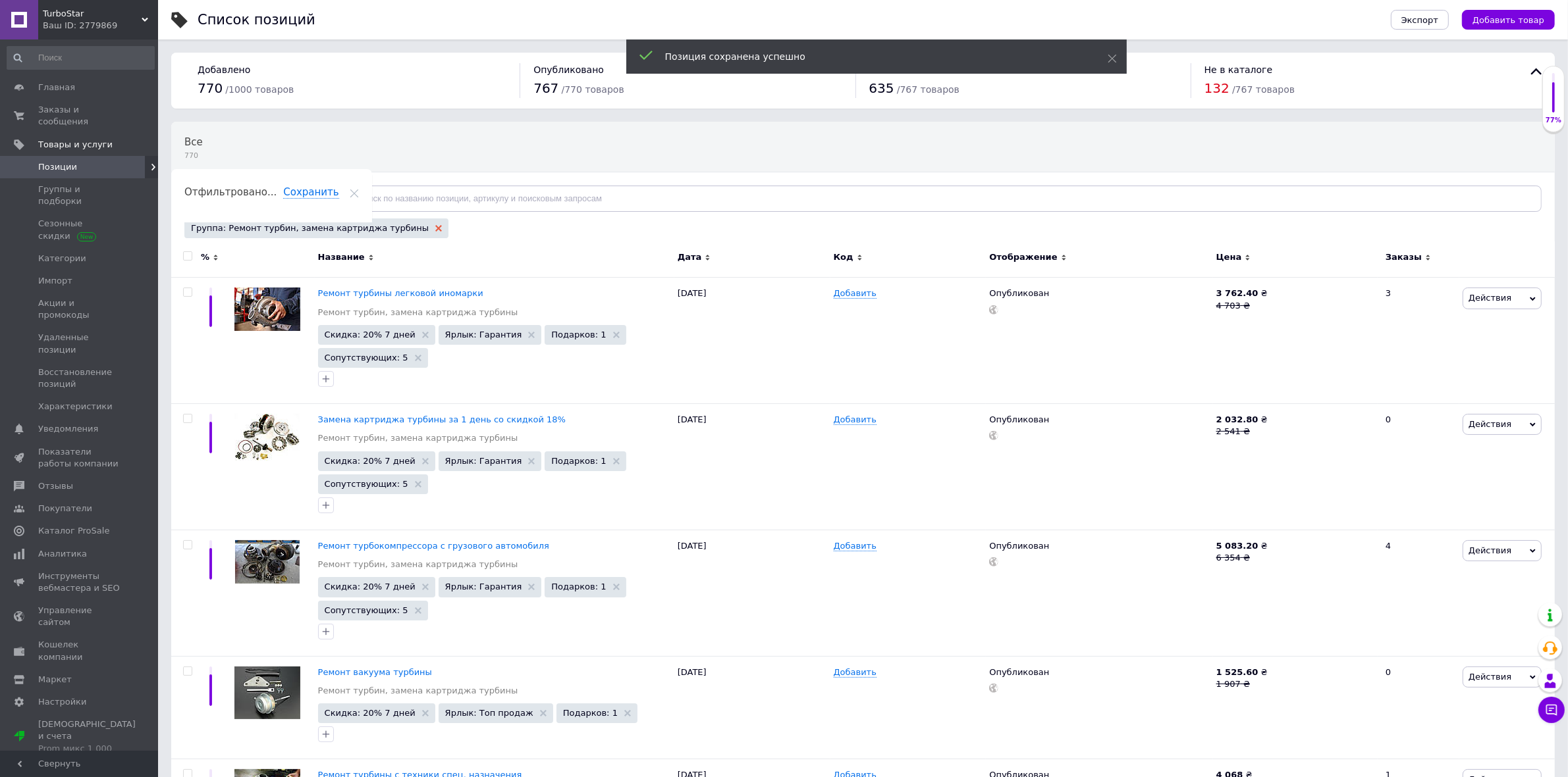
click at [435, 228] on use at bounding box center [438, 227] width 6 height 6
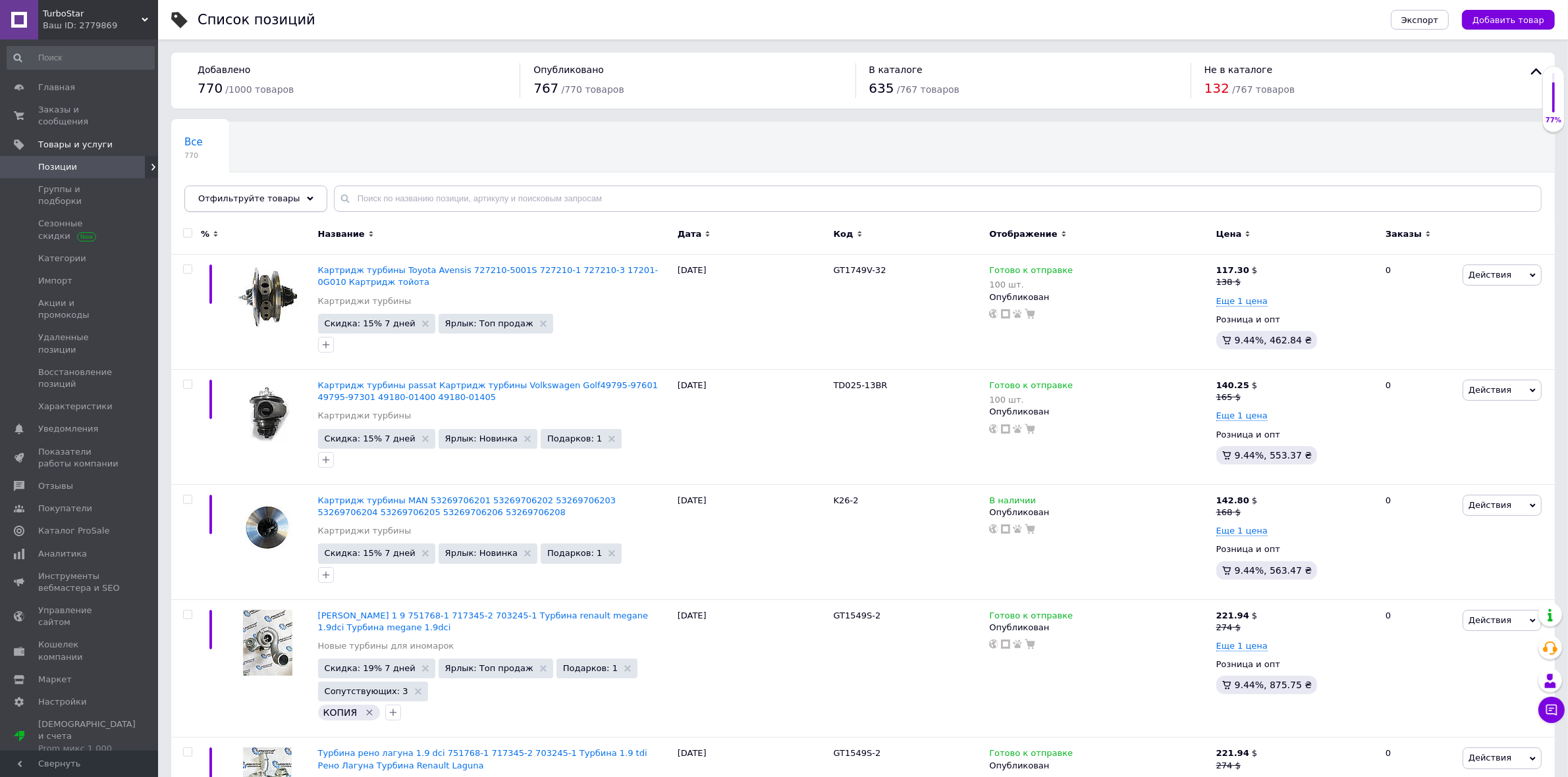
click at [283, 196] on span "Отфильтруйте товары" at bounding box center [249, 198] width 102 height 10
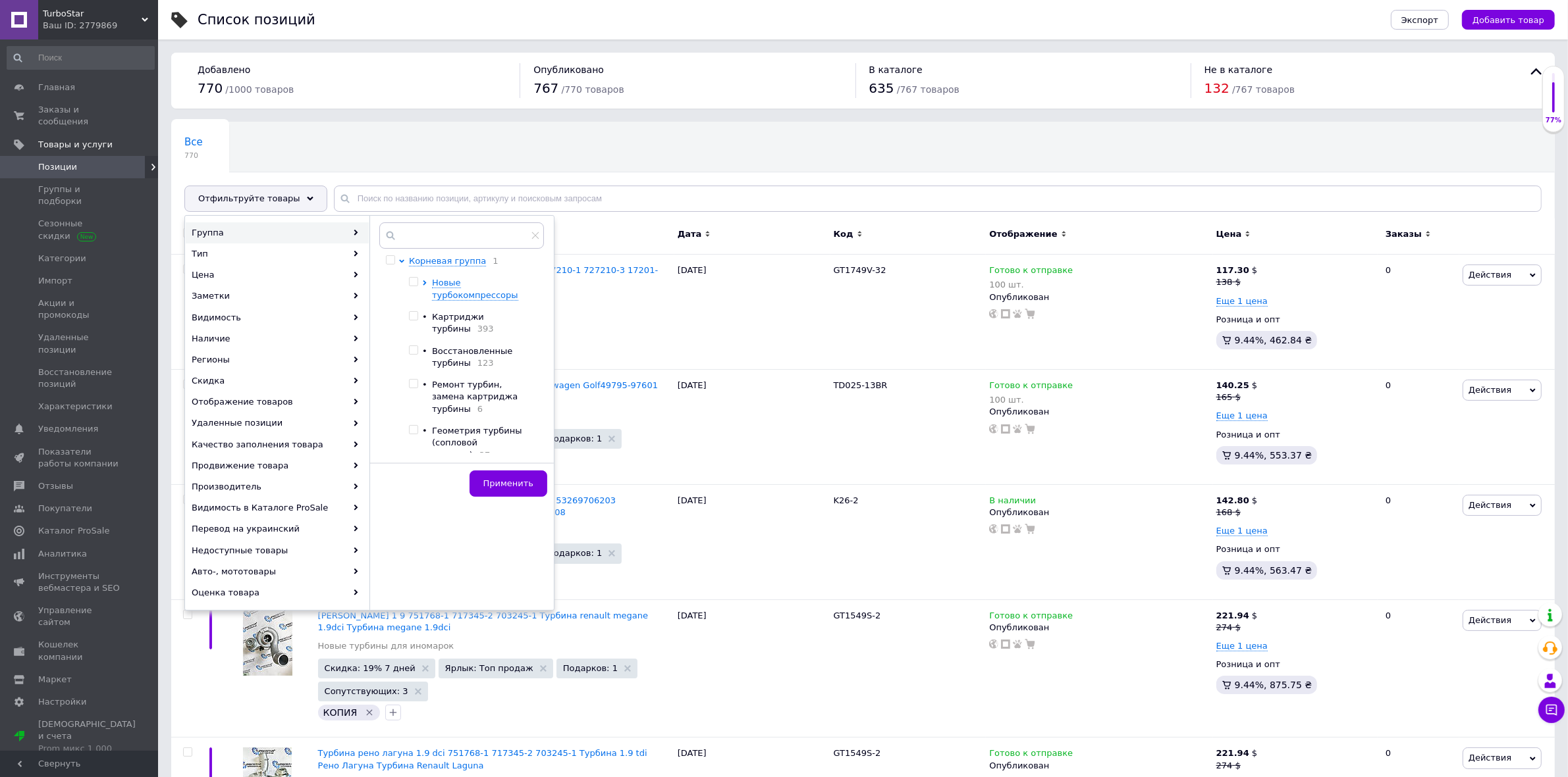
click at [412, 426] on input "checkbox" at bounding box center [414, 431] width 9 height 9
checkbox input "true"
click at [508, 491] on button "Применить" at bounding box center [508, 483] width 78 height 26
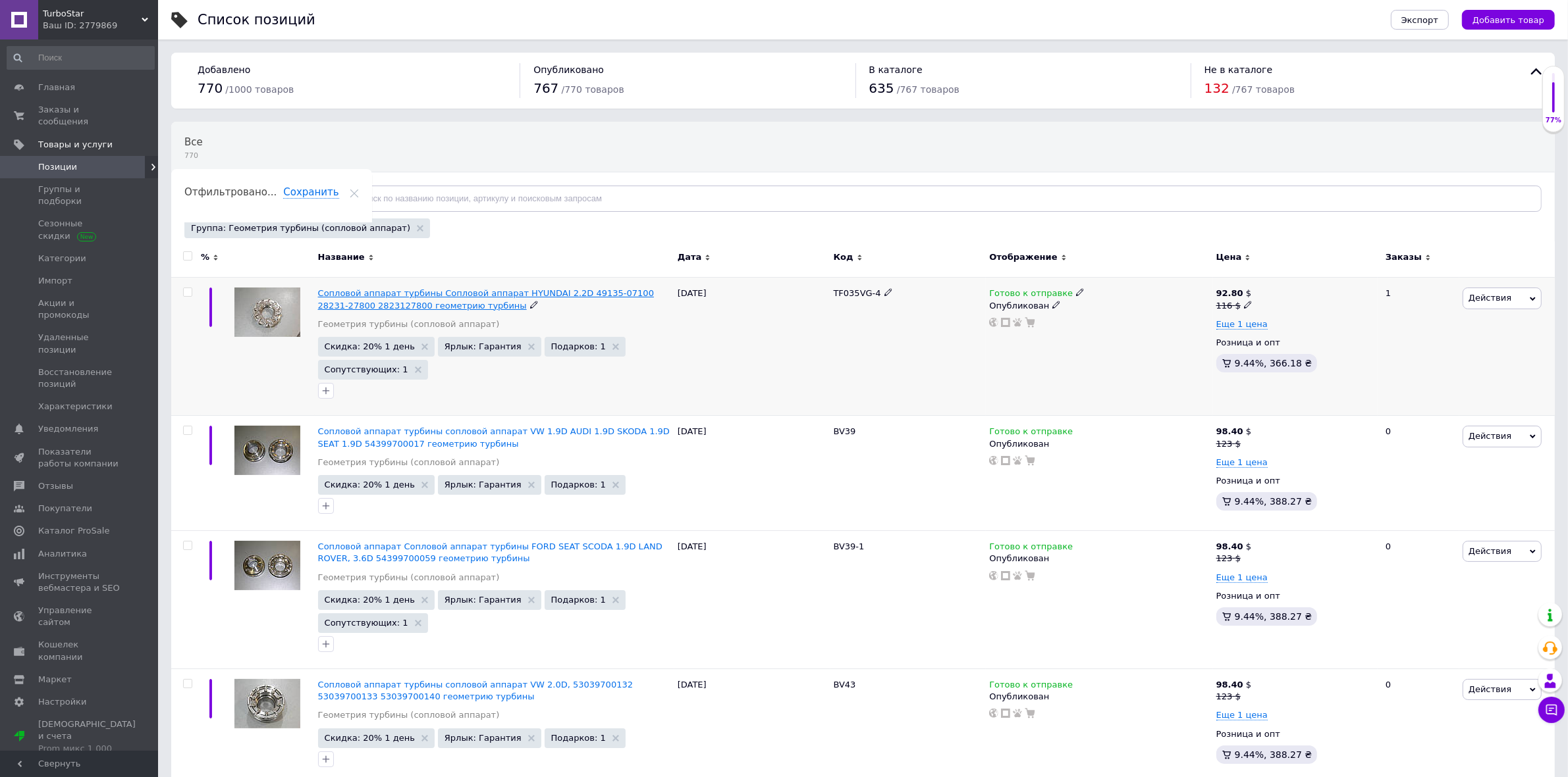
click at [362, 296] on span "Сопловой аппарат турбины Сопловой аппарат HYUNDAI 2.2D 49135-07100 28231-27800 …" at bounding box center [485, 299] width 336 height 21
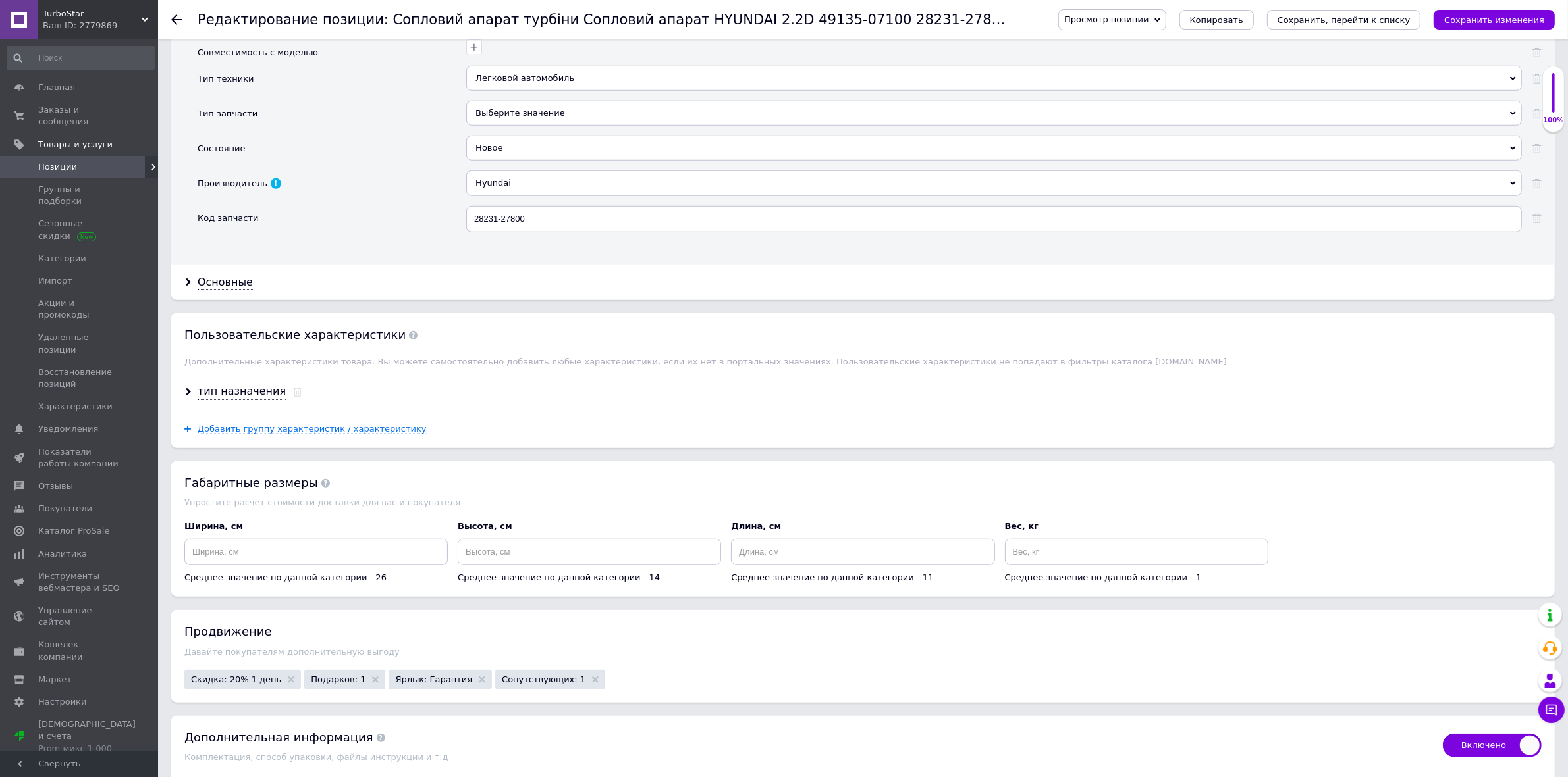
scroll to position [1810, 0]
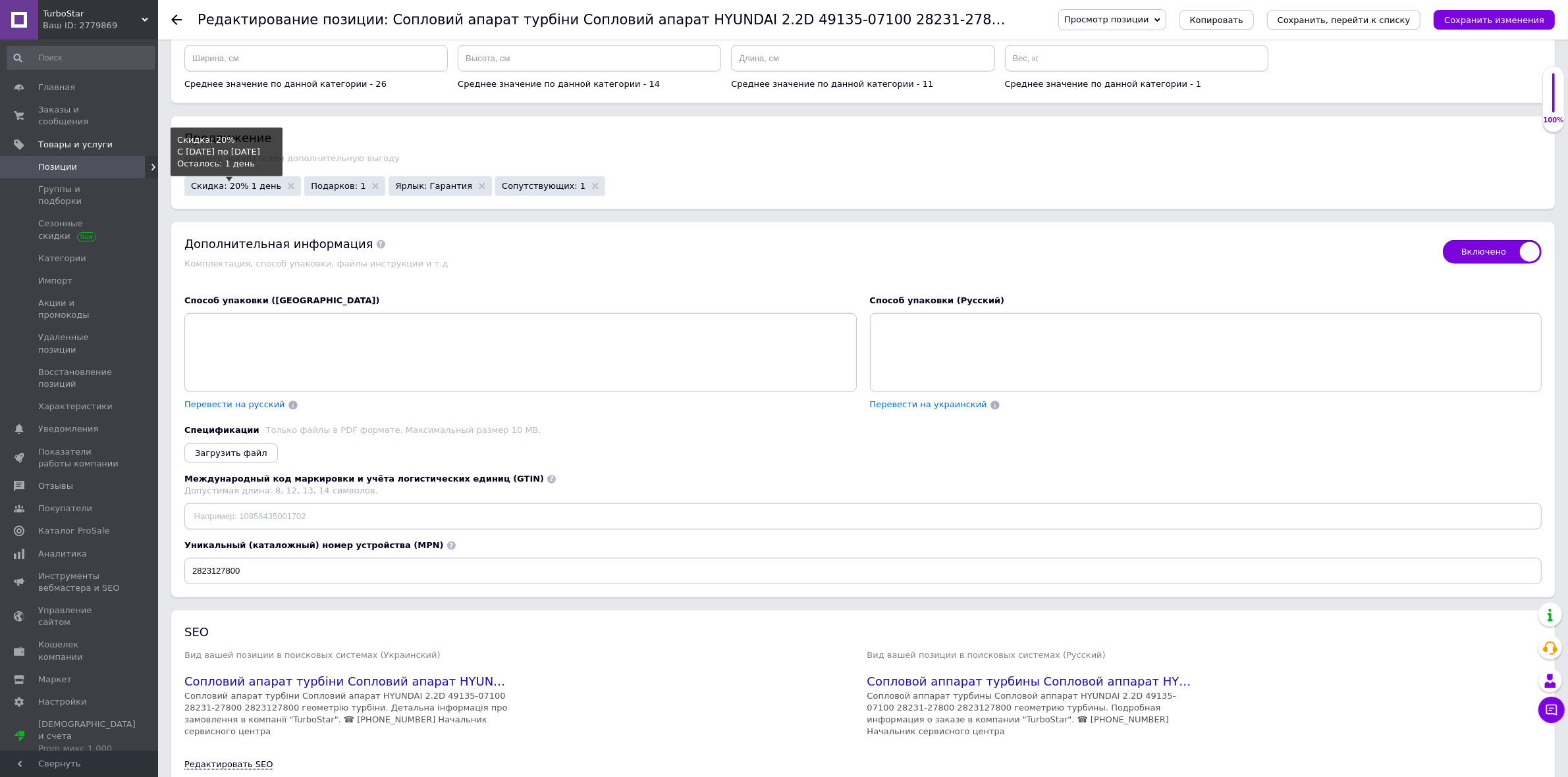
click at [248, 191] on span "Скидка: 20% 1 день" at bounding box center [236, 186] width 90 height 9
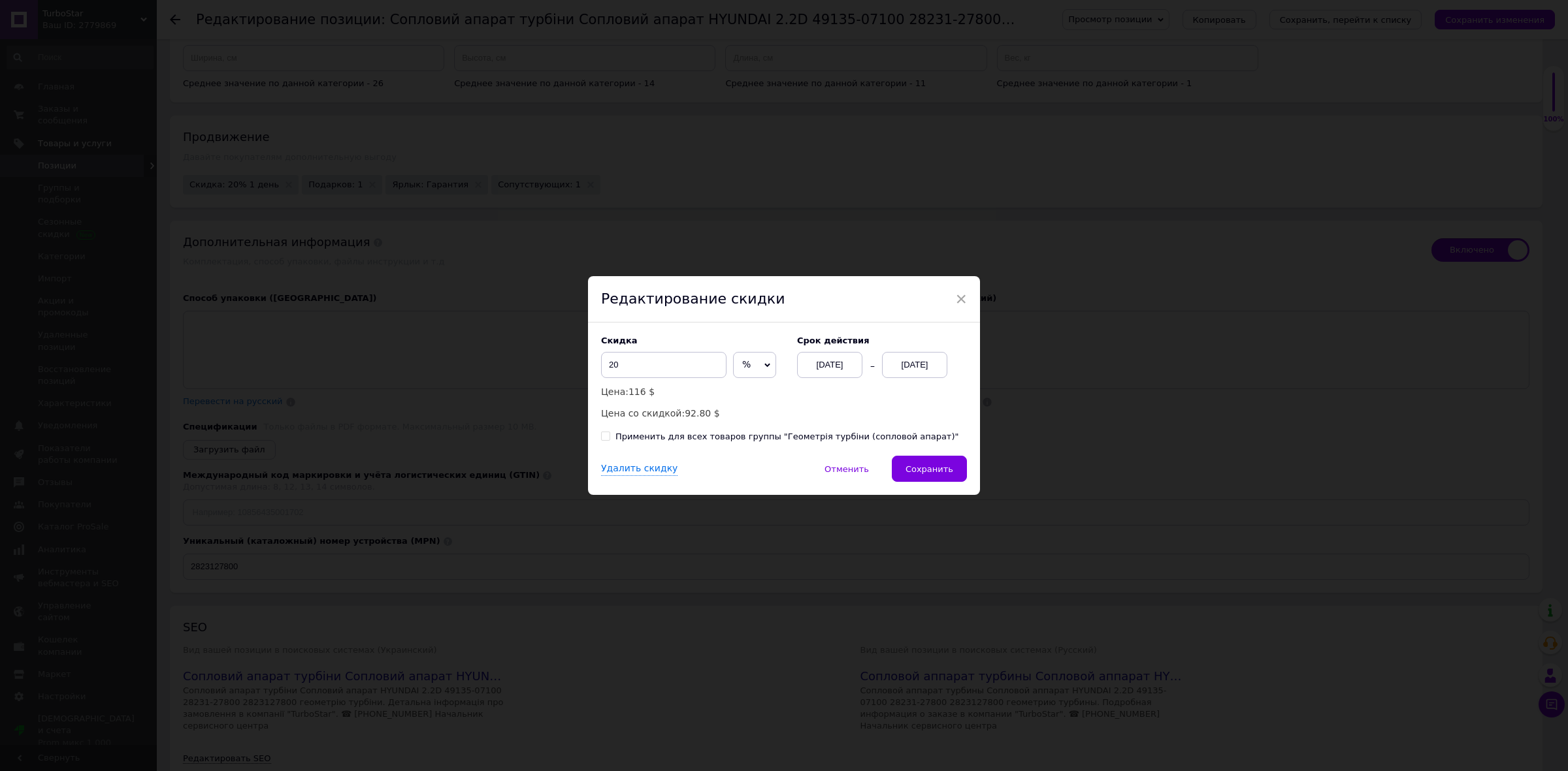
click at [897, 379] on div "Скидка 20 % $ Цена: 116 $ Цена со скидкой: 92.80 $ Cрок действия [DATE] [DATE]" at bounding box center [784, 378] width 366 height 85
click at [912, 364] on div "[DATE]" at bounding box center [915, 364] width 66 height 26
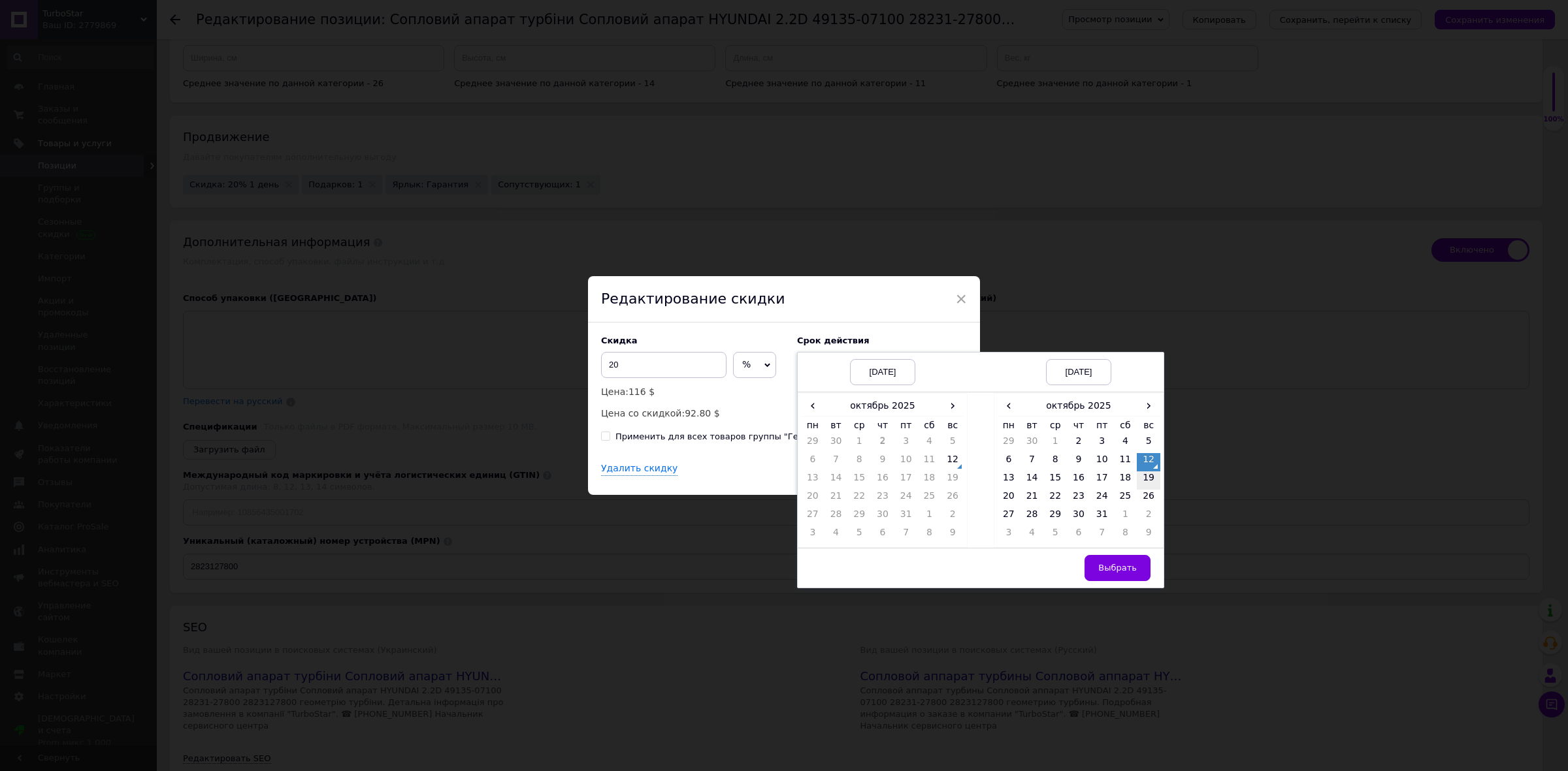
click at [1150, 481] on td "19" at bounding box center [1149, 481] width 23 height 19
drag, startPoint x: 1116, startPoint y: 568, endPoint x: 1056, endPoint y: 529, distance: 71.6
click at [1115, 568] on span "Выбрать" at bounding box center [1117, 568] width 38 height 10
checkbox input "true"
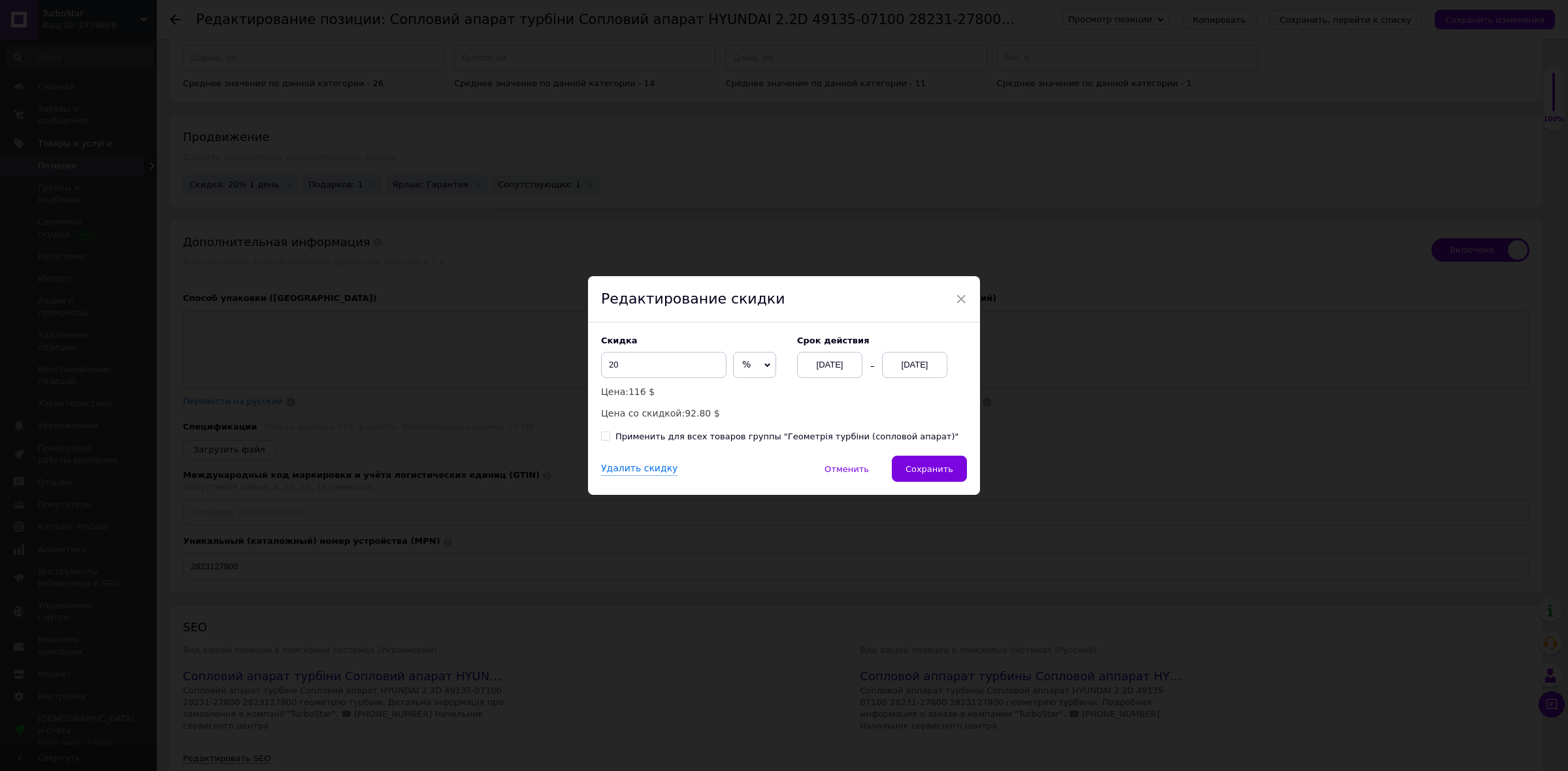
click at [737, 441] on div "Применить для всех товаров группы "Геометрія турбіни (сопловой апарат)"" at bounding box center [787, 436] width 344 height 12
click at [609, 441] on input "Применить для всех товаров группы "Геометрія турбіни (сопловой апарат)"" at bounding box center [606, 436] width 9 height 9
checkbox input "true"
click at [922, 465] on span "Сохранить" at bounding box center [929, 469] width 48 height 10
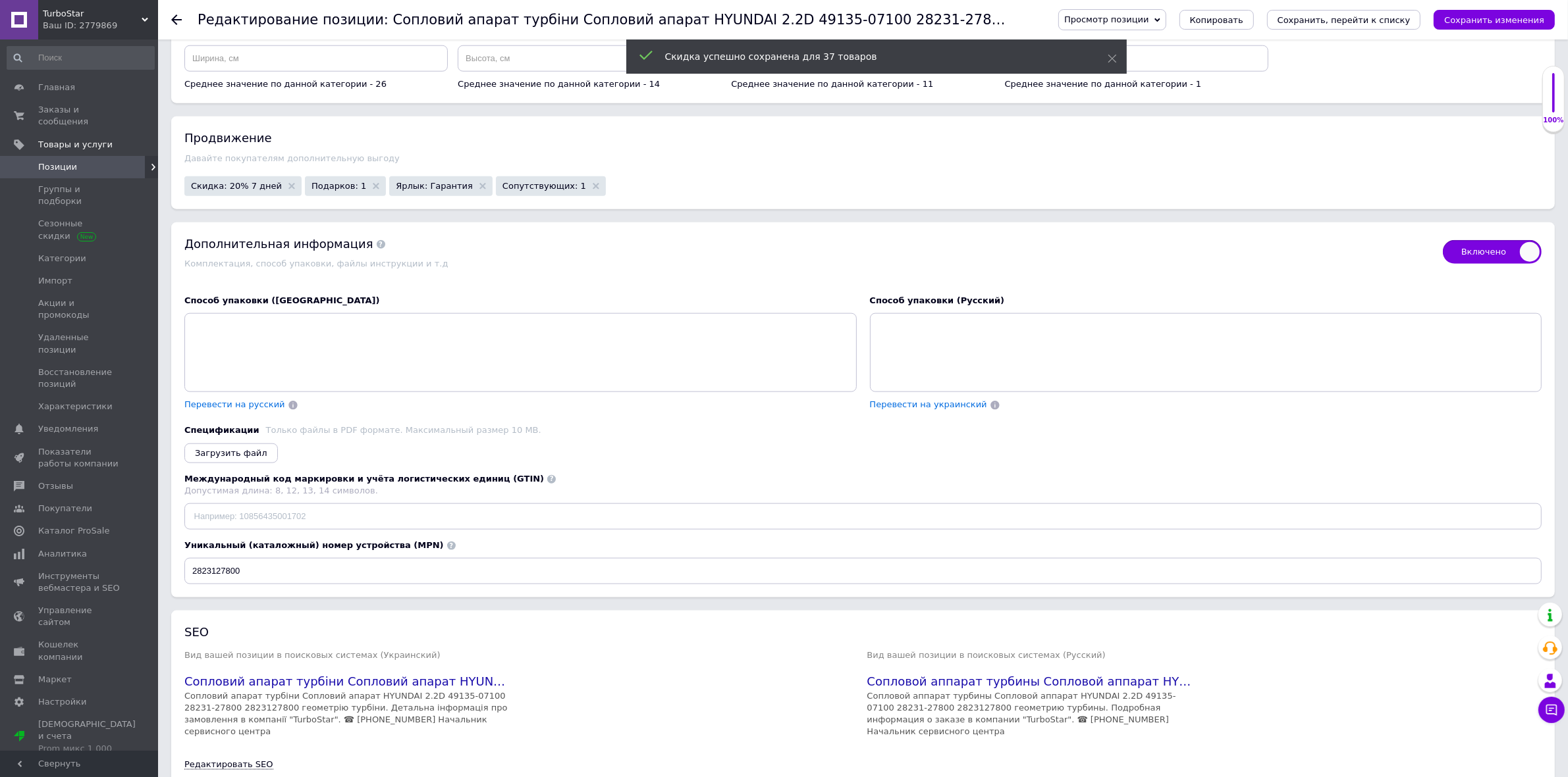
click at [1378, 20] on icon "Сохранить, перейти к списку" at bounding box center [1344, 20] width 133 height 10
checkbox input "true"
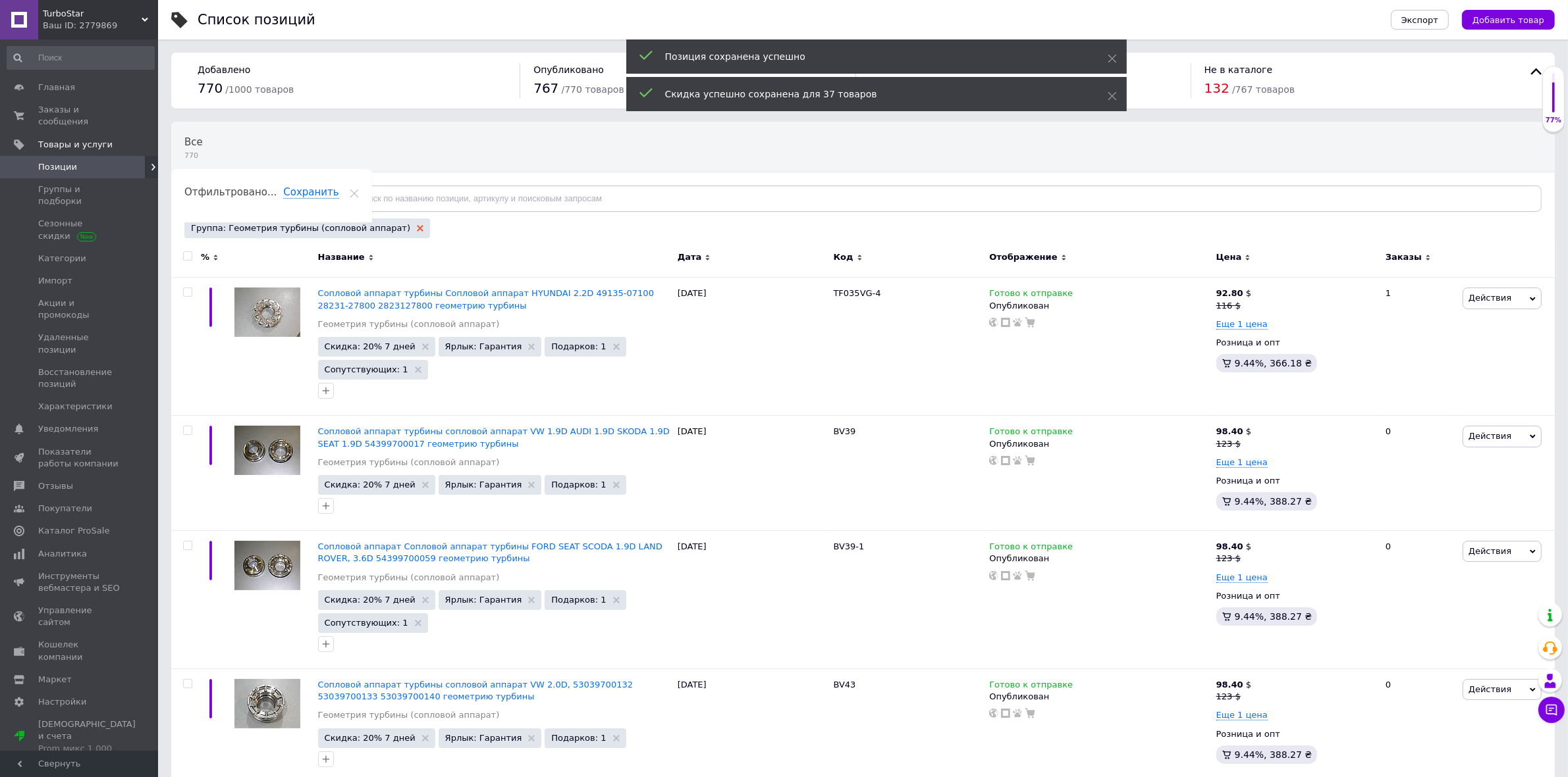
click at [416, 229] on use at bounding box center [419, 227] width 6 height 6
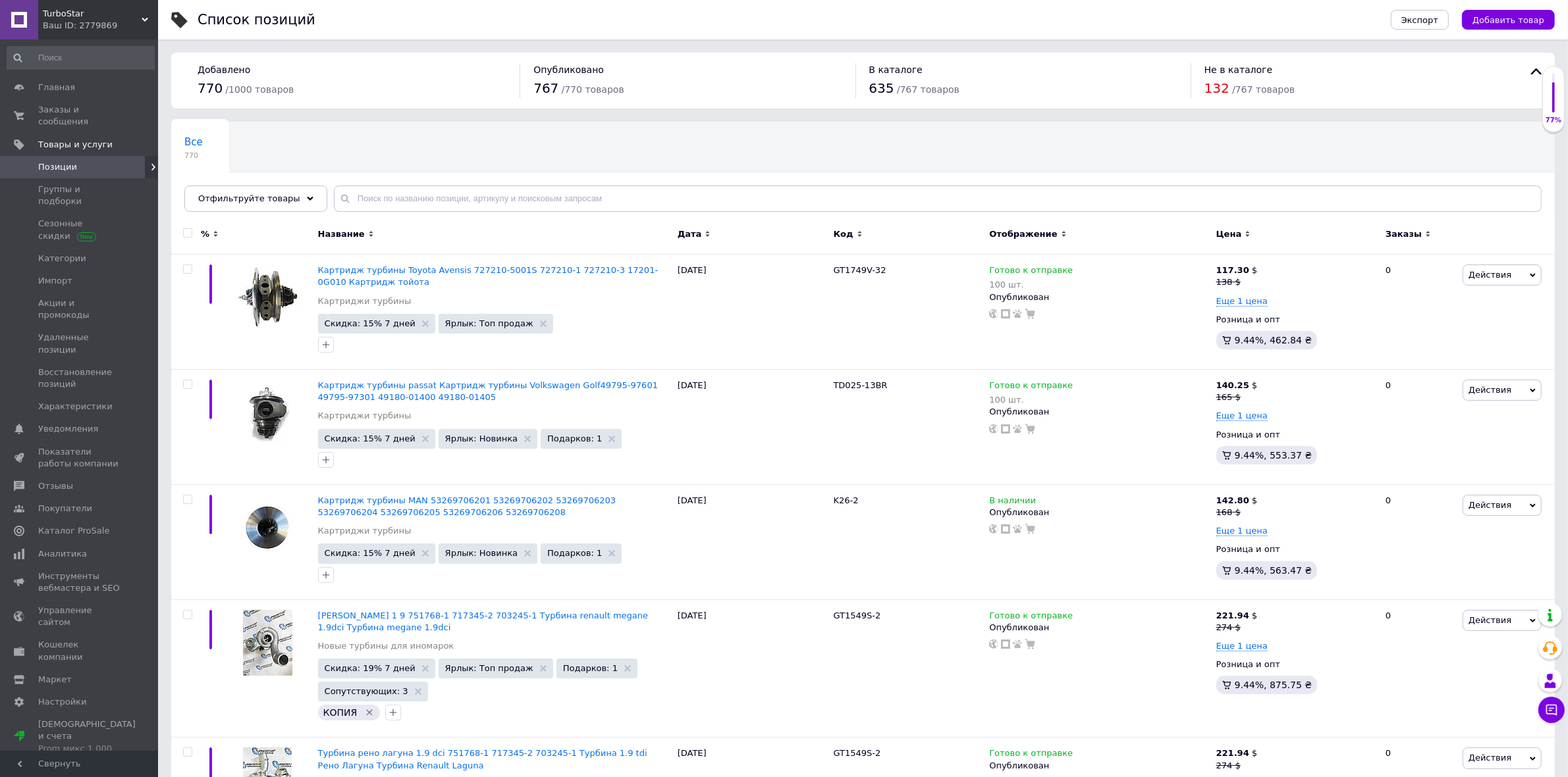
click at [275, 200] on span "Отфильтруйте товары" at bounding box center [249, 198] width 102 height 10
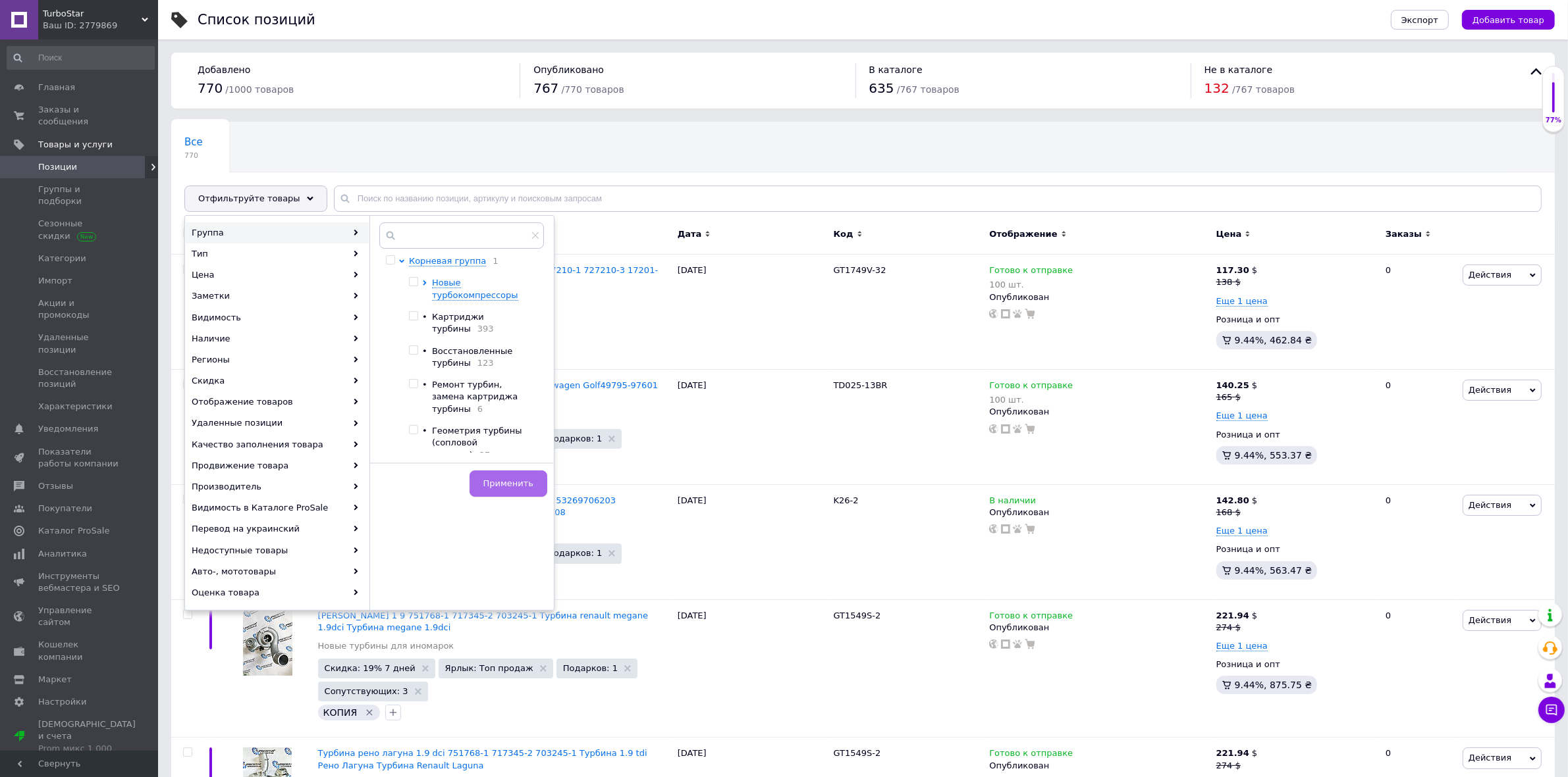
drag, startPoint x: 413, startPoint y: 447, endPoint x: 530, endPoint y: 488, distance: 124.0
click at [413, 472] on input "checkbox" at bounding box center [414, 476] width 9 height 9
checkbox input "true"
click at [535, 489] on button "Применить" at bounding box center [508, 483] width 78 height 26
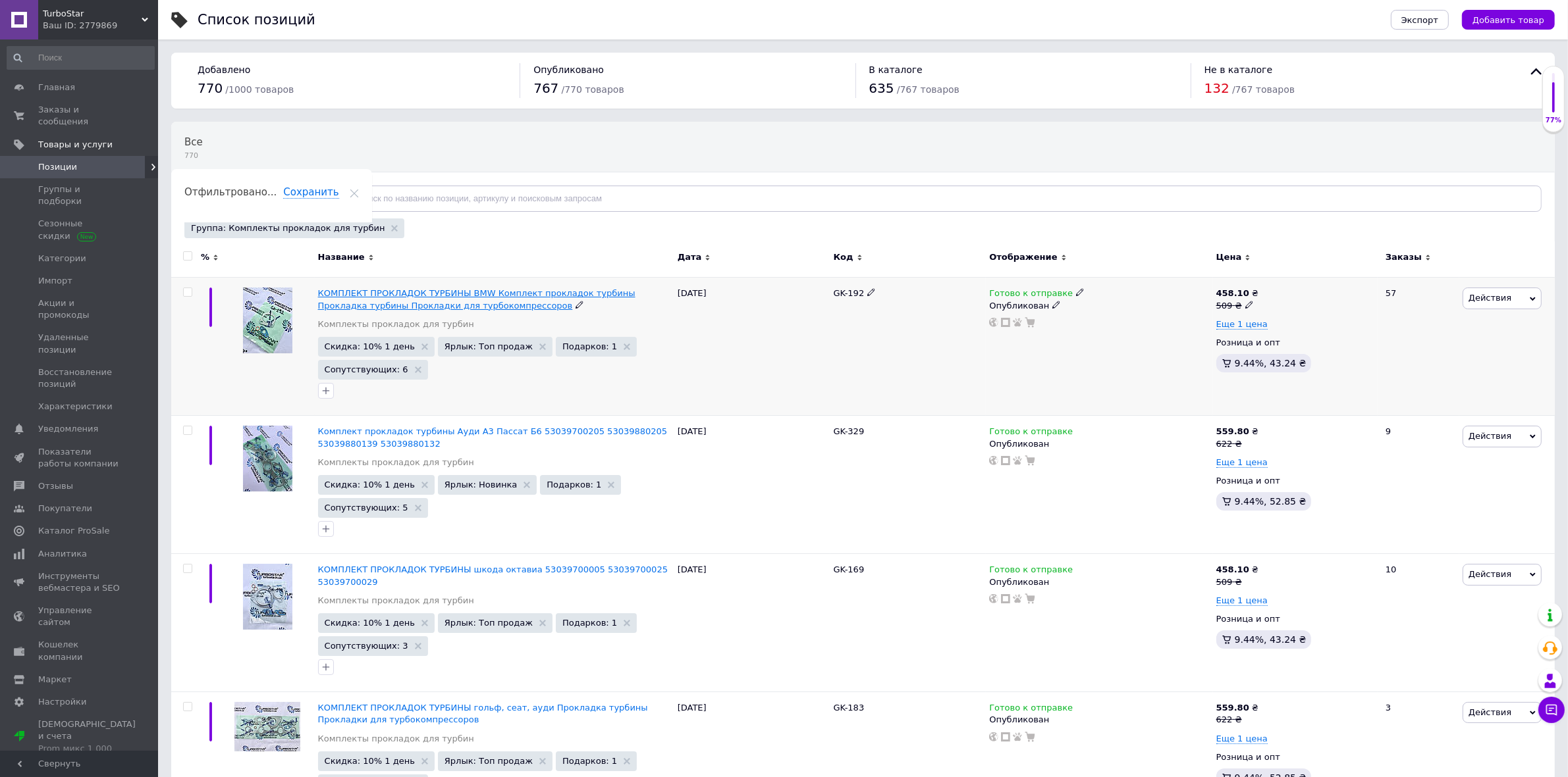
drag, startPoint x: 376, startPoint y: 303, endPoint x: 366, endPoint y: 297, distance: 11.7
click at [366, 297] on span "КОМПЛЕКТ ПРОКЛАДОК ТУРБИНЫ BMW Комплект прокладок турбины Прокладка турбины Про…" at bounding box center [476, 299] width 317 height 21
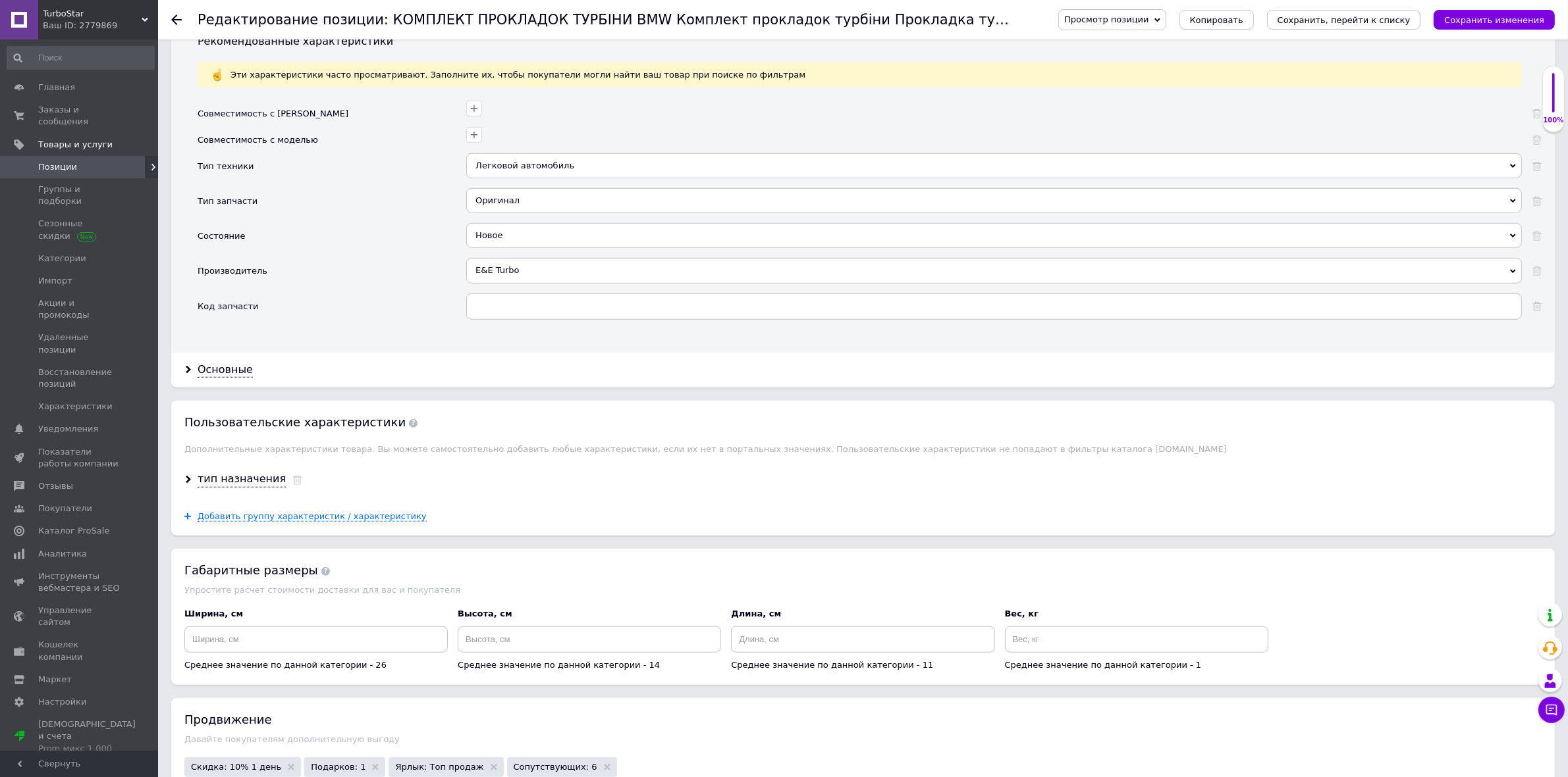
scroll to position [1564, 0]
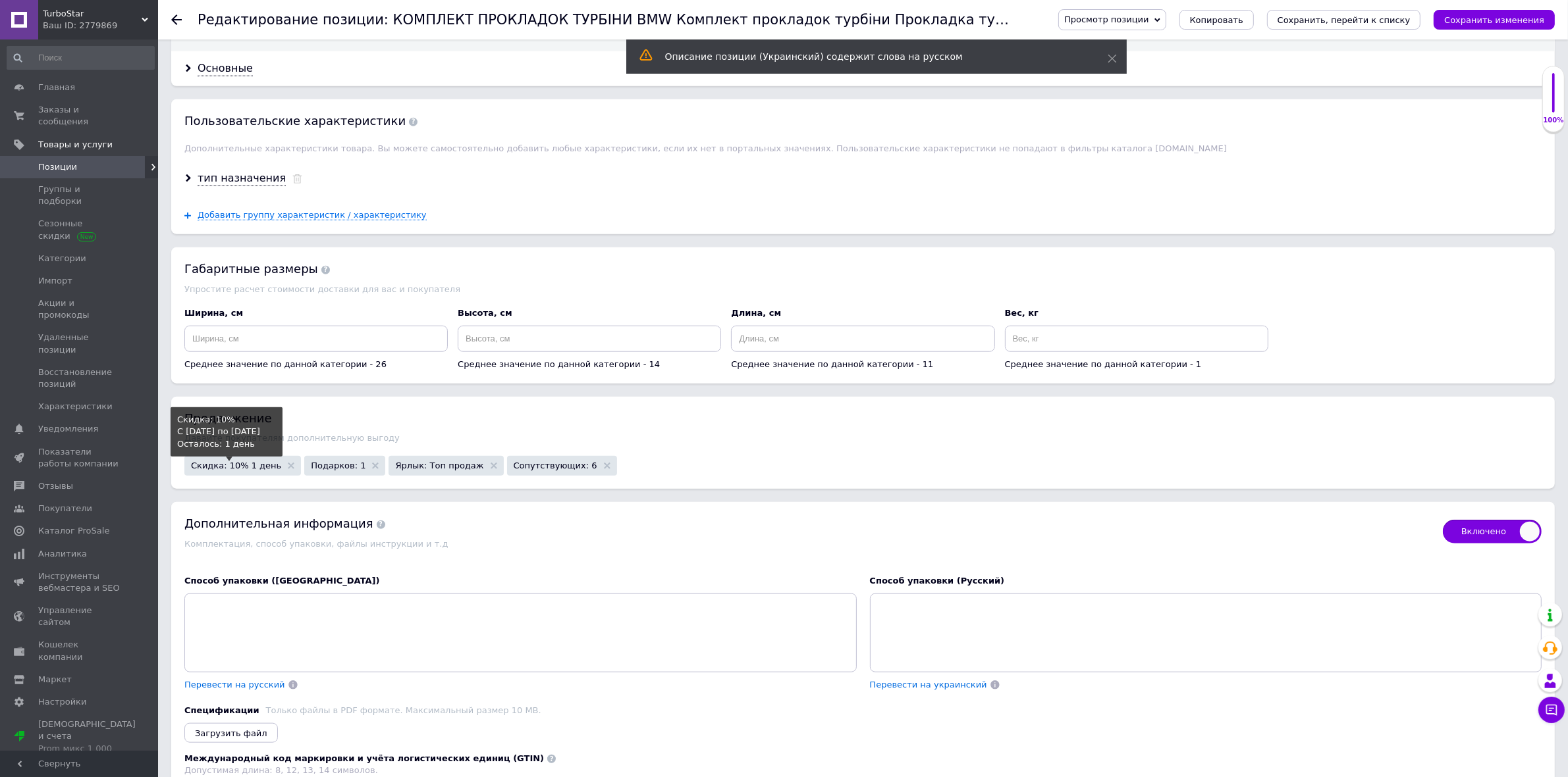
click at [227, 470] on span "Скидка: 10% 1 день" at bounding box center [236, 465] width 90 height 9
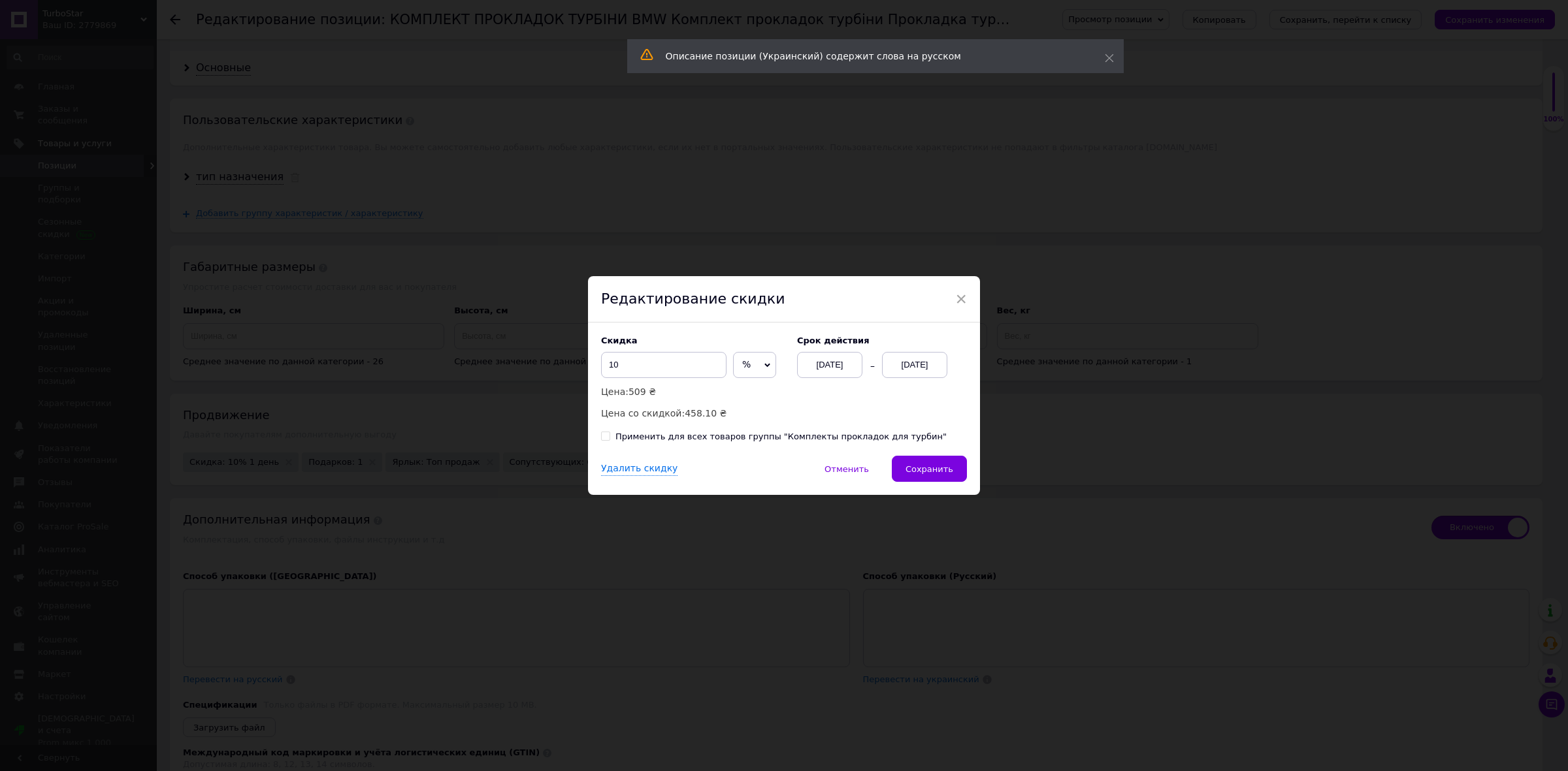
click at [913, 370] on div "[DATE]" at bounding box center [915, 364] width 66 height 26
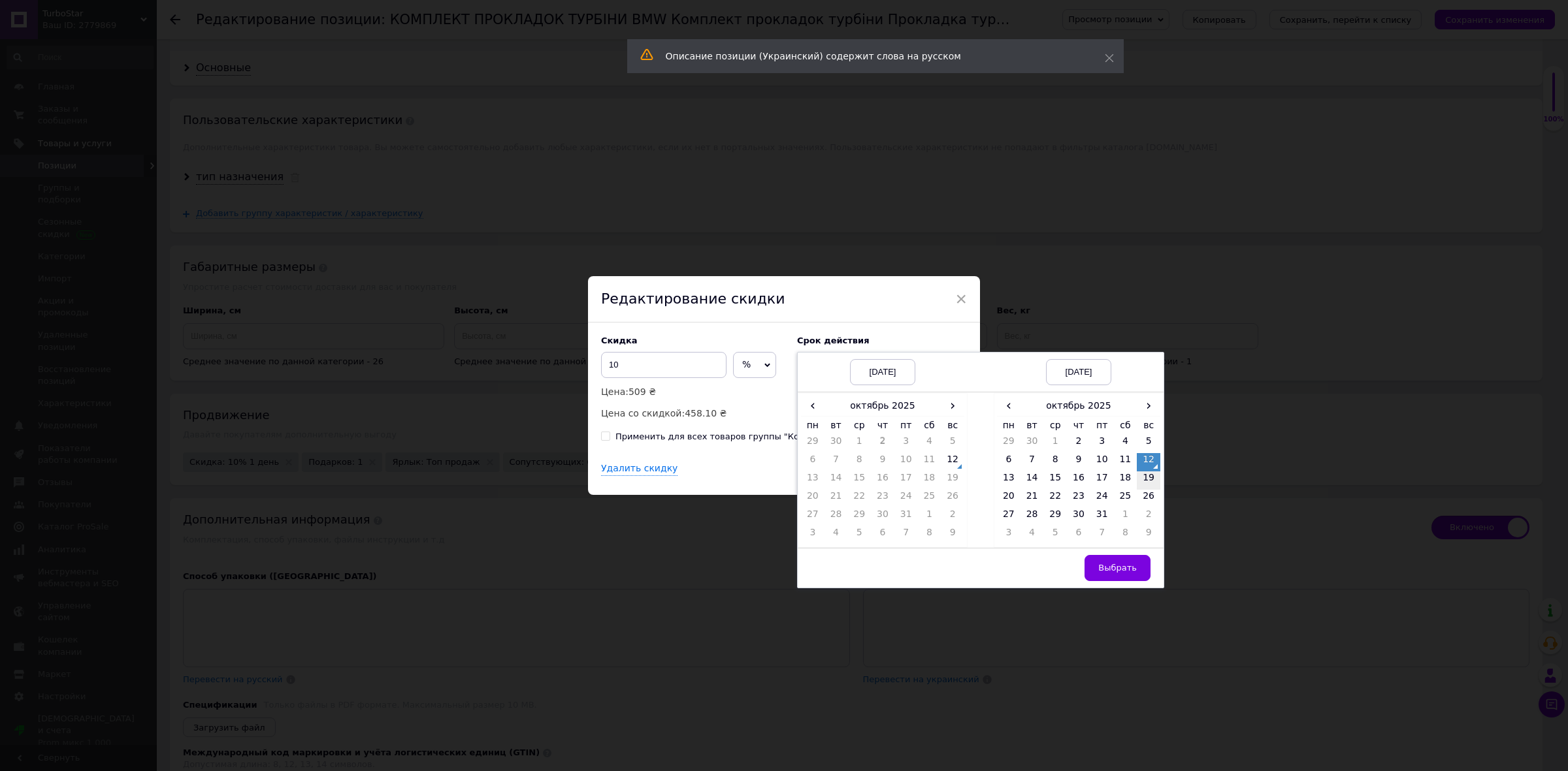
click at [1151, 481] on td "19" at bounding box center [1149, 481] width 23 height 19
click at [1118, 568] on span "Выбрать" at bounding box center [1117, 568] width 38 height 10
checkbox input "true"
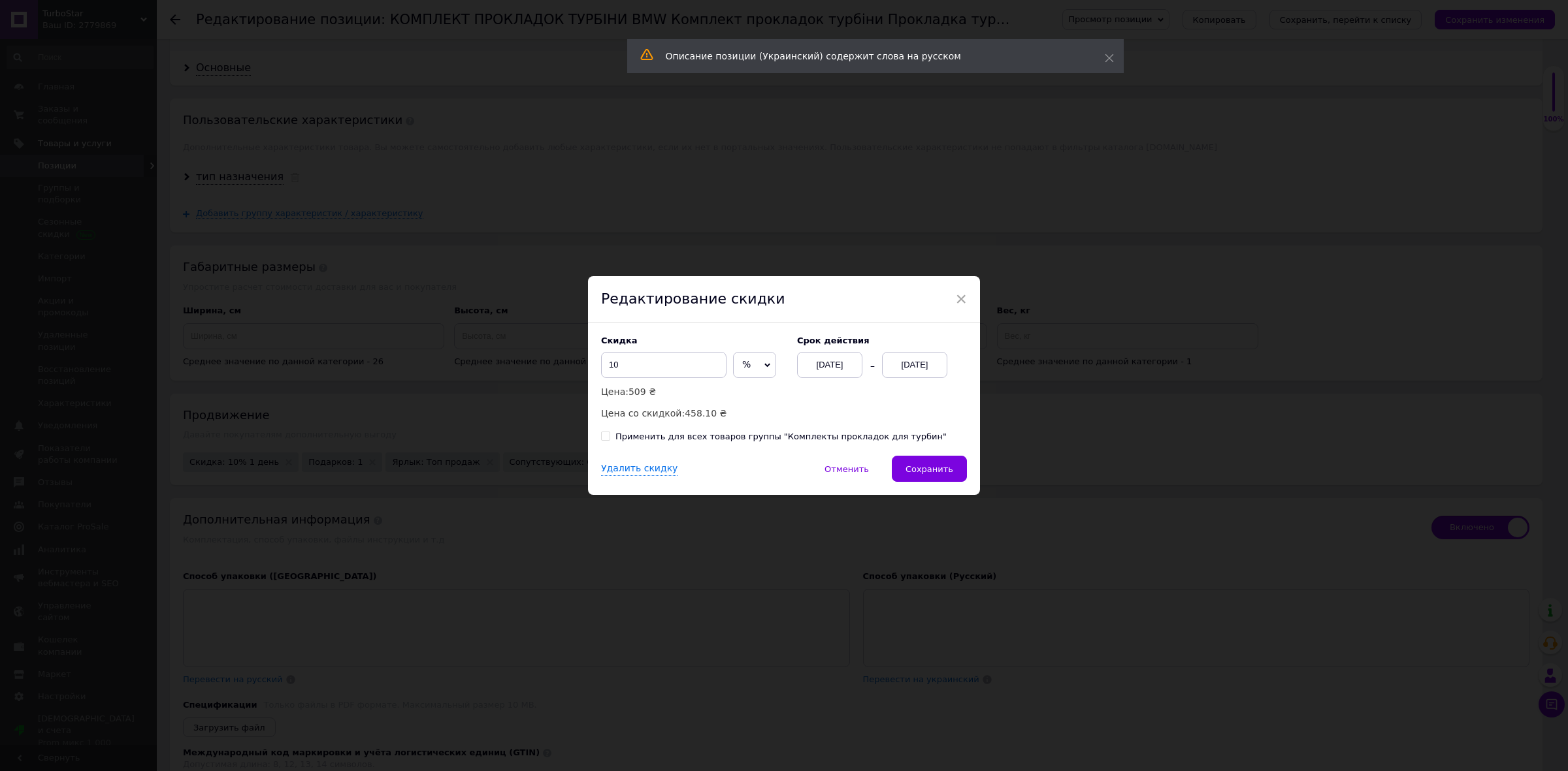
click at [743, 436] on div "Применить для всех товаров группы "Комплекты прокладок для турбин"" at bounding box center [781, 436] width 331 height 12
click at [609, 436] on input "Применить для всех товаров группы "Комплекты прокладок для турбин"" at bounding box center [606, 436] width 9 height 9
checkbox input "true"
click at [907, 471] on button "Сохранить" at bounding box center [929, 468] width 76 height 26
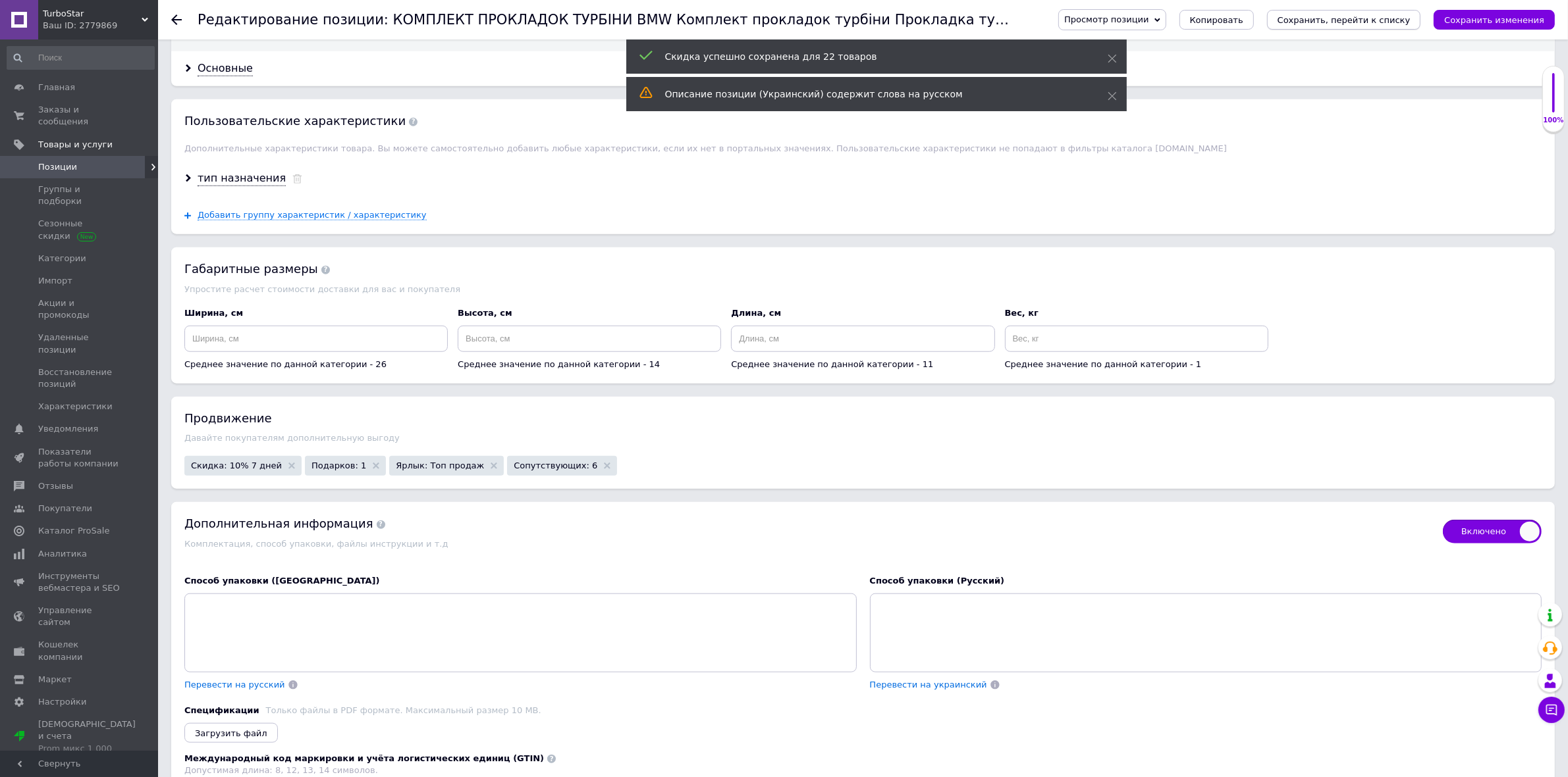
click at [1365, 17] on icon "Сохранить, перейти к списку" at bounding box center [1344, 20] width 133 height 10
checkbox input "true"
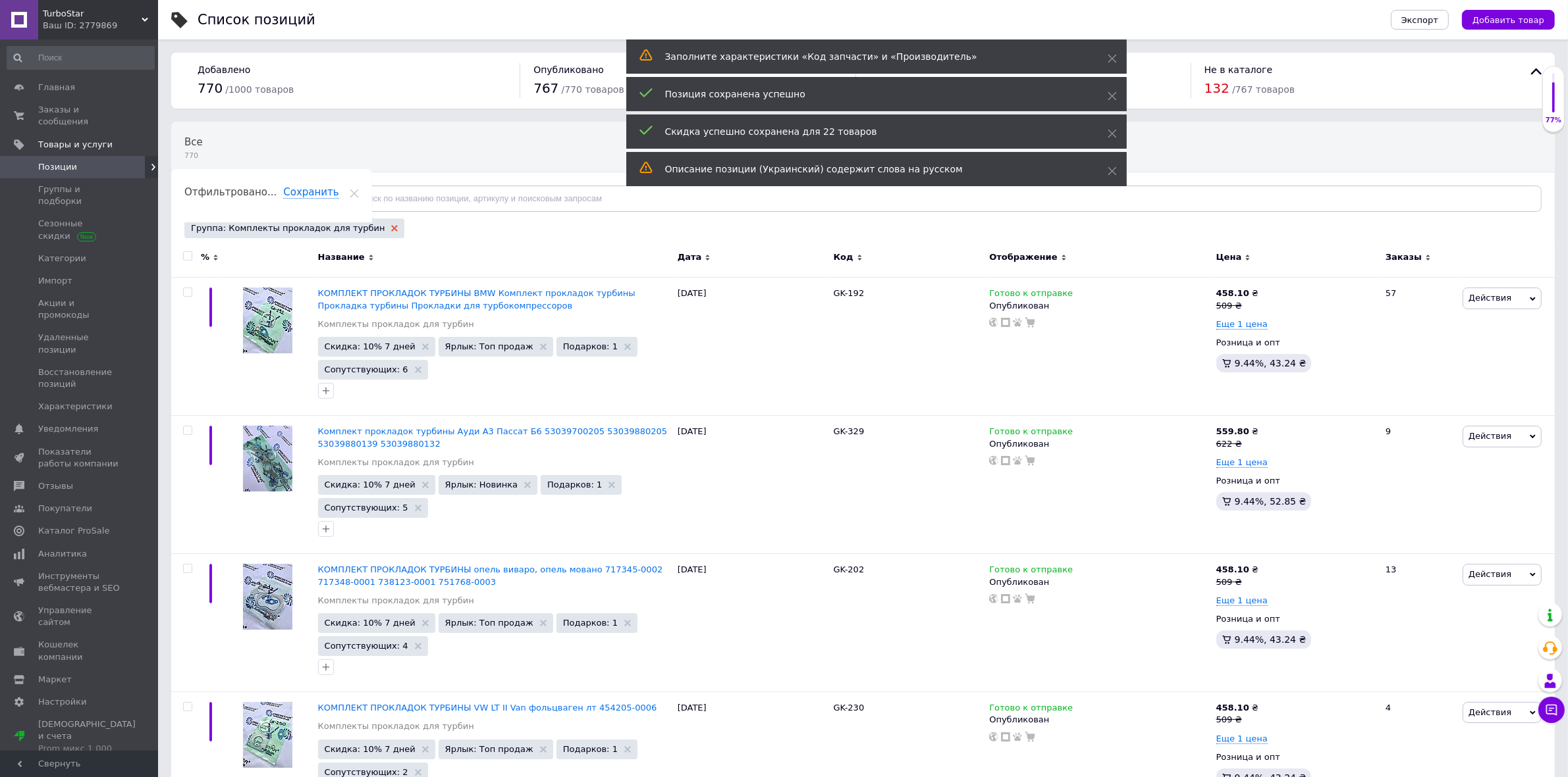
click at [391, 225] on icon at bounding box center [394, 227] width 6 height 6
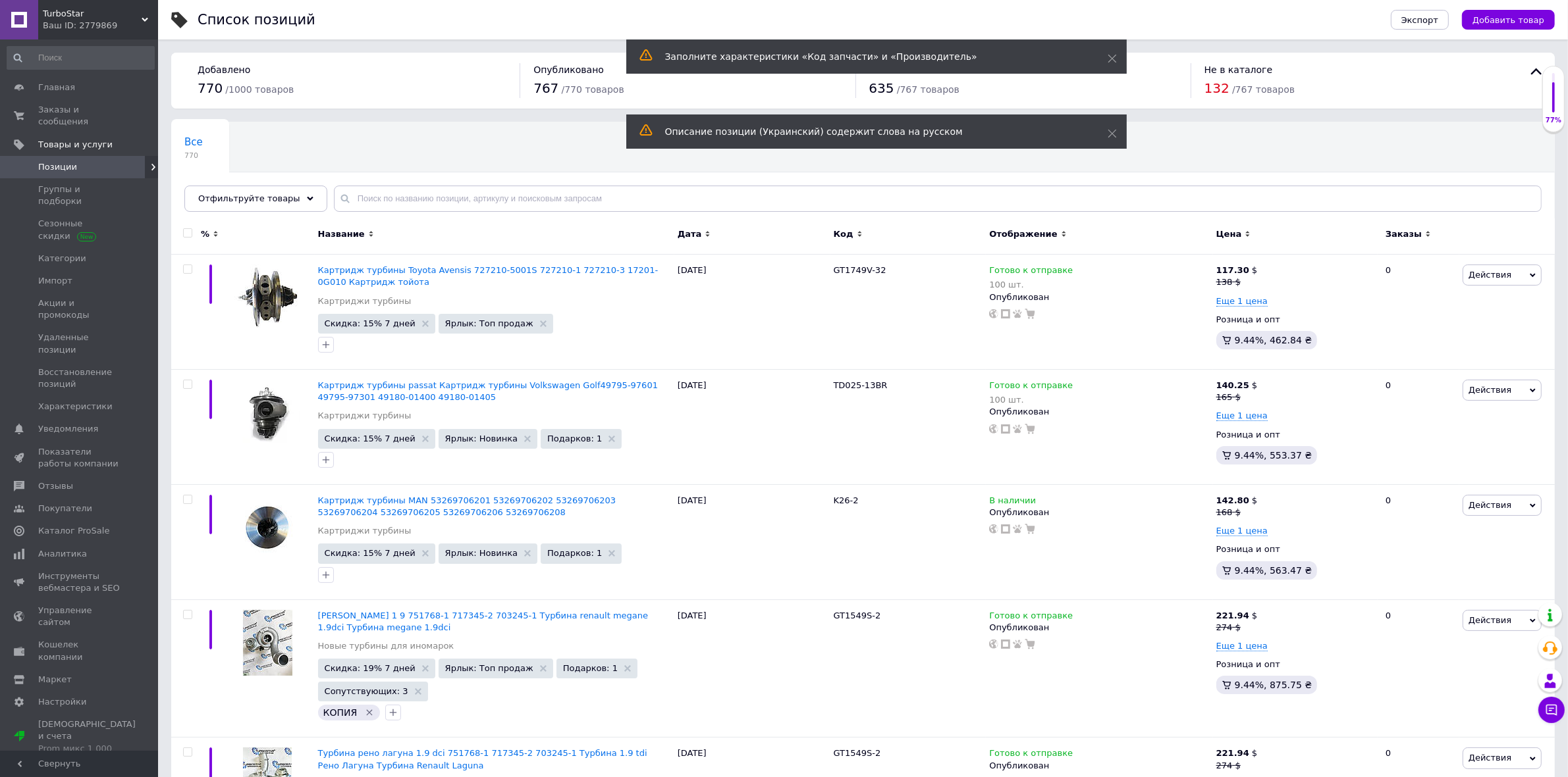
click at [307, 198] on icon at bounding box center [310, 198] width 6 height 6
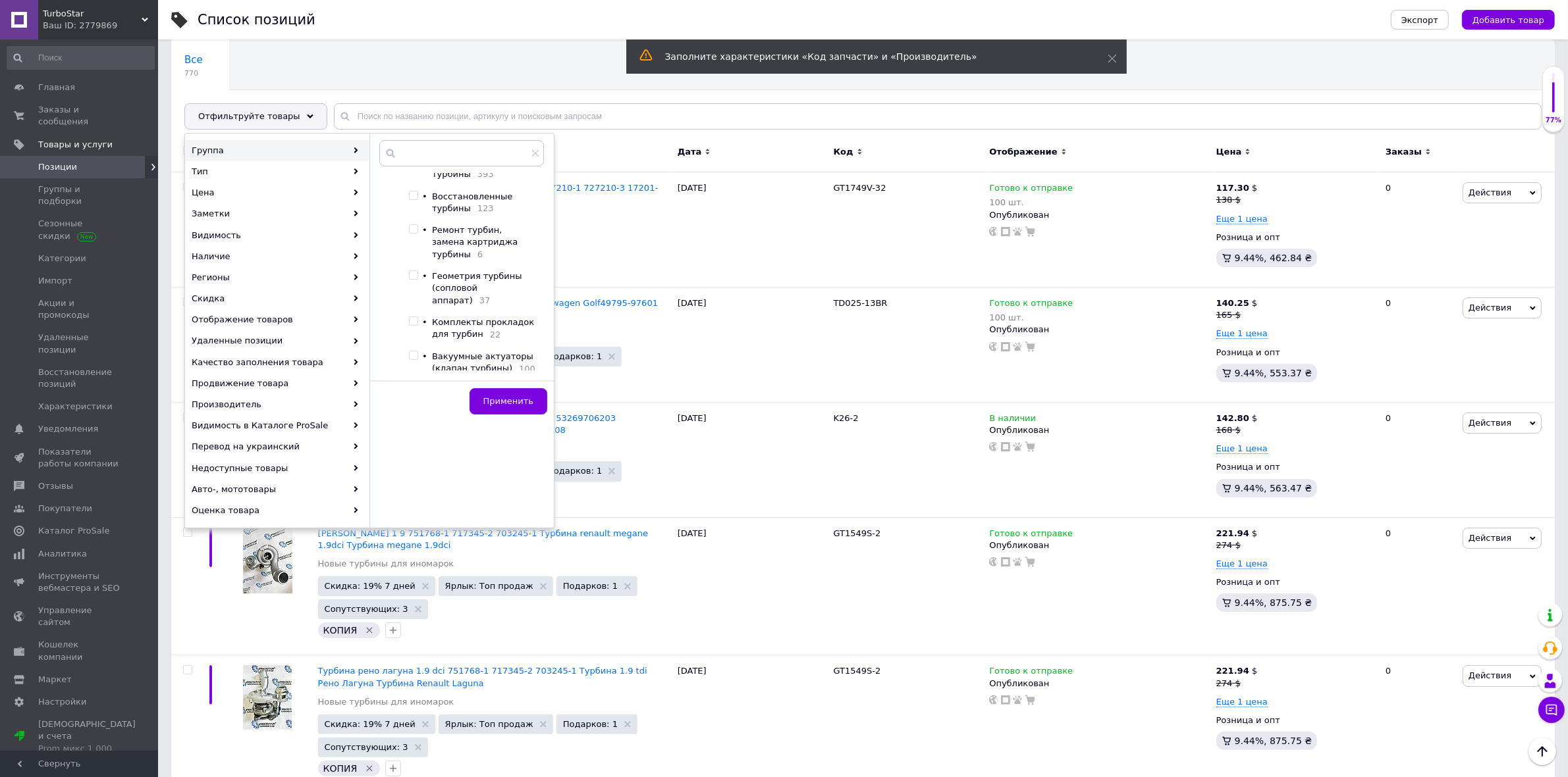
scroll to position [81, 0]
click at [419, 343] on div at bounding box center [416, 354] width 13 height 24
click at [414, 344] on input "checkbox" at bounding box center [414, 348] width 9 height 9
checkbox input "true"
click at [516, 400] on span "Применить" at bounding box center [509, 401] width 50 height 10
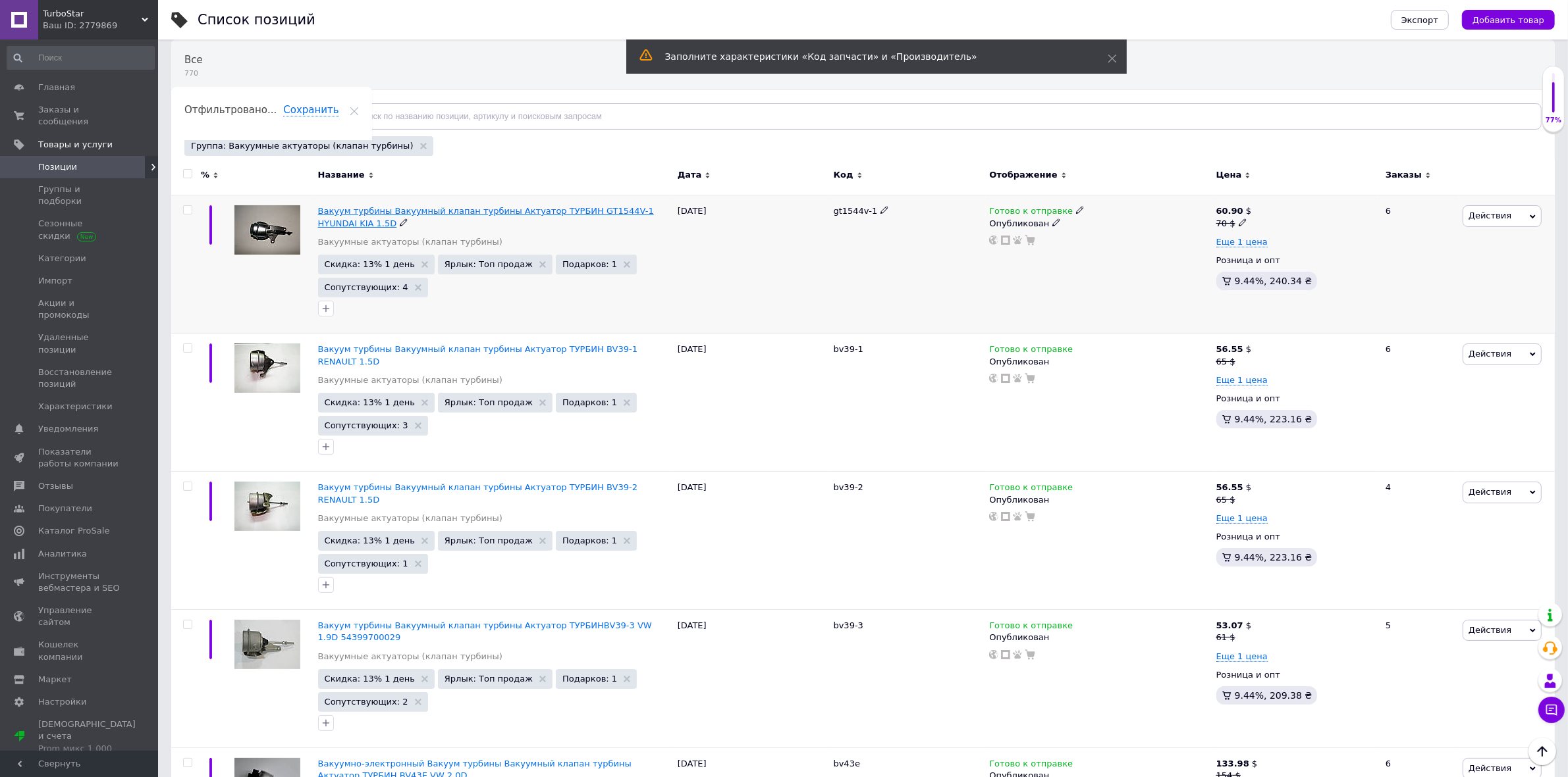
click at [362, 215] on span "Вакуум турбины Вакуумный клапан турбины Актуатор ТУРБИН GT1544V-1 HYUNDAI KIA 1…" at bounding box center [485, 217] width 336 height 21
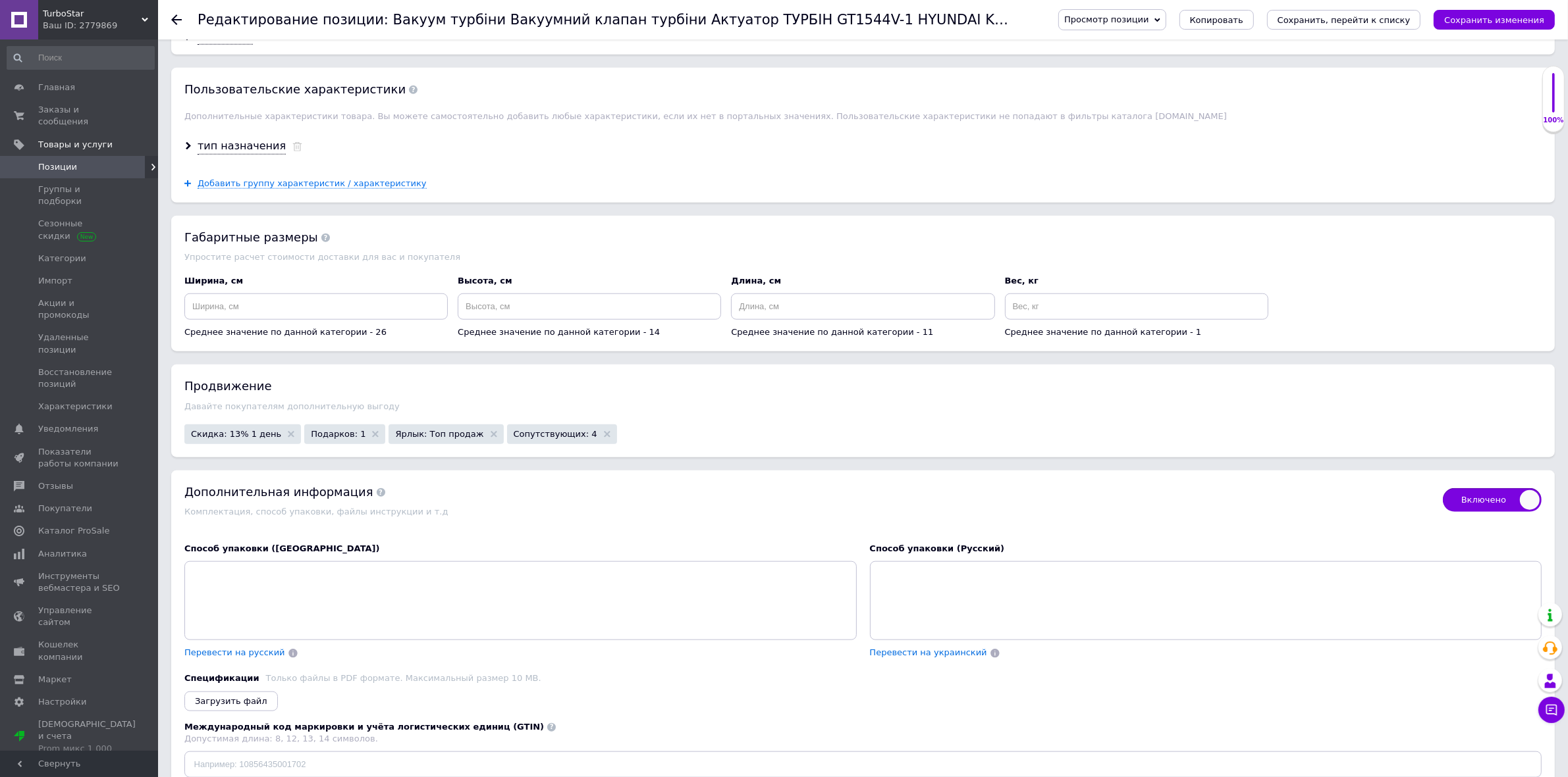
scroll to position [1645, 0]
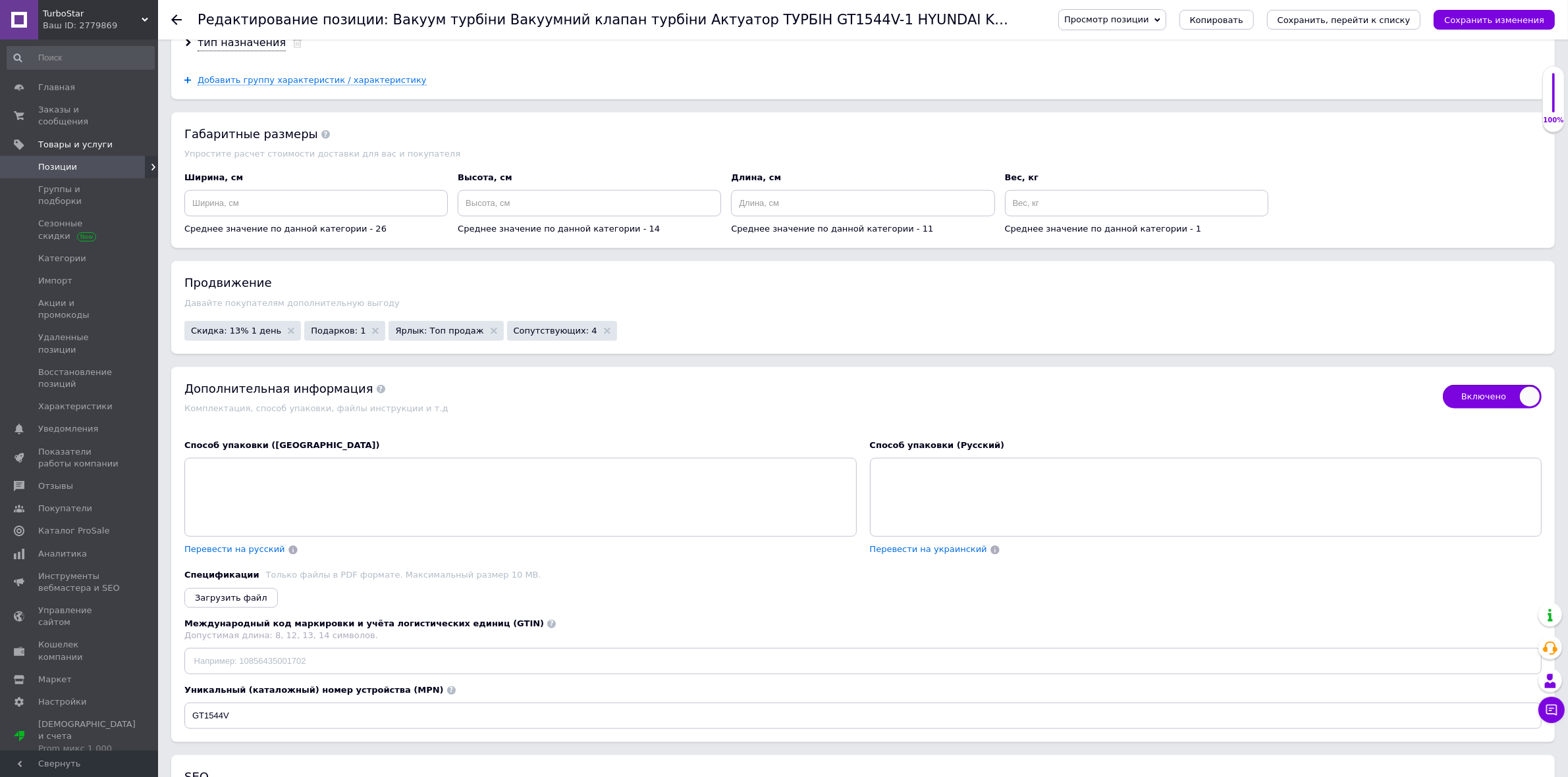
click at [248, 335] on span "Скидка: 13% 1 день" at bounding box center [236, 331] width 90 height 9
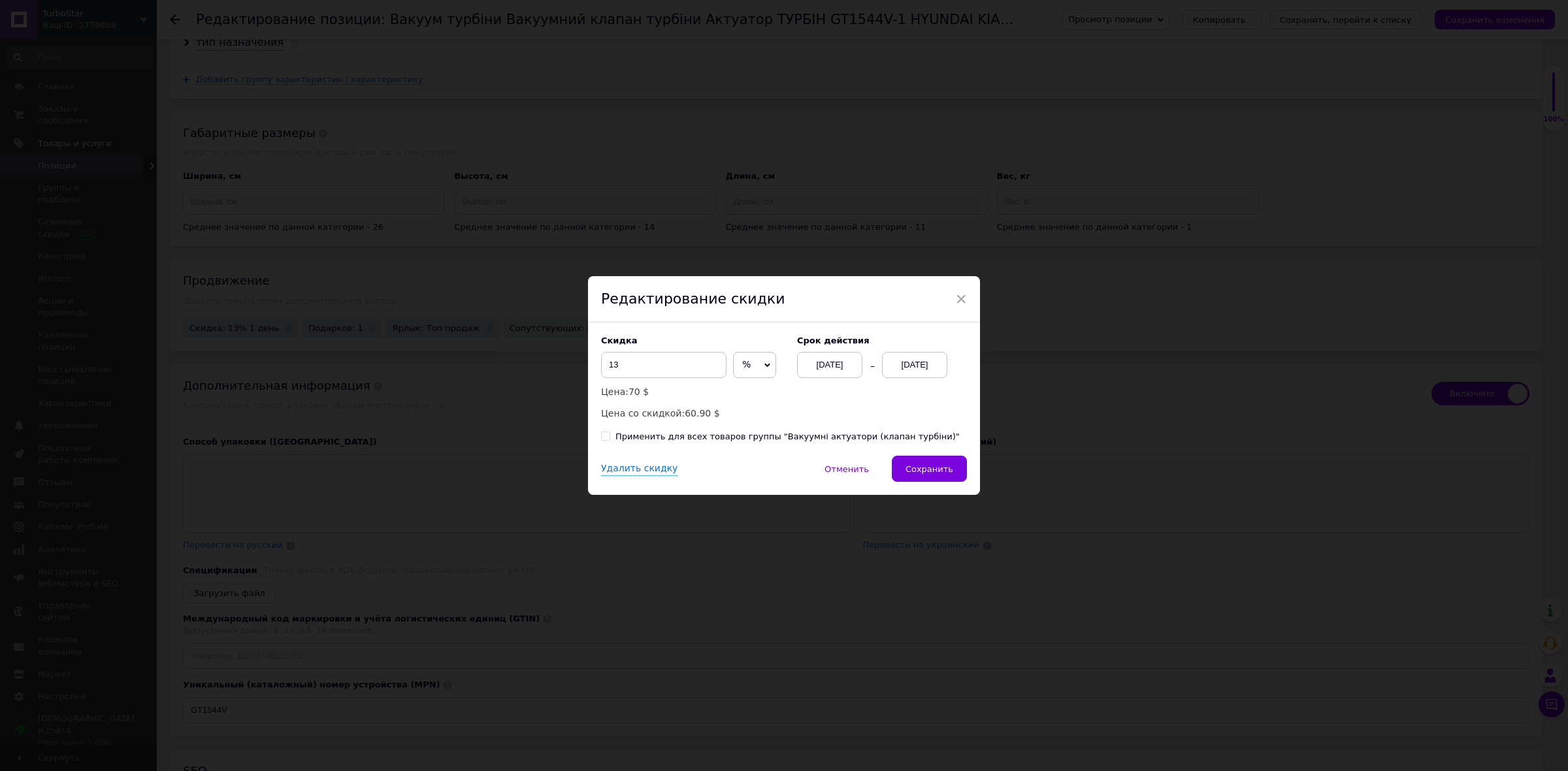
click at [904, 361] on div "[DATE]" at bounding box center [915, 364] width 66 height 26
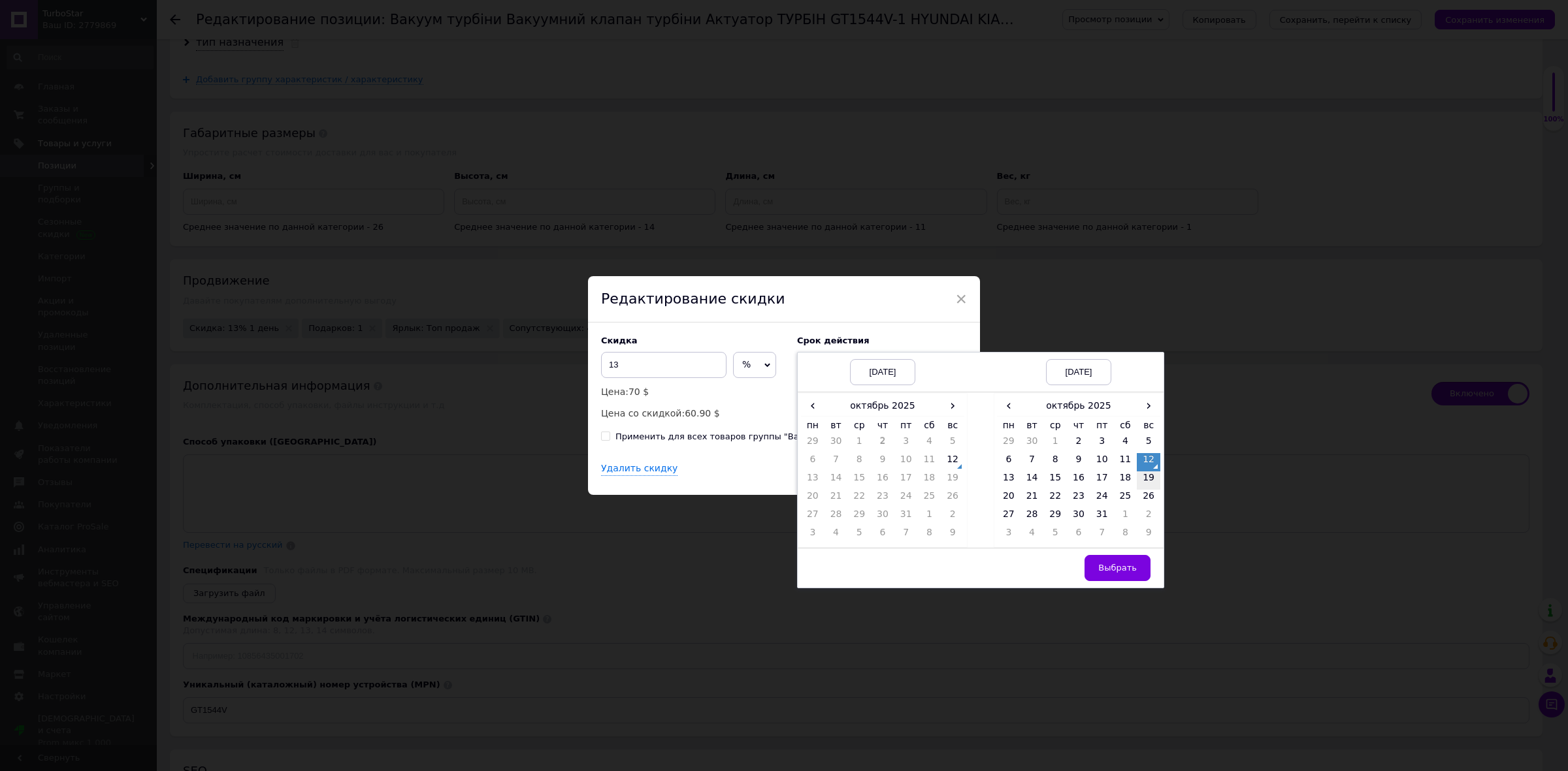
click at [1142, 478] on td "19" at bounding box center [1149, 481] width 23 height 19
click at [1125, 569] on span "Выбрать" at bounding box center [1117, 568] width 38 height 10
checkbox input "true"
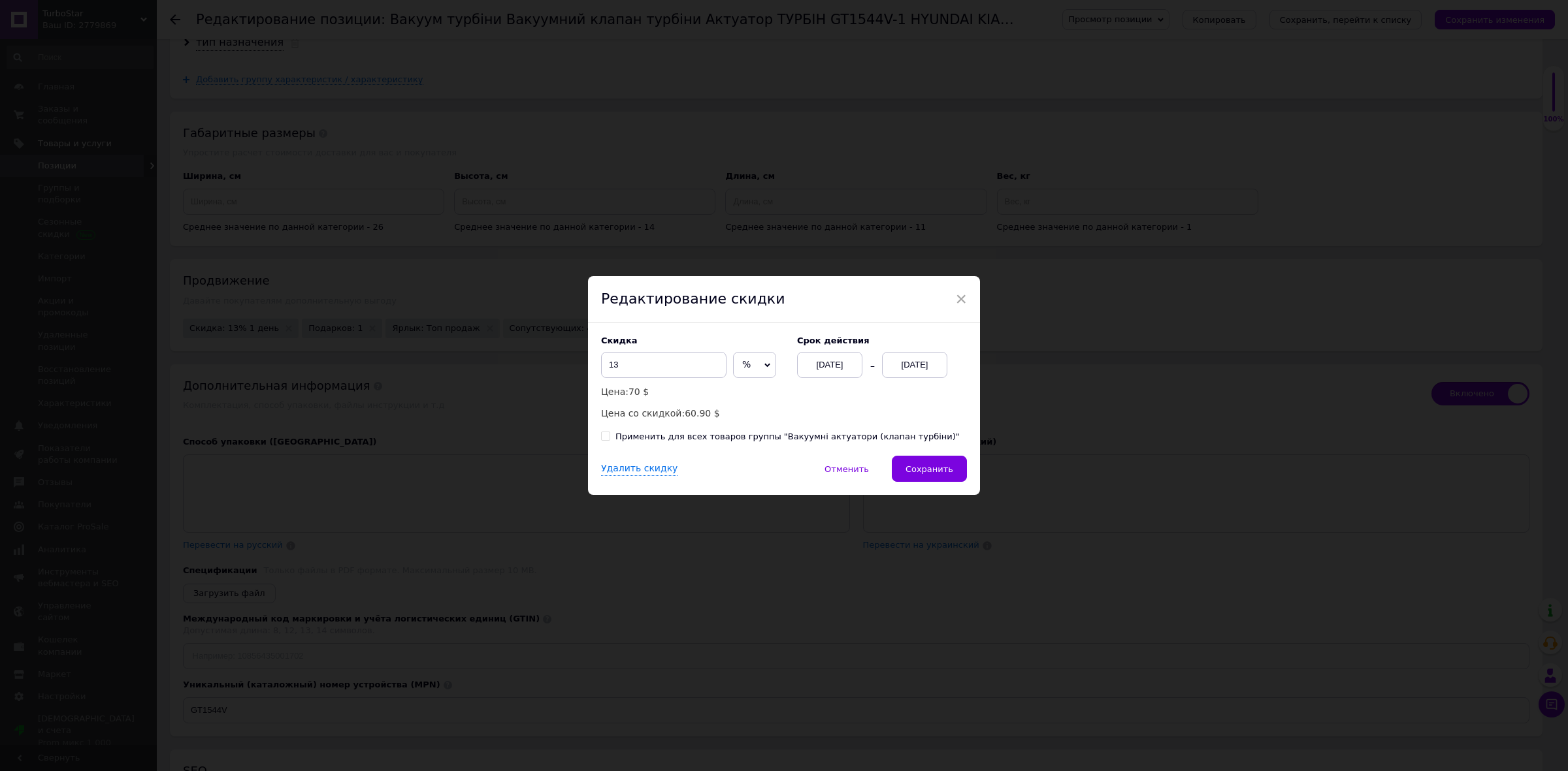
click at [650, 441] on div "Применить для всех товаров группы "Вакуумні актуатори (клапан турбіни)"" at bounding box center [788, 436] width 345 height 12
click at [609, 441] on input "Применить для всех товаров группы "Вакуумні актуатори (клапан турбіни)"" at bounding box center [606, 436] width 9 height 9
checkbox input "true"
click at [922, 462] on button "Сохранить" at bounding box center [929, 468] width 76 height 26
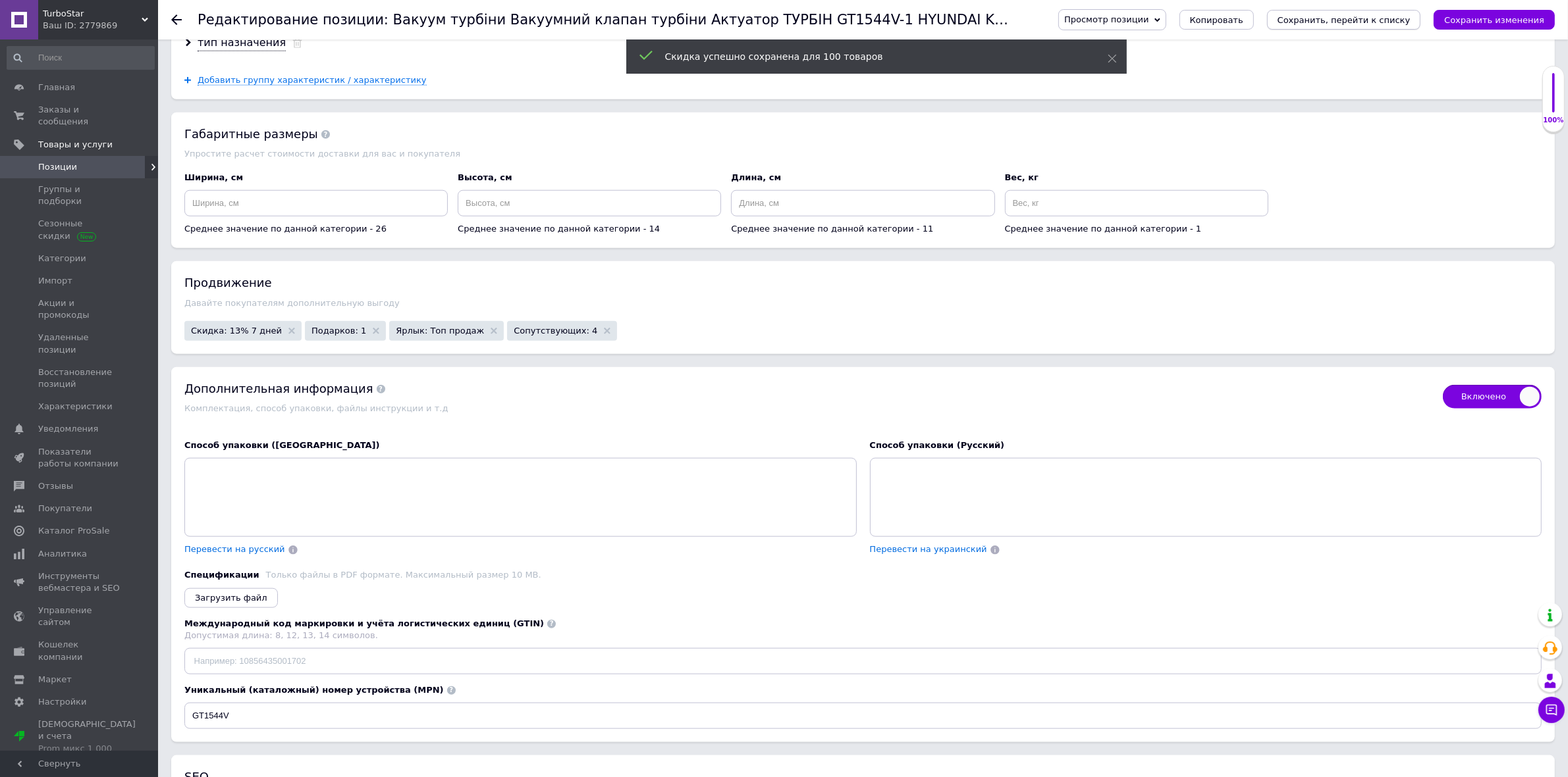
click at [1371, 15] on icon "Сохранить, перейти к списку" at bounding box center [1344, 20] width 133 height 10
checkbox input "true"
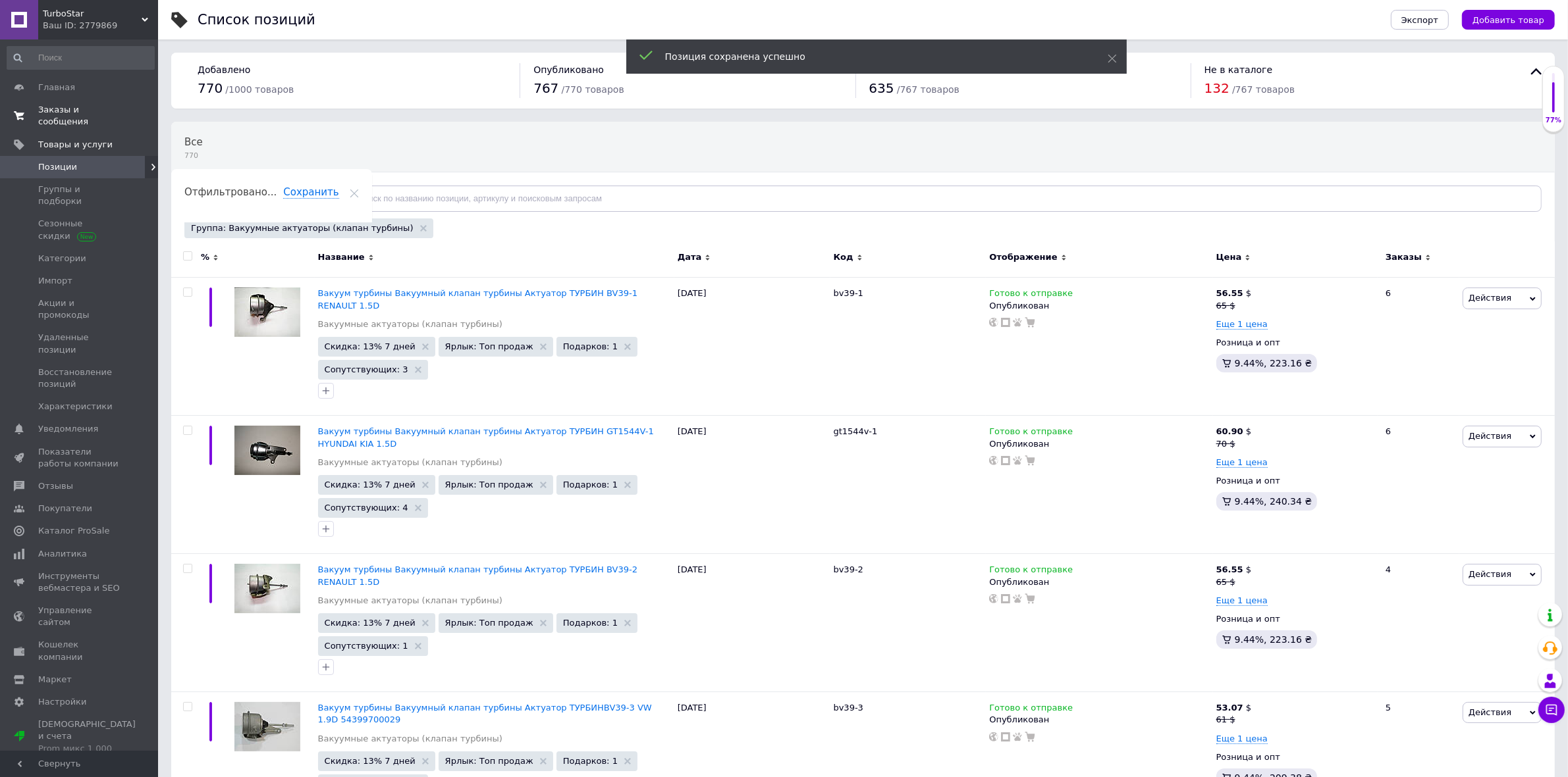
click at [77, 110] on span "Заказы и сообщения" at bounding box center [80, 115] width 83 height 23
